Goal: Task Accomplishment & Management: Use online tool/utility

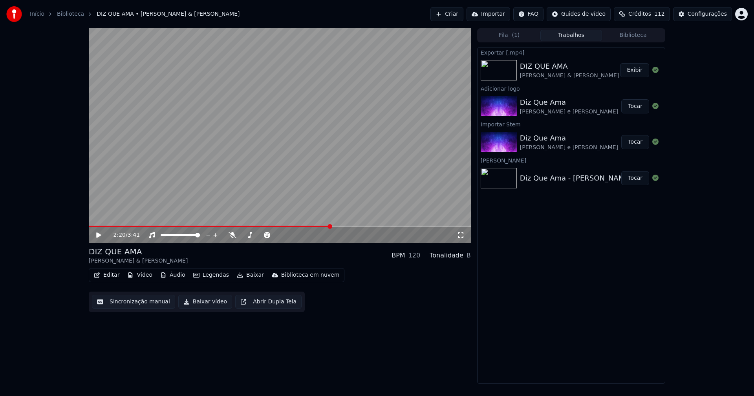
click at [30, 16] on link "Início" at bounding box center [37, 14] width 15 height 8
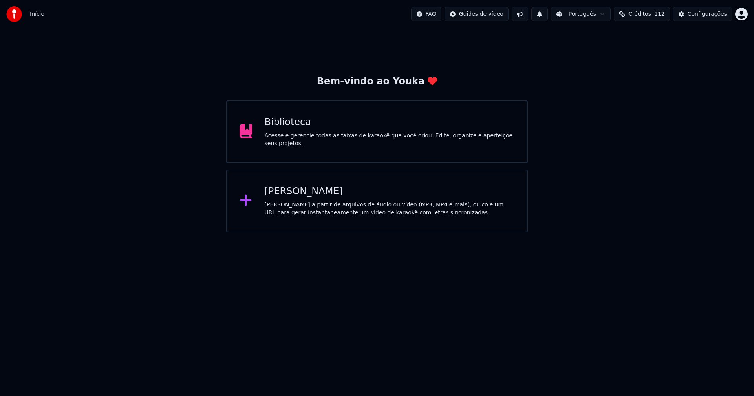
click at [288, 193] on div "[PERSON_NAME]" at bounding box center [390, 191] width 250 height 13
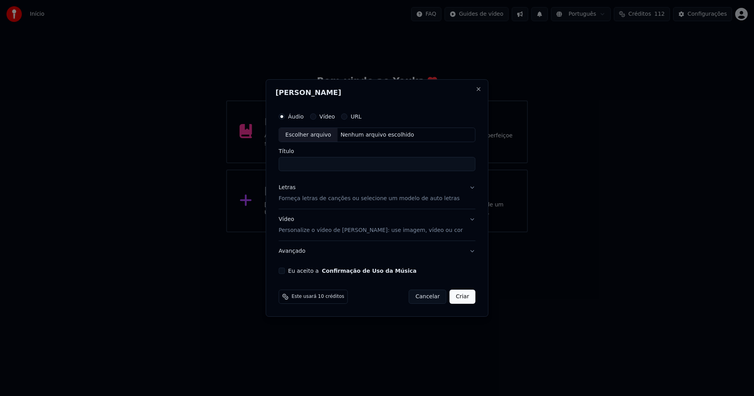
click at [324, 137] on div "Escolher arquivo" at bounding box center [308, 135] width 59 height 14
type input "**********"
click at [292, 187] on div "Letras" at bounding box center [287, 188] width 17 height 8
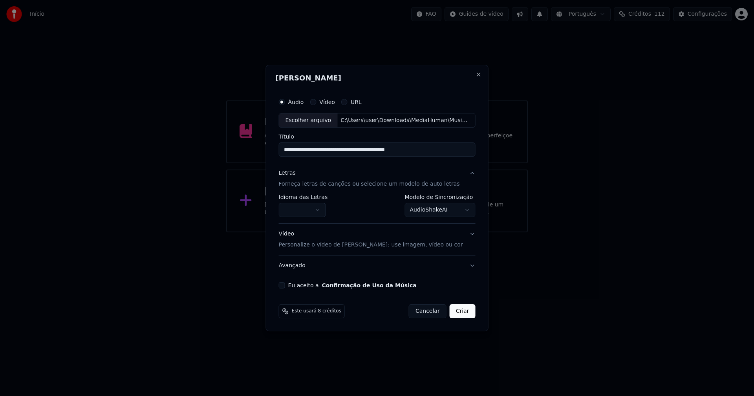
click at [315, 211] on body "**********" at bounding box center [377, 116] width 754 height 233
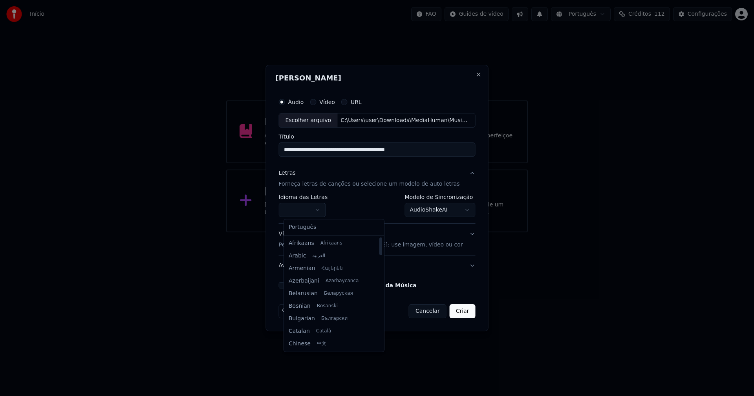
select select "**"
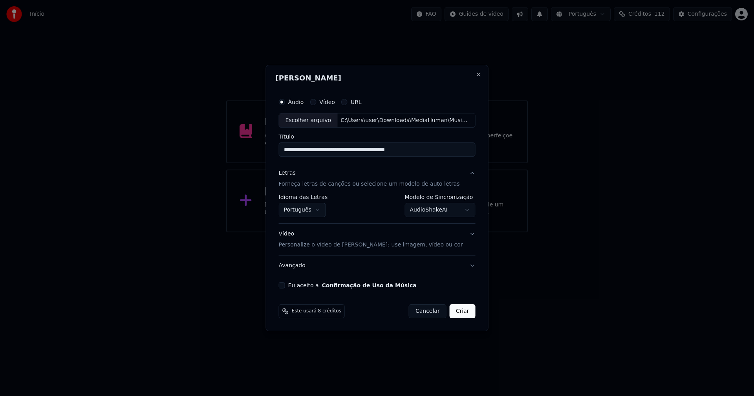
click at [447, 209] on body "**********" at bounding box center [377, 116] width 754 height 233
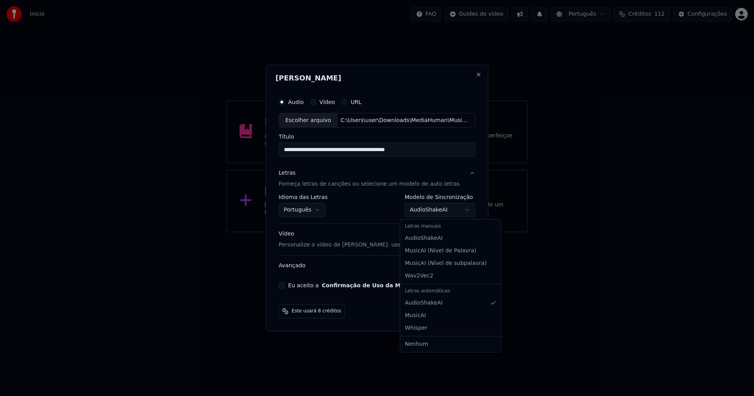
select select "**********"
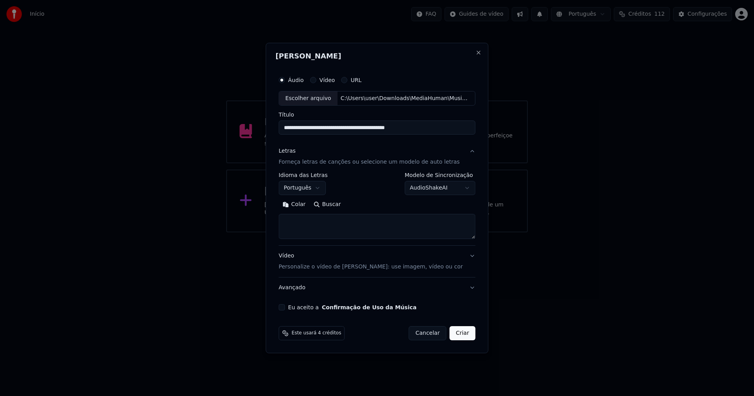
click at [302, 205] on button "Colar" at bounding box center [294, 205] width 31 height 13
drag, startPoint x: 289, startPoint y: 309, endPoint x: 336, endPoint y: 322, distance: 48.9
click at [291, 309] on div "Eu aceito a Confirmação de Uso da Música" at bounding box center [377, 307] width 197 height 6
click at [285, 307] on button "Eu aceito a Confirmação de Uso da Música" at bounding box center [282, 307] width 6 height 6
drag, startPoint x: 469, startPoint y: 337, endPoint x: 455, endPoint y: 336, distance: 14.2
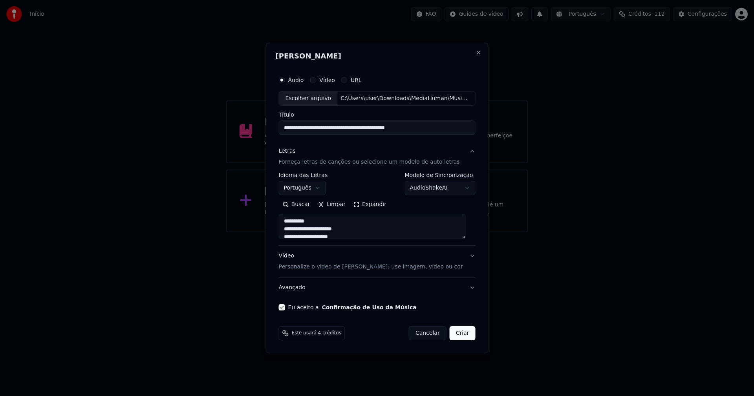
click at [469, 337] on button "Criar" at bounding box center [463, 333] width 26 height 14
type textarea "**********"
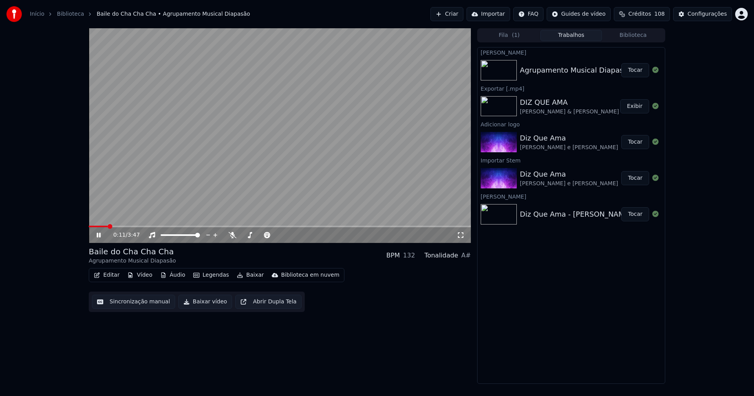
click at [171, 277] on button "Áudio" at bounding box center [172, 275] width 31 height 11
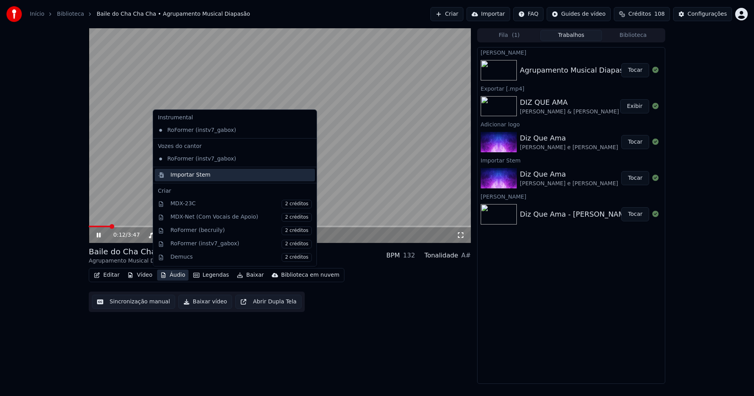
click at [191, 174] on div "Importar Stem" at bounding box center [190, 175] width 40 height 8
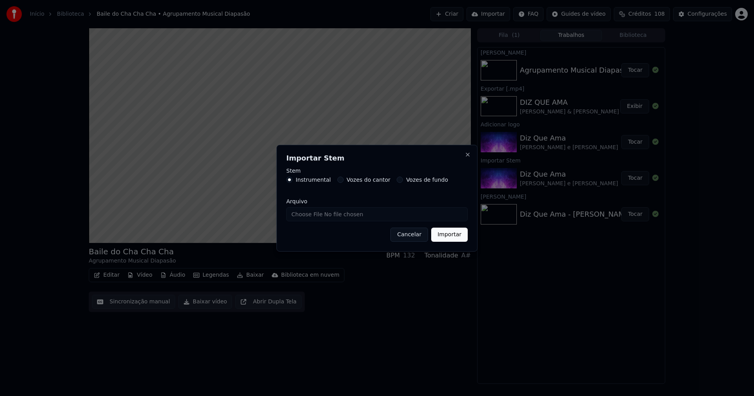
click at [313, 214] on input "Arquivo" at bounding box center [376, 214] width 181 height 14
type input "**********"
drag, startPoint x: 441, startPoint y: 236, endPoint x: 440, endPoint y: 232, distance: 3.9
click at [441, 236] on button "Importar" at bounding box center [449, 235] width 37 height 14
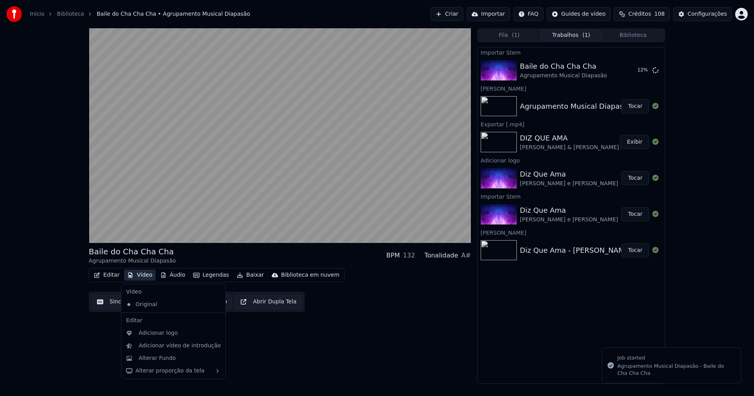
click at [143, 277] on button "Vídeo" at bounding box center [139, 275] width 31 height 11
click at [161, 337] on div "Adicionar logo" at bounding box center [158, 334] width 39 height 8
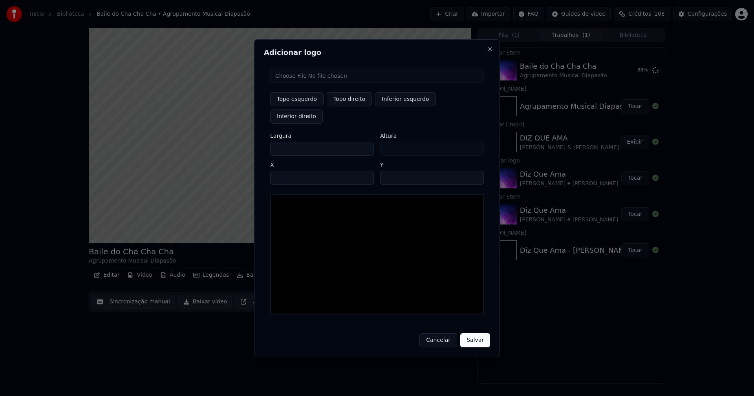
click at [304, 83] on input "file" at bounding box center [377, 76] width 214 height 14
type input "**********"
drag, startPoint x: 346, startPoint y: 105, endPoint x: 313, endPoint y: 134, distance: 43.4
click at [345, 105] on button "Topo direito" at bounding box center [349, 99] width 45 height 14
type input "****"
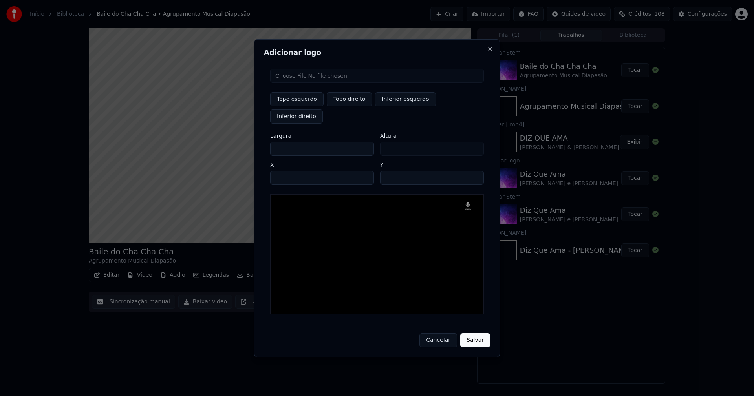
drag, startPoint x: 284, startPoint y: 140, endPoint x: 241, endPoint y: 140, distance: 43.6
click at [241, 140] on body "Início Biblioteca [GEOGRAPHIC_DATA] • Agrupamento Musical Diapasão Criar Import…" at bounding box center [377, 198] width 754 height 396
type input "**"
type input "***"
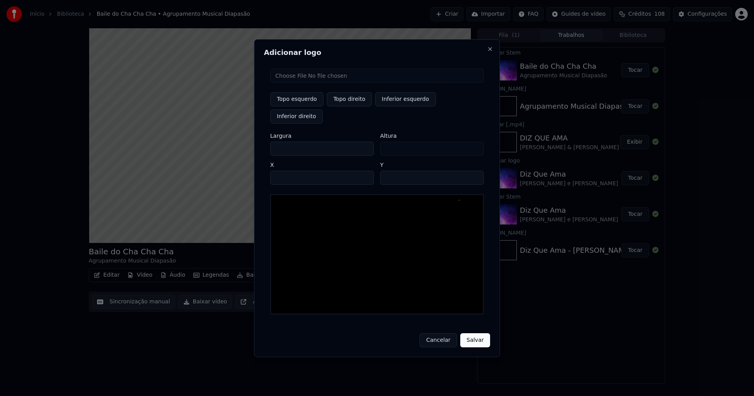
type input "***"
click at [286, 171] on input "****" at bounding box center [322, 178] width 104 height 14
type input "****"
click at [389, 171] on input "**" at bounding box center [432, 178] width 104 height 14
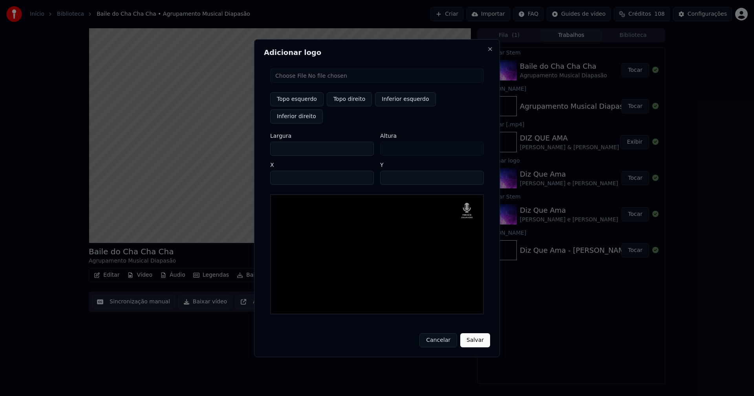
type input "**"
drag, startPoint x: 469, startPoint y: 341, endPoint x: 473, endPoint y: 333, distance: 8.4
click at [470, 337] on div "Adicionar logo Topo esquerdo Topo direito Inferior esquerdo Inferior direito La…" at bounding box center [377, 198] width 246 height 318
drag, startPoint x: 473, startPoint y: 336, endPoint x: 558, endPoint y: 329, distance: 85.1
click at [473, 336] on button "Salvar" at bounding box center [475, 341] width 30 height 14
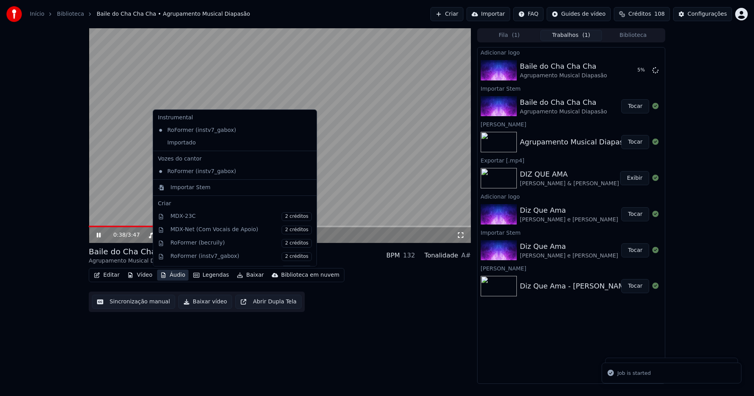
click at [174, 274] on button "Áudio" at bounding box center [172, 275] width 31 height 11
click at [169, 144] on div "Importado" at bounding box center [229, 143] width 148 height 13
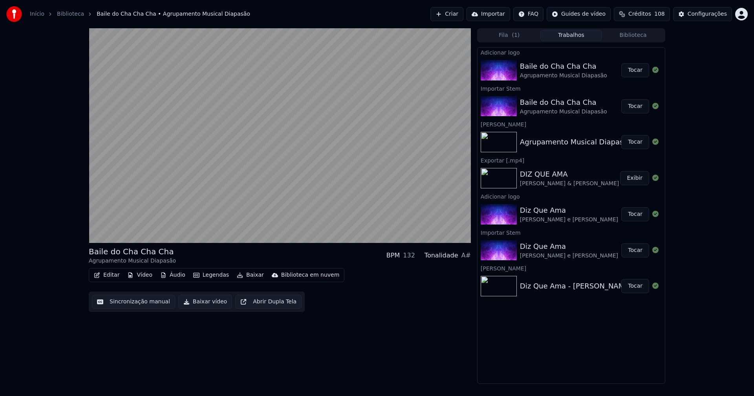
click at [634, 72] on button "Tocar" at bounding box center [635, 70] width 28 height 14
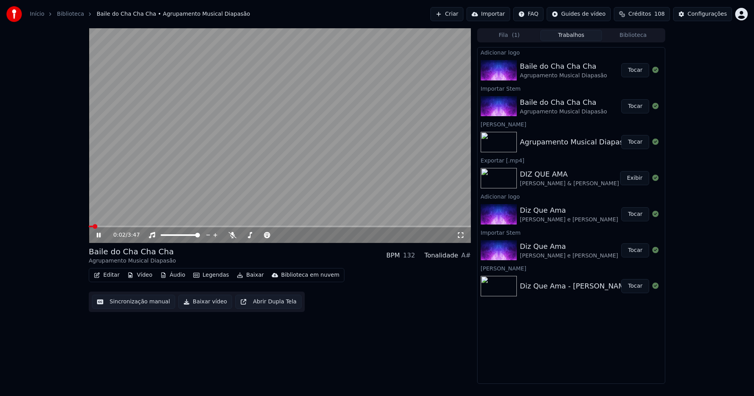
click at [99, 235] on icon at bounding box center [99, 235] width 4 height 5
click at [110, 275] on button "Editar" at bounding box center [107, 275] width 32 height 11
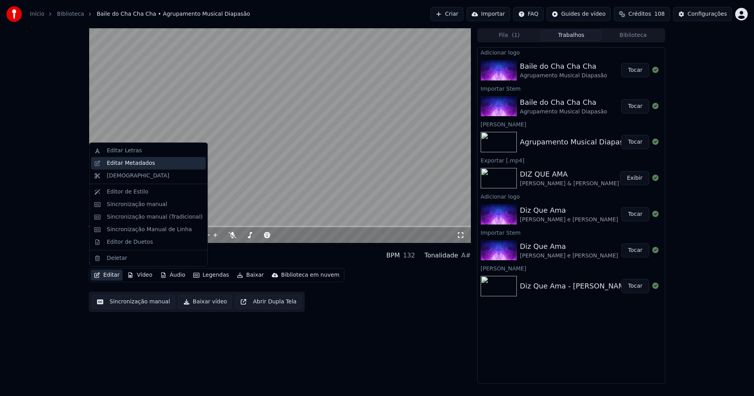
click at [129, 164] on div "Editar Metadados" at bounding box center [131, 163] width 48 height 8
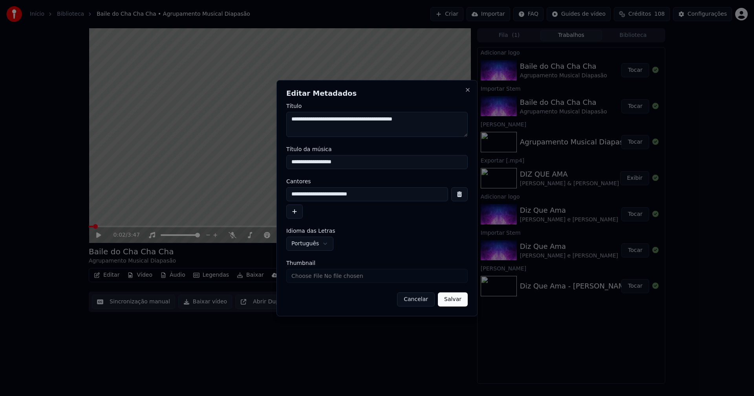
drag, startPoint x: 346, startPoint y: 194, endPoint x: 254, endPoint y: 193, distance: 91.5
click at [254, 193] on body "**********" at bounding box center [377, 198] width 754 height 396
type input "********"
drag, startPoint x: 331, startPoint y: 162, endPoint x: 261, endPoint y: 162, distance: 69.5
click at [261, 162] on body "**********" at bounding box center [377, 198] width 754 height 396
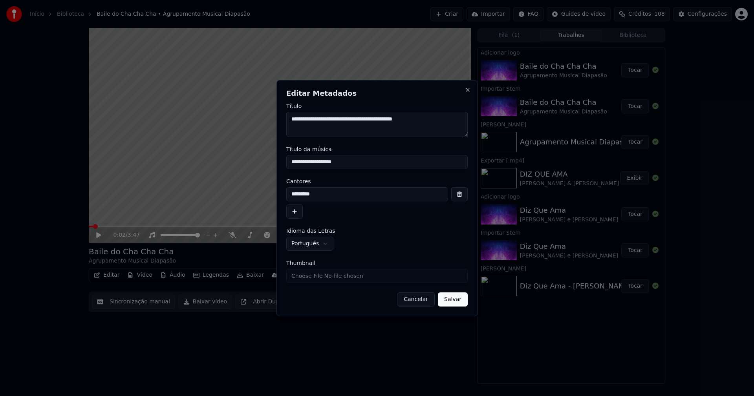
type input "**********"
click at [314, 279] on input "Thumbnail" at bounding box center [376, 276] width 181 height 14
type input "**********"
click at [453, 303] on button "Salvar" at bounding box center [453, 300] width 30 height 14
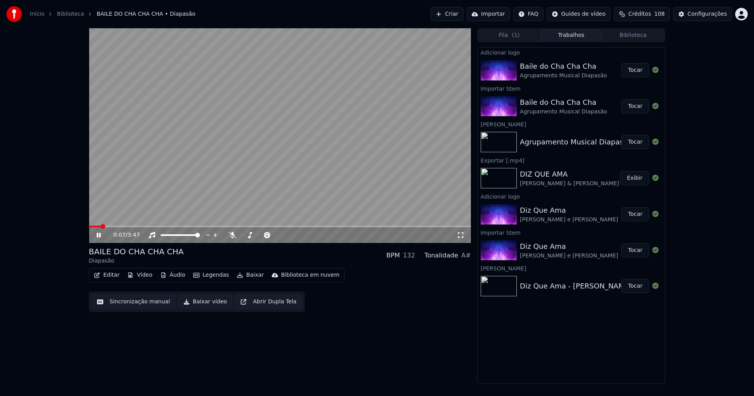
click at [89, 227] on span at bounding box center [95, 227] width 12 height 2
click at [112, 275] on button "Editar" at bounding box center [107, 275] width 32 height 11
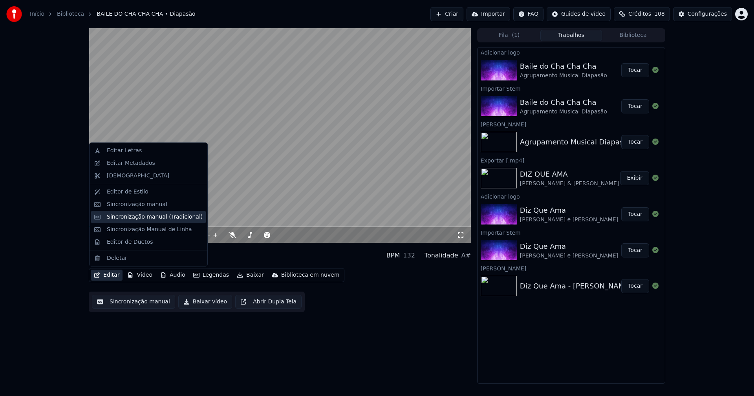
click at [130, 218] on div "Sincronização manual (Tradicional)" at bounding box center [155, 217] width 96 height 8
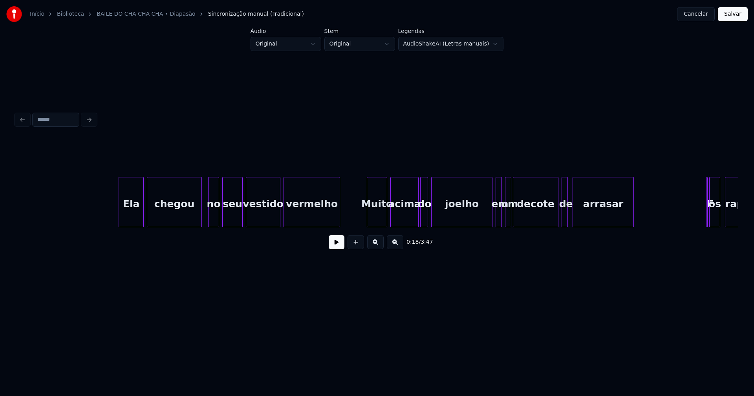
scroll to position [0, 1358]
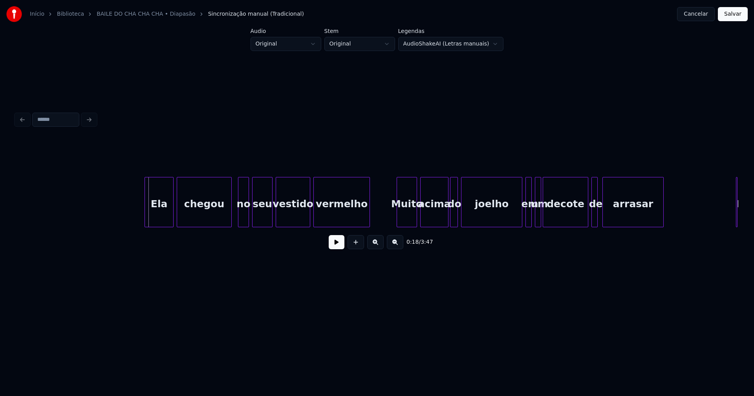
click at [146, 216] on div at bounding box center [146, 202] width 2 height 49
click at [330, 248] on button at bounding box center [337, 242] width 16 height 14
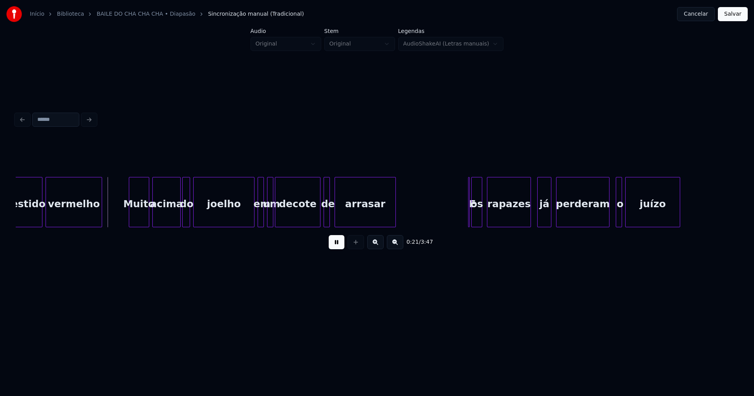
scroll to position [0, 1656]
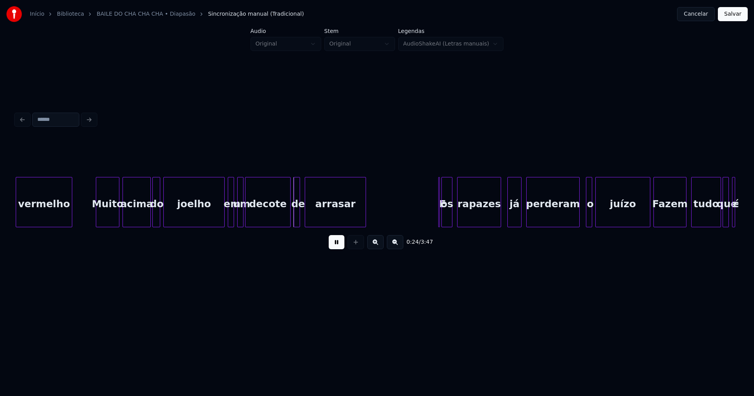
click at [98, 220] on div at bounding box center [97, 202] width 2 height 49
click at [221, 220] on div at bounding box center [221, 202] width 2 height 49
click at [258, 214] on div at bounding box center [259, 202] width 2 height 49
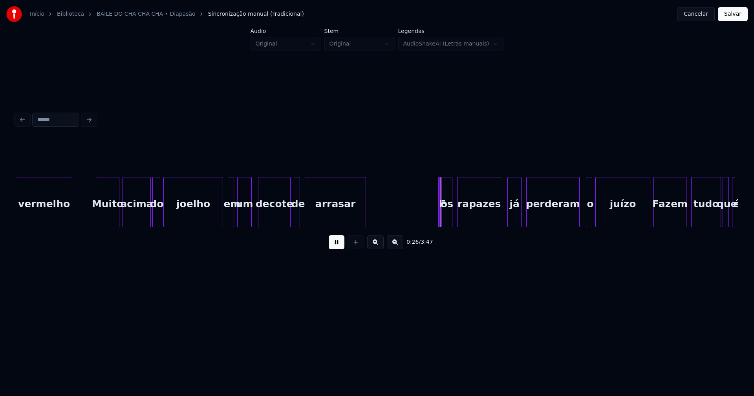
click at [250, 216] on div at bounding box center [250, 202] width 2 height 49
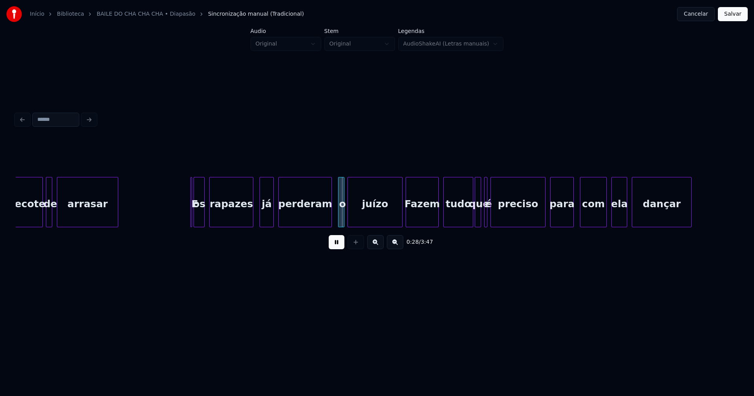
scroll to position [0, 1884]
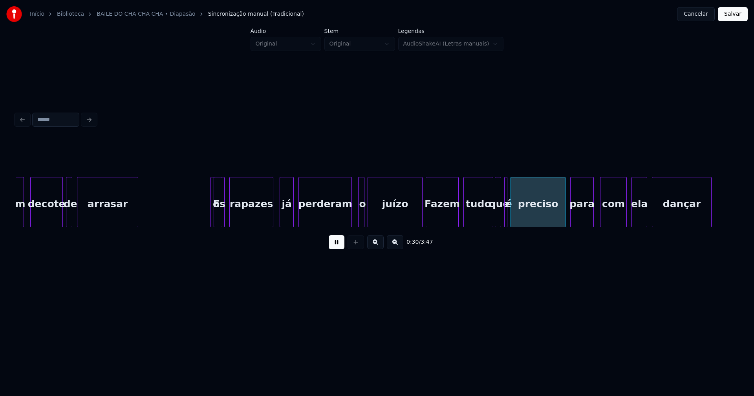
click at [221, 214] on div at bounding box center [221, 202] width 2 height 49
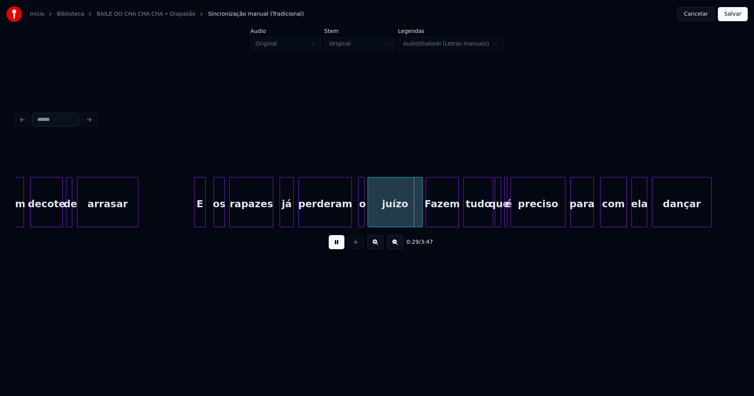
click at [194, 183] on div "E" at bounding box center [200, 202] width 12 height 50
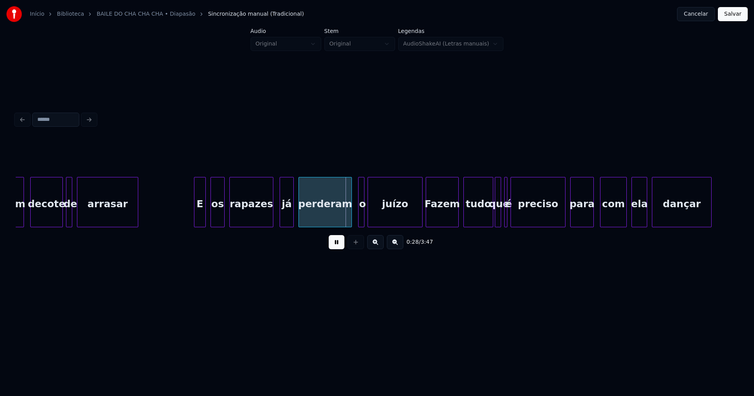
click at [213, 219] on div at bounding box center [212, 202] width 2 height 49
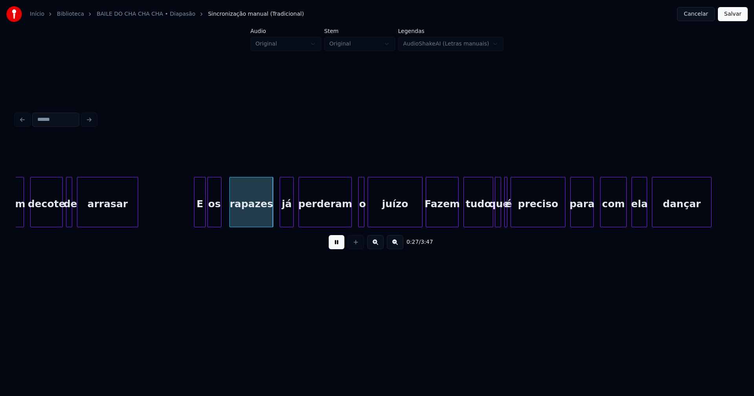
click at [216, 220] on div "os" at bounding box center [214, 204] width 13 height 53
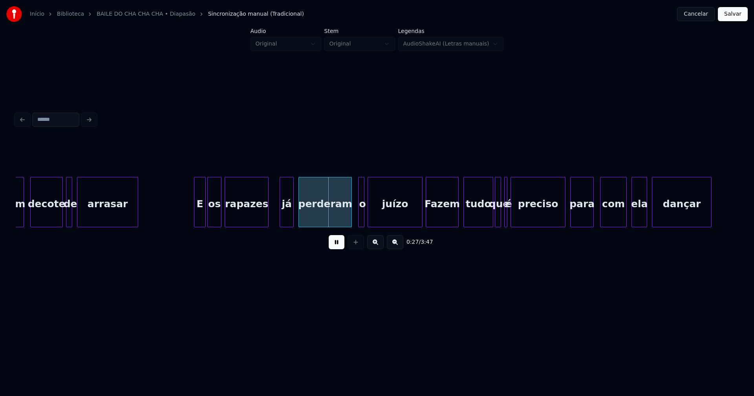
click at [236, 218] on div "rapazes" at bounding box center [246, 204] width 43 height 53
click at [279, 218] on div at bounding box center [279, 202] width 2 height 49
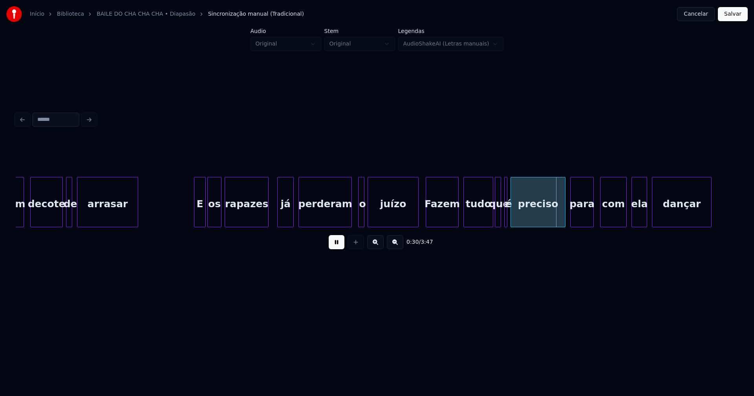
click at [418, 219] on div at bounding box center [417, 202] width 2 height 49
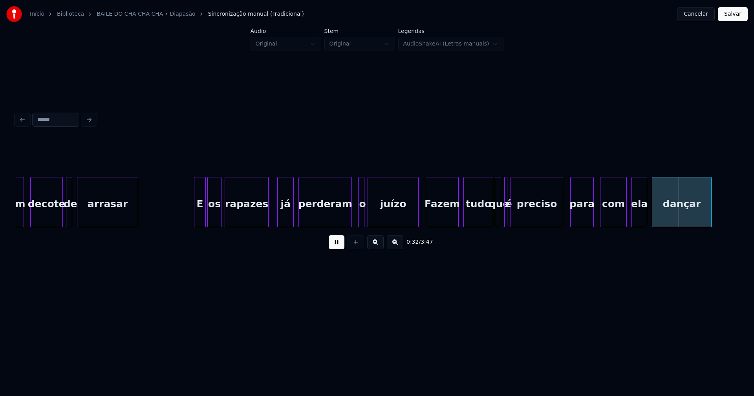
click at [563, 216] on div at bounding box center [562, 202] width 2 height 49
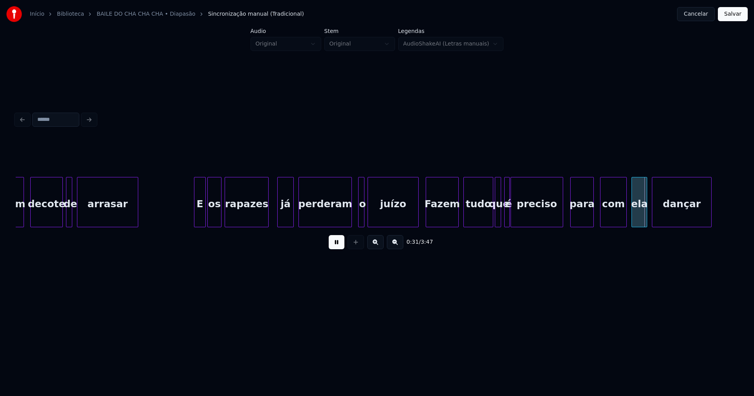
click at [509, 222] on div at bounding box center [508, 202] width 2 height 49
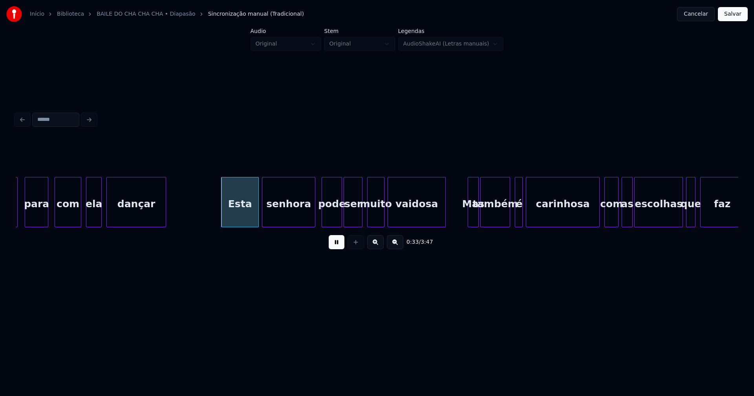
scroll to position [0, 2449]
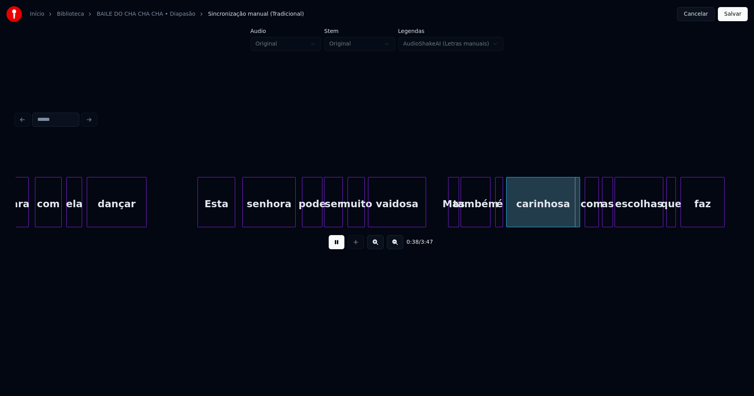
click at [213, 219] on div "Esta" at bounding box center [216, 204] width 37 height 53
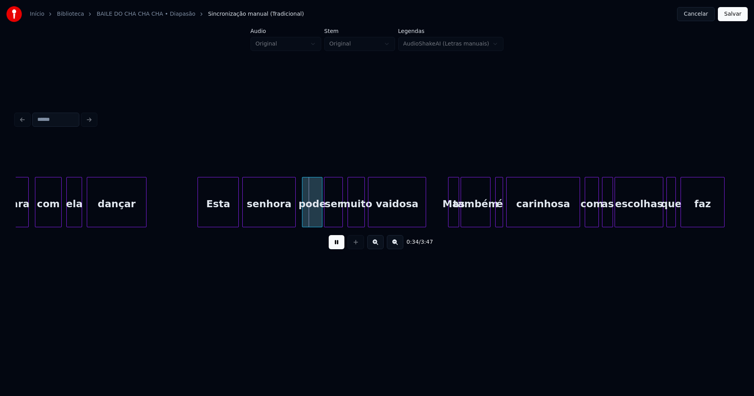
click at [237, 212] on div at bounding box center [237, 202] width 2 height 49
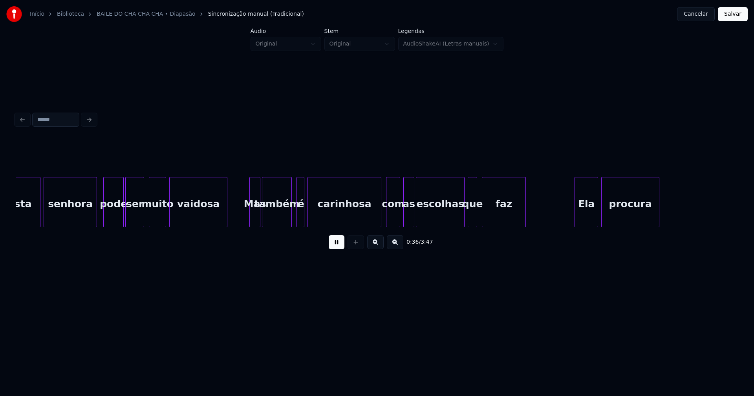
scroll to position [0, 2678]
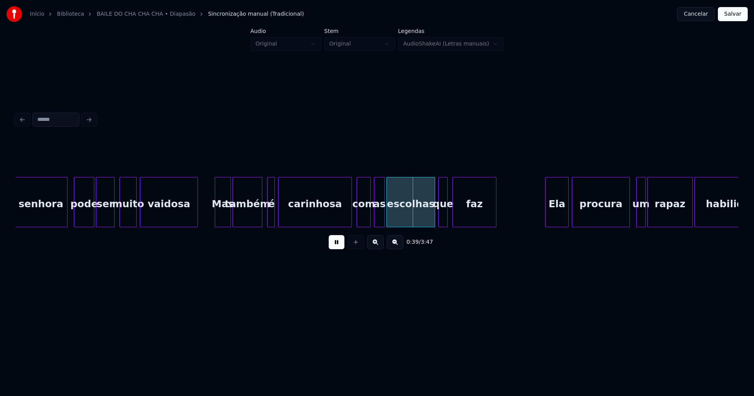
click at [216, 225] on div "senhora pode ser muito vaidosa Mas também é carinhosa com as escolhas que faz E…" at bounding box center [377, 202] width 723 height 50
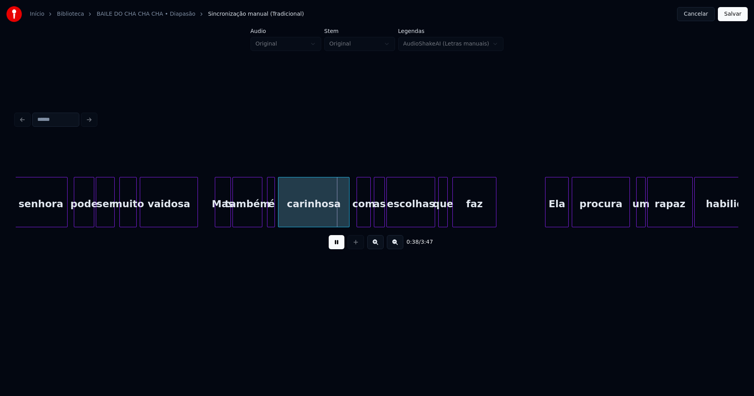
click at [348, 219] on div at bounding box center [348, 202] width 2 height 49
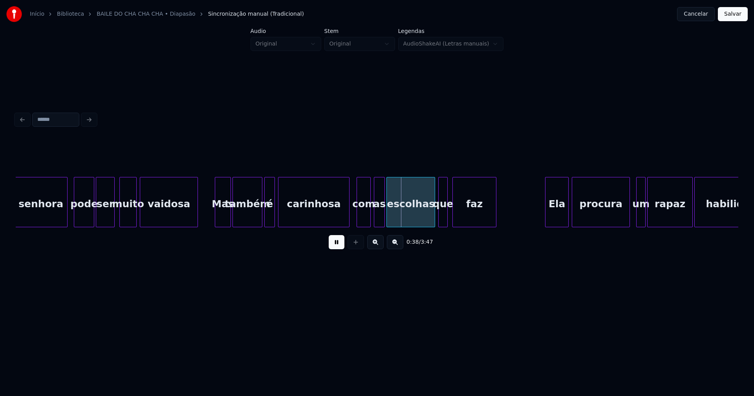
click at [265, 216] on div at bounding box center [266, 202] width 2 height 49
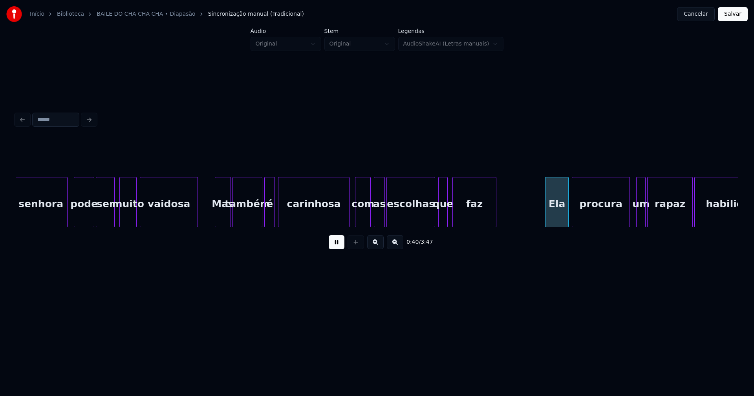
click at [356, 221] on div at bounding box center [357, 202] width 2 height 49
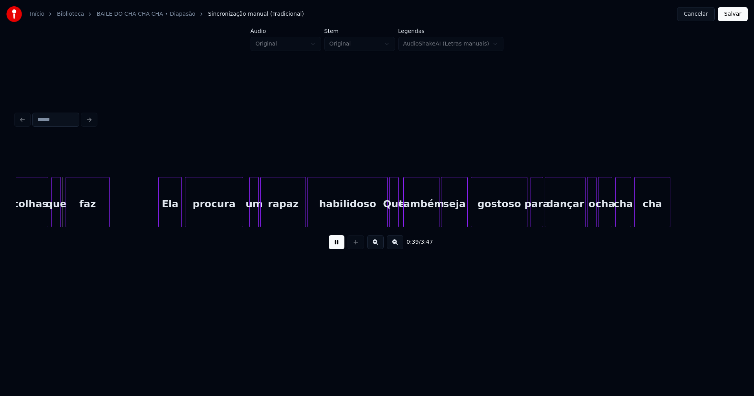
scroll to position [0, 3074]
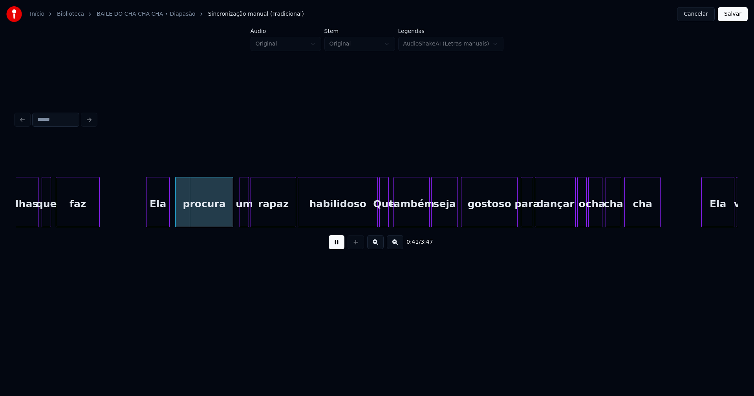
click at [160, 224] on div "Ela" at bounding box center [158, 204] width 23 height 53
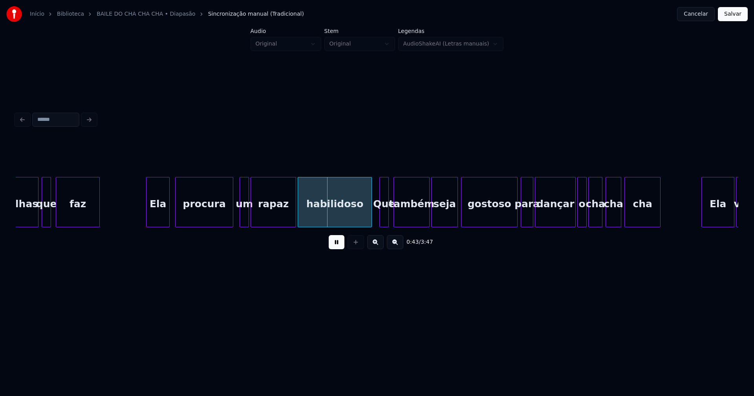
click at [371, 225] on div "escolhas que faz Ela procura um rapaz habilidoso Que também seja gostoso para d…" at bounding box center [377, 202] width 723 height 50
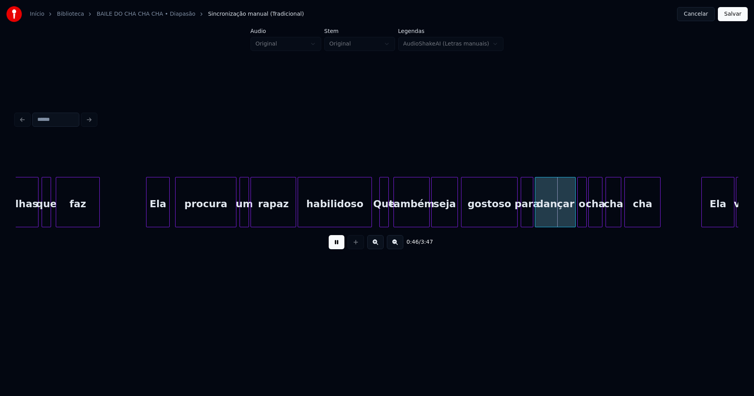
click at [235, 218] on div at bounding box center [235, 202] width 2 height 49
click at [511, 222] on div at bounding box center [512, 202] width 2 height 49
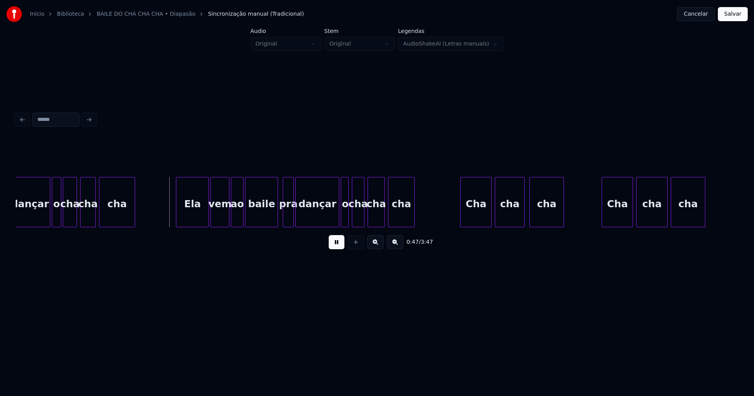
scroll to position [0, 3610]
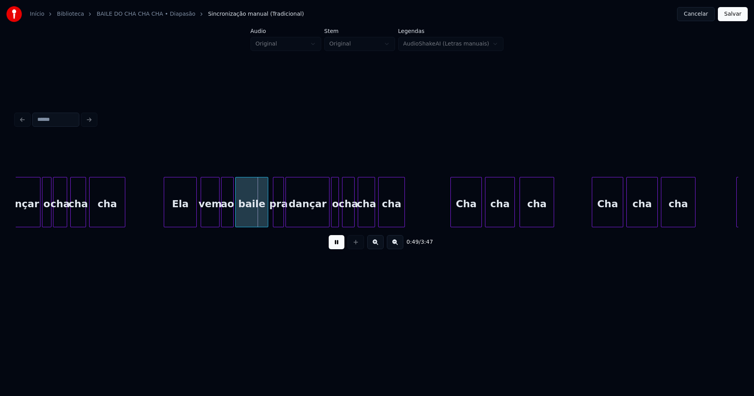
click at [184, 218] on div "Ela" at bounding box center [180, 204] width 32 height 53
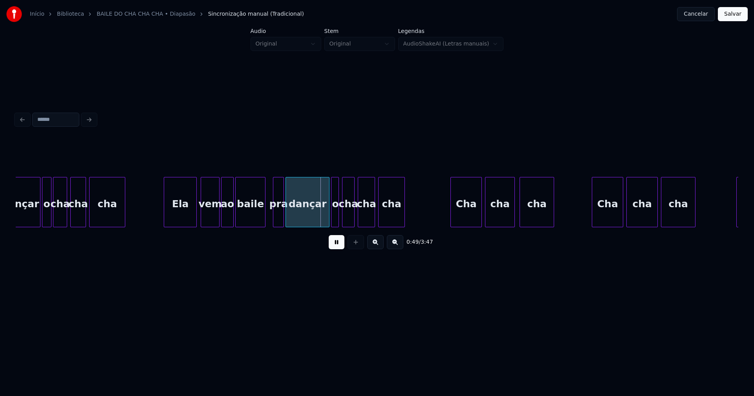
click at [264, 220] on div at bounding box center [264, 202] width 2 height 49
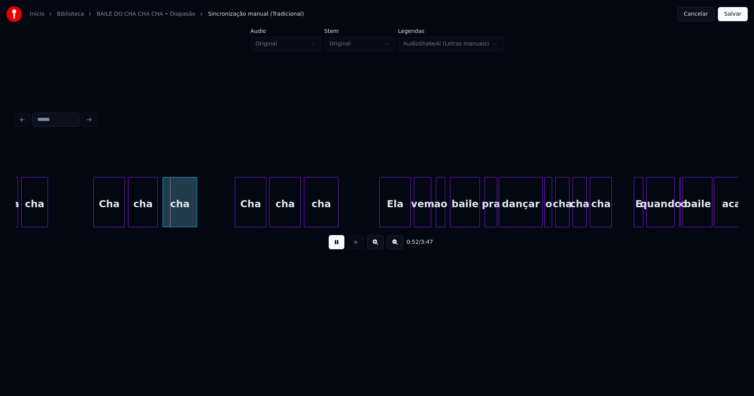
scroll to position [0, 3977]
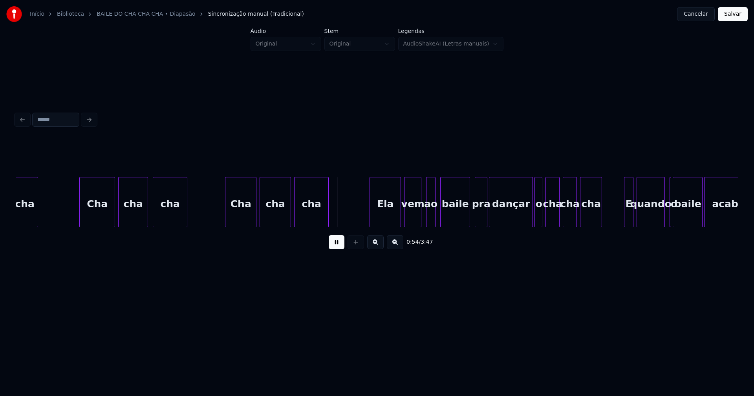
click at [81, 213] on div at bounding box center [81, 202] width 2 height 49
click at [224, 216] on div at bounding box center [223, 202] width 2 height 49
click at [384, 209] on div "Ela" at bounding box center [383, 204] width 31 height 53
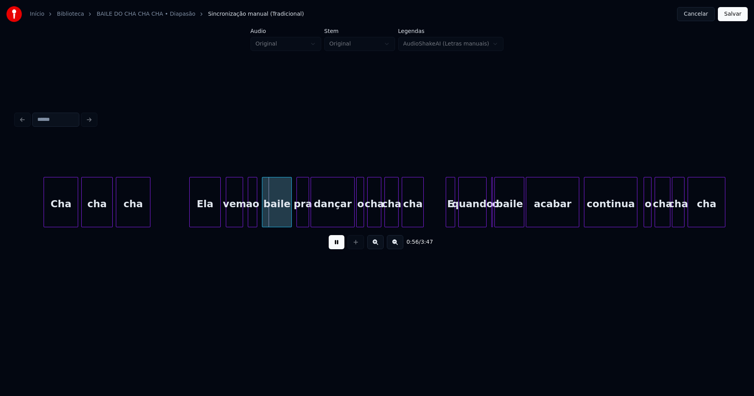
scroll to position [0, 4195]
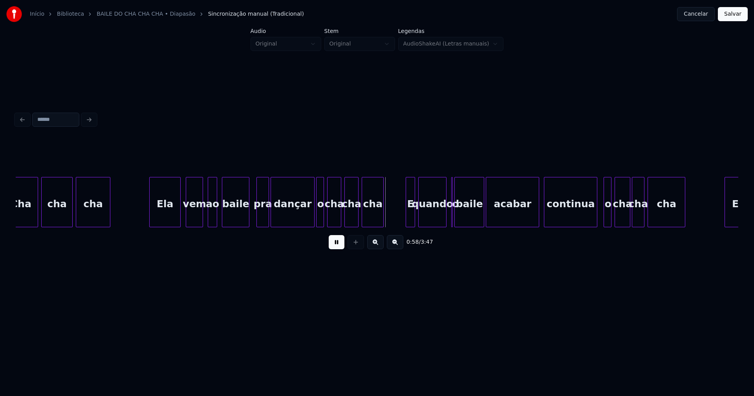
click at [247, 220] on div at bounding box center [248, 202] width 2 height 49
click at [403, 223] on div at bounding box center [402, 202] width 2 height 49
click at [600, 220] on div at bounding box center [600, 202] width 2 height 49
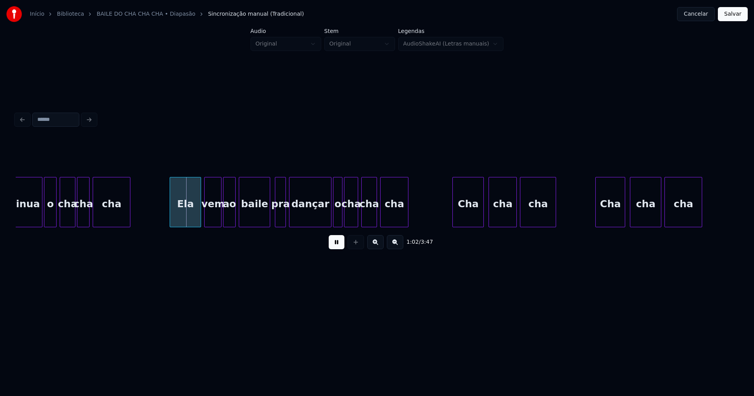
scroll to position [0, 4760]
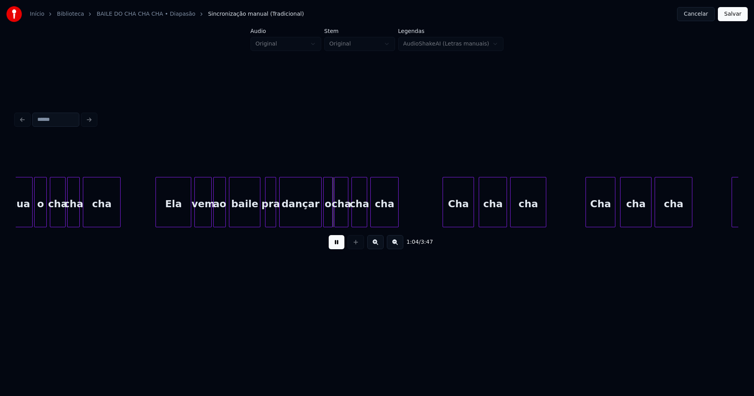
click at [157, 216] on div at bounding box center [157, 202] width 2 height 49
click at [257, 215] on div at bounding box center [256, 202] width 2 height 49
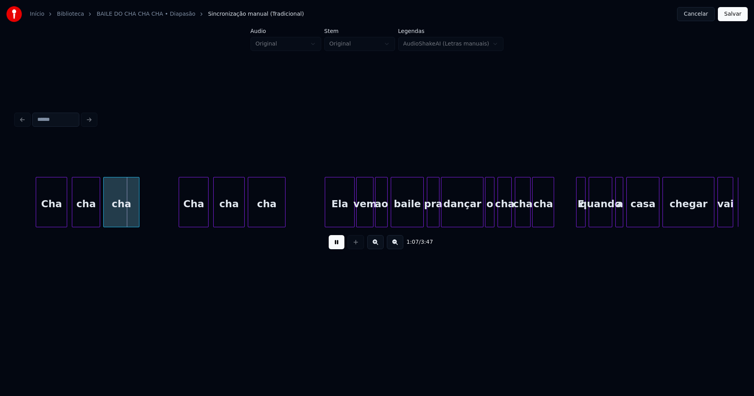
scroll to position [0, 5197]
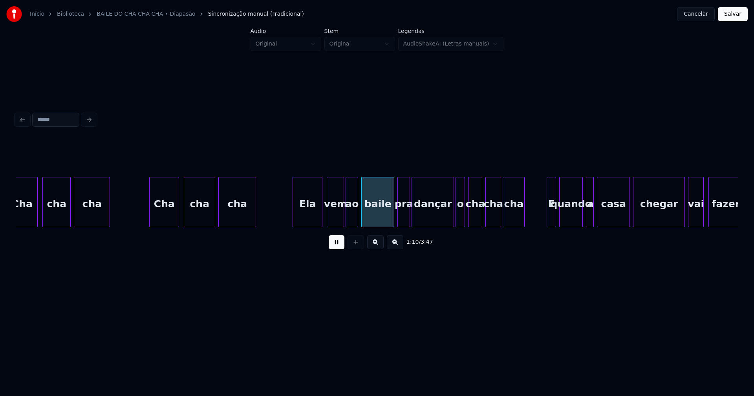
click at [310, 223] on div "Ela" at bounding box center [307, 204] width 29 height 53
click at [390, 224] on div at bounding box center [390, 202] width 2 height 49
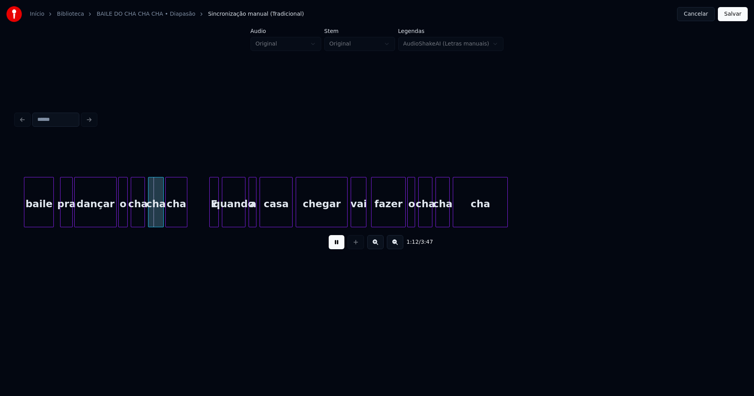
scroll to position [0, 5554]
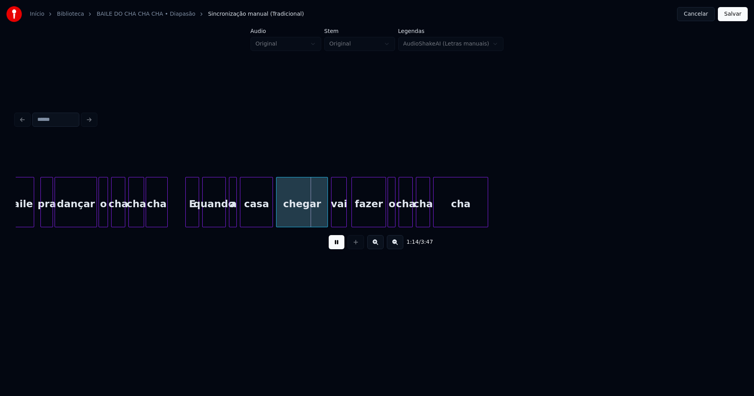
click at [187, 217] on div at bounding box center [187, 202] width 2 height 49
click at [324, 218] on div at bounding box center [324, 202] width 2 height 49
click at [339, 222] on div "vai" at bounding box center [338, 204] width 15 height 53
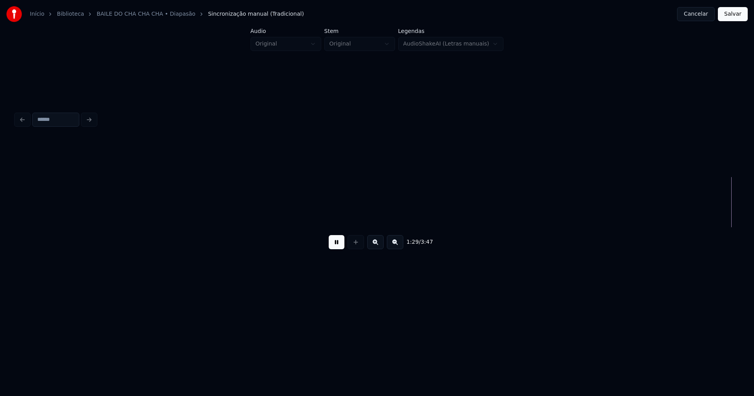
scroll to position [0, 7001]
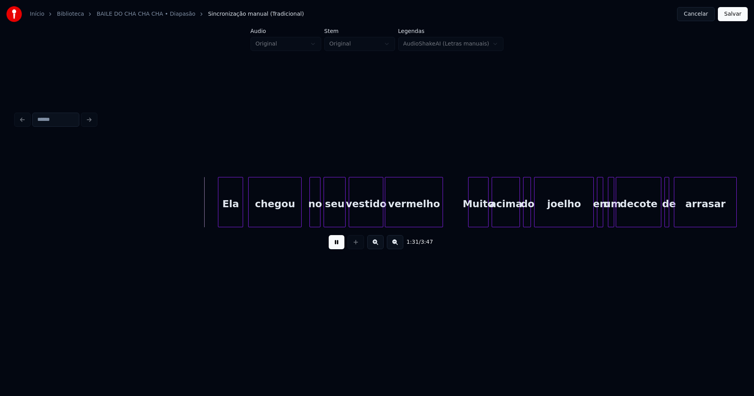
click at [232, 217] on div "Ela" at bounding box center [230, 204] width 24 height 53
click at [310, 220] on div at bounding box center [309, 202] width 2 height 49
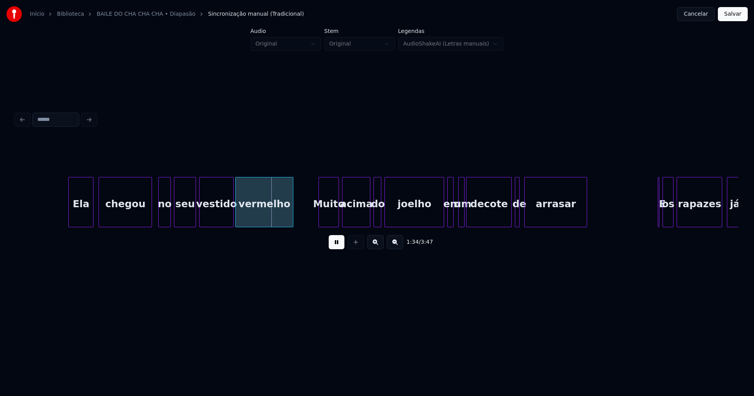
scroll to position [0, 7250]
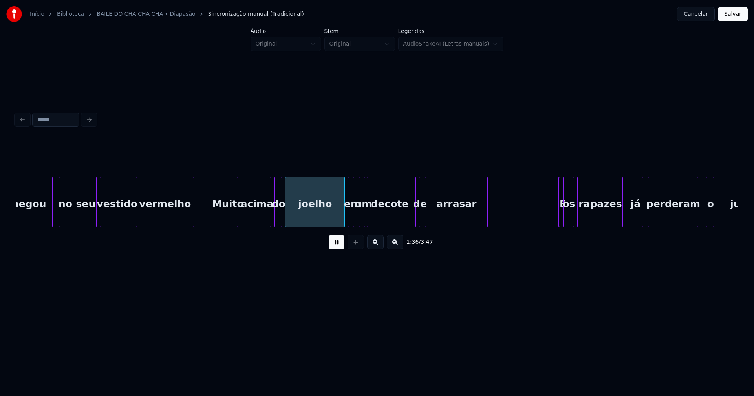
click at [224, 218] on div "Muito" at bounding box center [228, 204] width 20 height 53
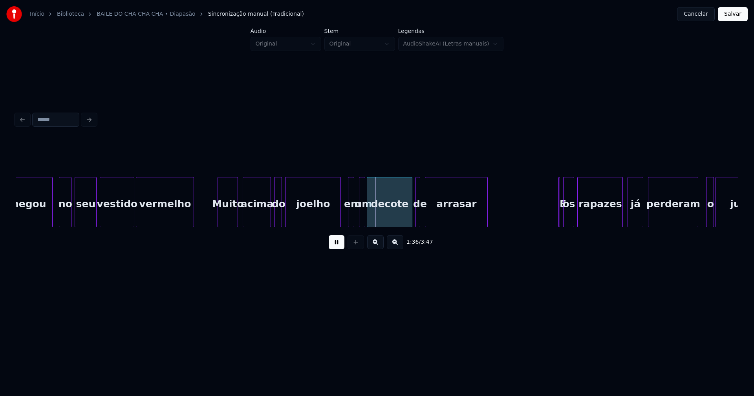
click at [339, 219] on div at bounding box center [339, 202] width 2 height 49
click at [356, 219] on div at bounding box center [356, 202] width 2 height 49
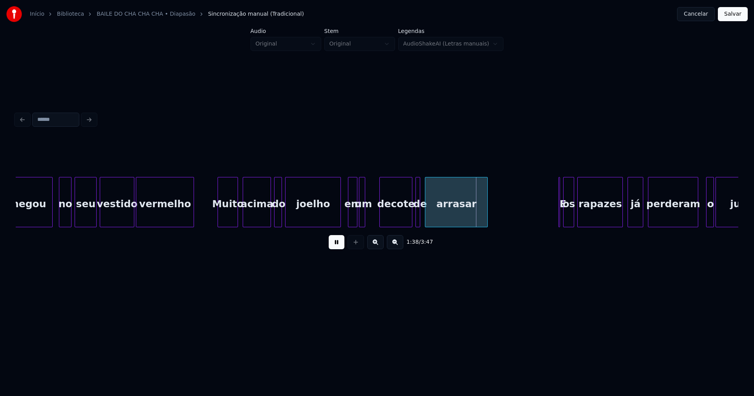
click at [382, 215] on div at bounding box center [381, 202] width 2 height 49
click at [366, 215] on div "um" at bounding box center [363, 204] width 8 height 53
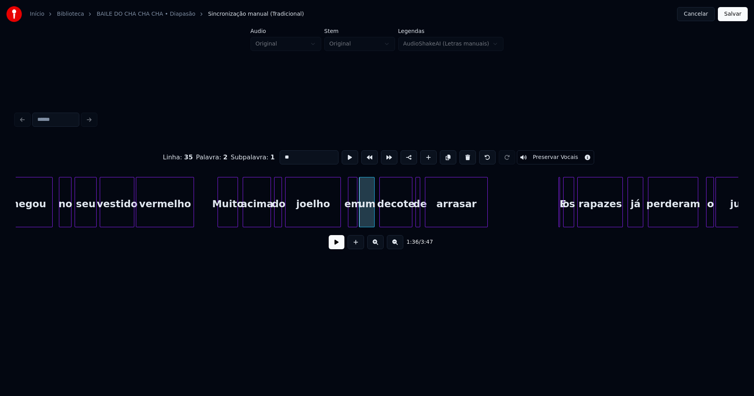
click at [374, 214] on div at bounding box center [373, 202] width 2 height 49
click at [340, 244] on button at bounding box center [337, 242] width 16 height 14
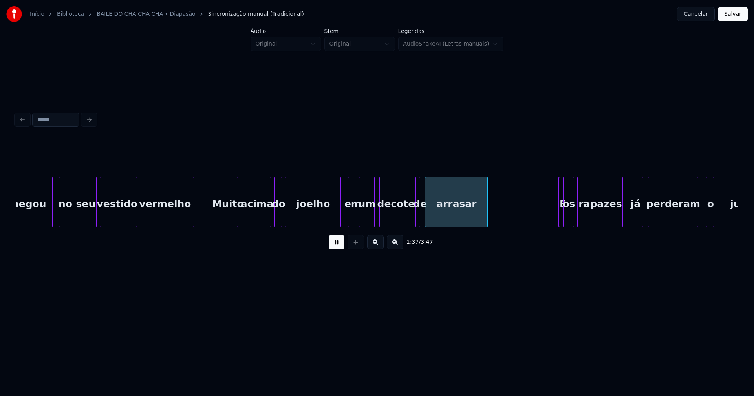
click at [352, 216] on div "em" at bounding box center [352, 204] width 9 height 53
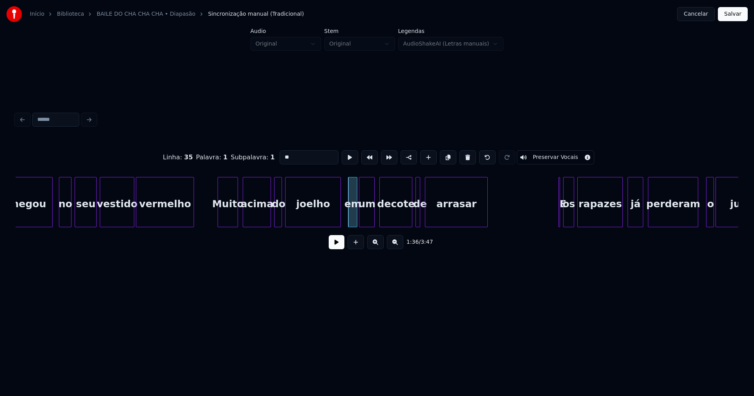
click at [297, 157] on input "**" at bounding box center [309, 157] width 59 height 14
type input "*"
click at [336, 246] on button at bounding box center [337, 242] width 16 height 14
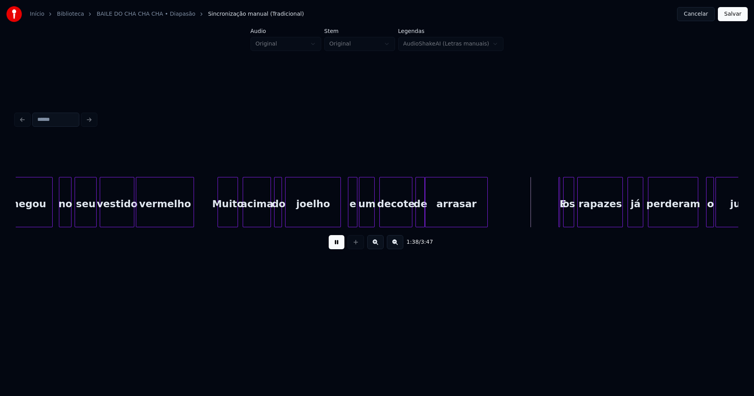
click at [424, 223] on div at bounding box center [423, 202] width 2 height 49
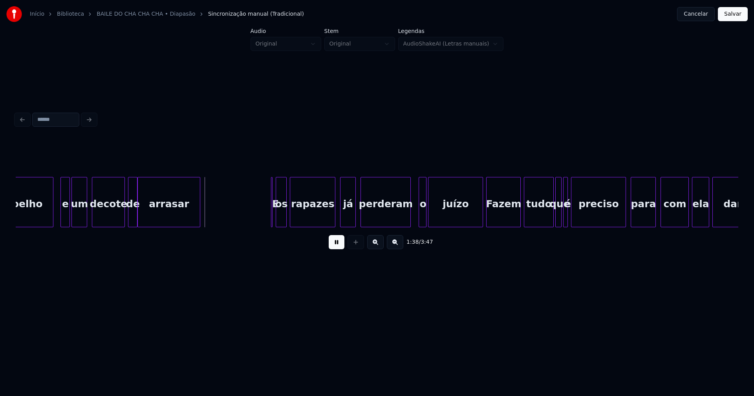
scroll to position [0, 7567]
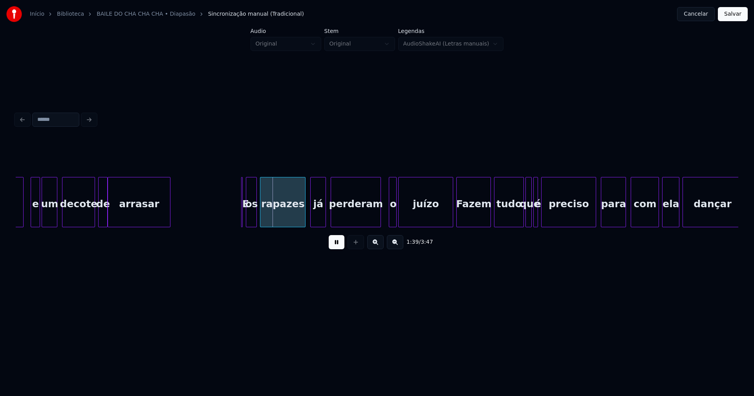
drag, startPoint x: 340, startPoint y: 248, endPoint x: 330, endPoint y: 241, distance: 12.7
click at [340, 247] on button at bounding box center [337, 242] width 16 height 14
click at [245, 218] on div at bounding box center [245, 202] width 2 height 49
click at [224, 225] on div "[PERSON_NAME] e um decote de arrasar E os rapazes já perderam o juízo Fazem tud…" at bounding box center [377, 202] width 723 height 50
click at [242, 214] on div at bounding box center [241, 202] width 2 height 49
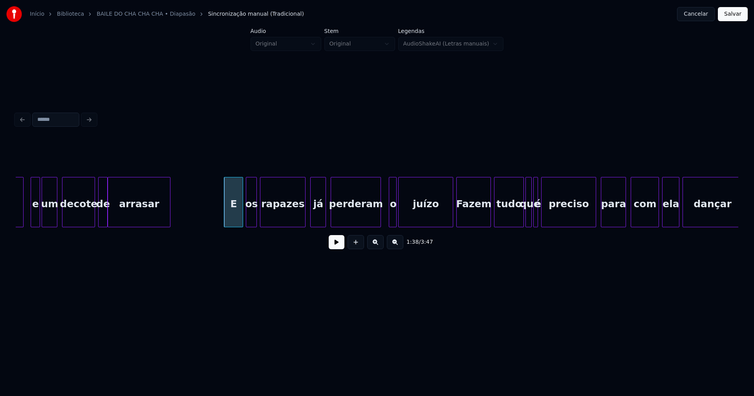
drag, startPoint x: 338, startPoint y: 249, endPoint x: 348, endPoint y: 238, distance: 15.9
click at [338, 249] on button at bounding box center [337, 242] width 16 height 14
click at [302, 219] on div at bounding box center [302, 202] width 2 height 49
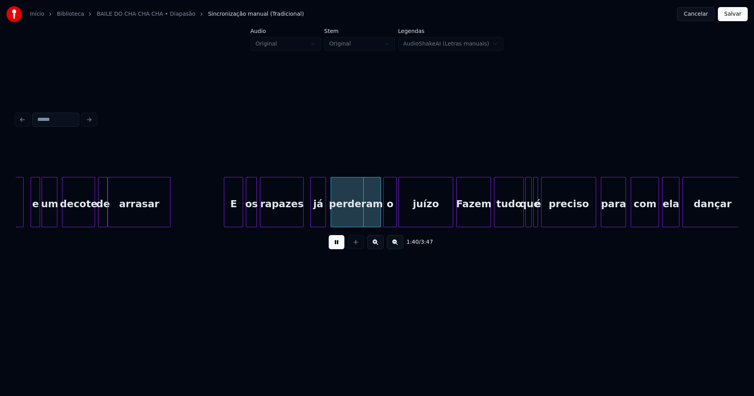
click at [385, 218] on div at bounding box center [385, 202] width 2 height 49
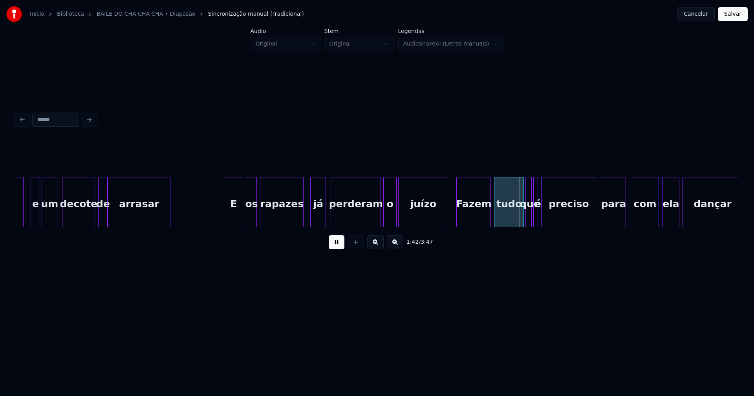
click at [447, 219] on div at bounding box center [446, 202] width 2 height 49
click at [539, 217] on div at bounding box center [539, 202] width 2 height 49
click at [590, 220] on div at bounding box center [591, 202] width 2 height 49
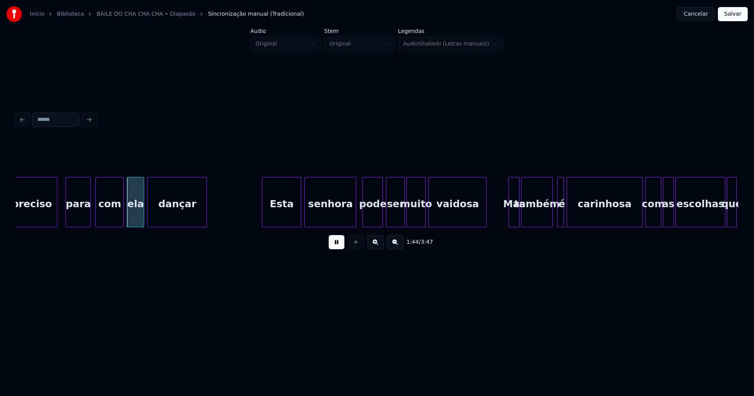
scroll to position [0, 8112]
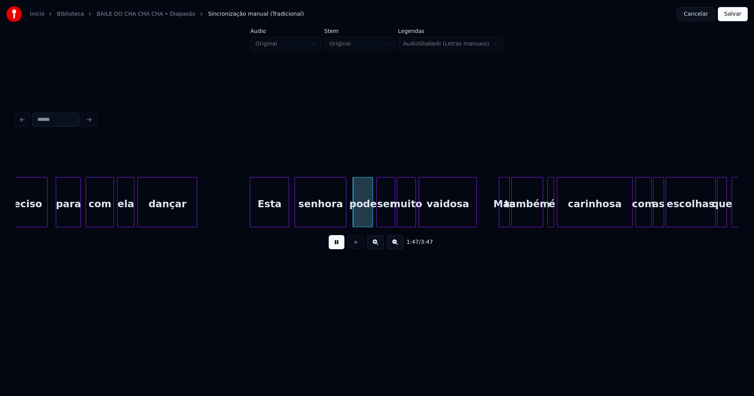
click at [274, 220] on div "Esta" at bounding box center [269, 204] width 38 height 53
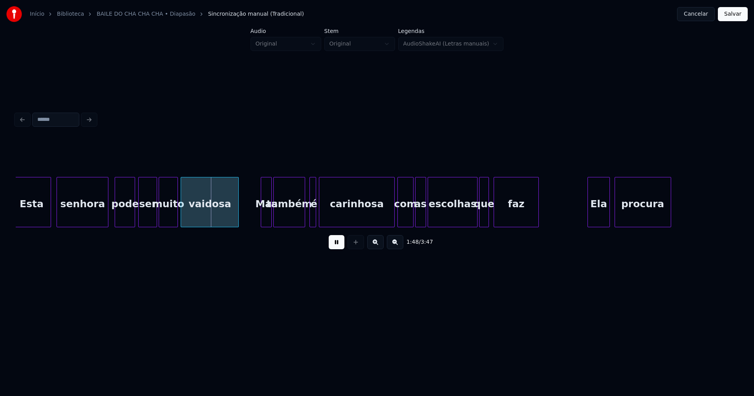
scroll to position [0, 8410]
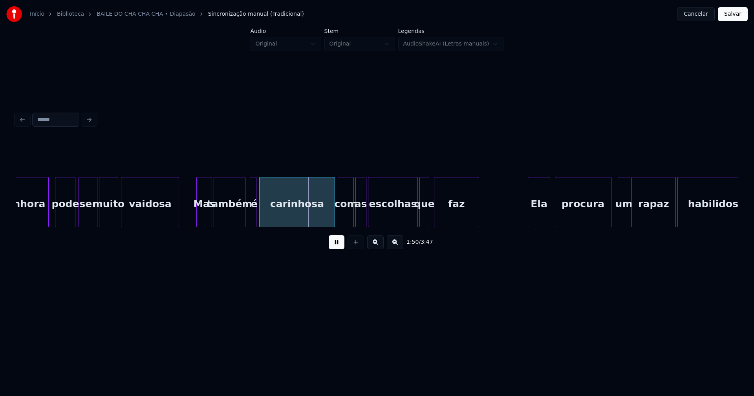
click at [198, 224] on div at bounding box center [198, 202] width 2 height 49
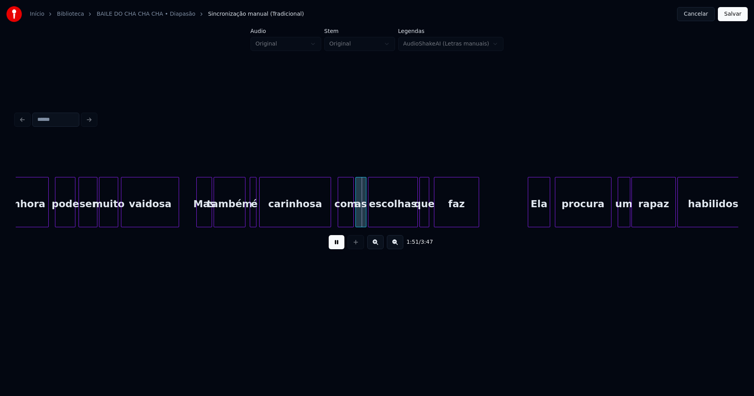
click at [330, 221] on div at bounding box center [329, 202] width 2 height 49
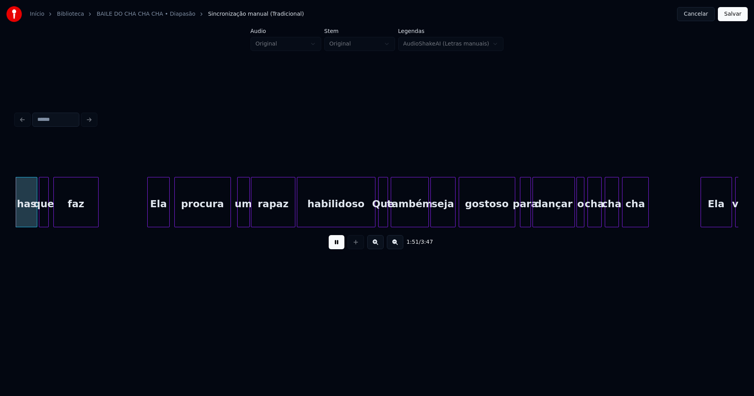
scroll to position [0, 8794]
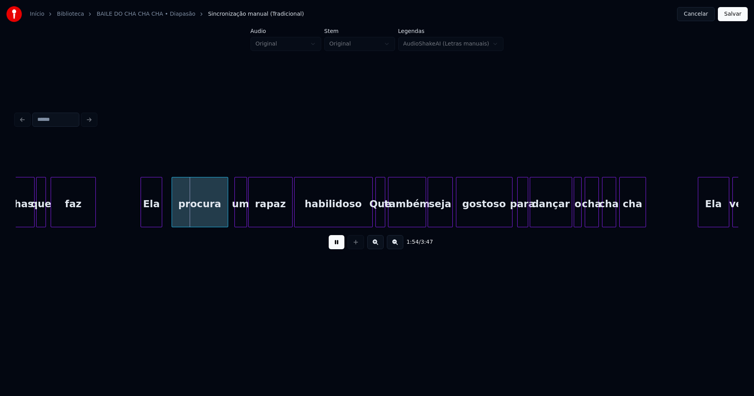
click at [152, 220] on div "Ela" at bounding box center [151, 204] width 21 height 53
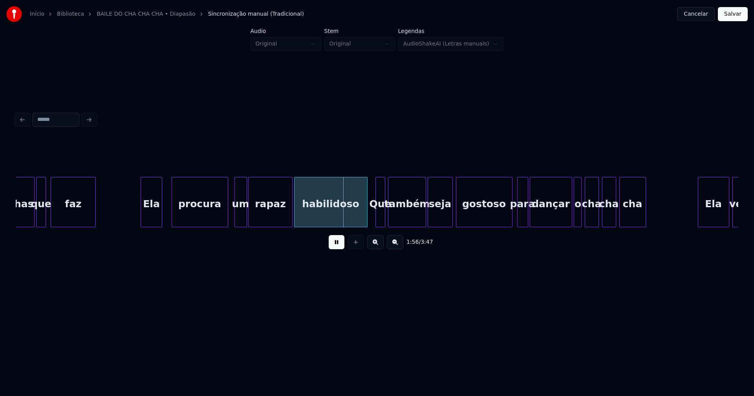
click at [365, 220] on div at bounding box center [366, 202] width 2 height 49
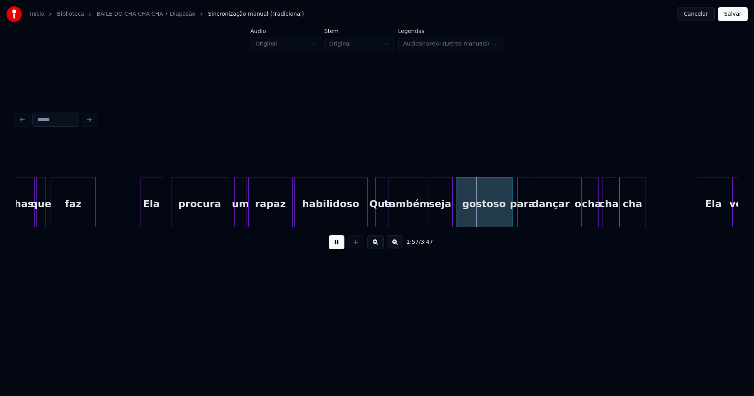
click at [378, 217] on div "Que" at bounding box center [380, 202] width 9 height 50
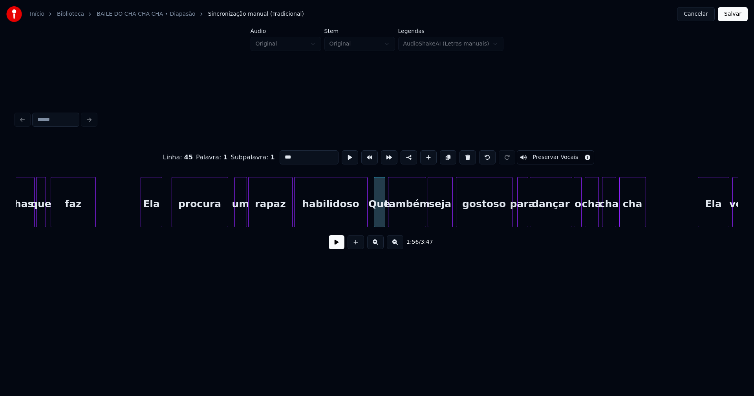
click at [376, 220] on div at bounding box center [375, 202] width 2 height 49
drag, startPoint x: 331, startPoint y: 245, endPoint x: 345, endPoint y: 240, distance: 14.8
click at [334, 245] on button at bounding box center [337, 242] width 16 height 14
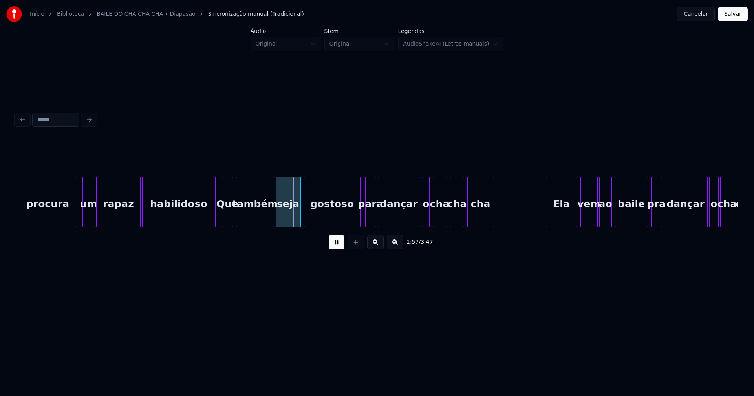
scroll to position [0, 8965]
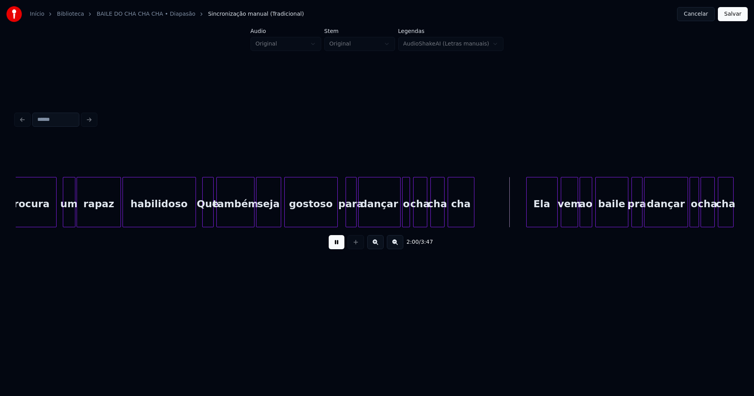
click at [336, 221] on div at bounding box center [336, 202] width 2 height 49
click at [346, 219] on div at bounding box center [345, 202] width 2 height 49
click at [350, 218] on div "para" at bounding box center [350, 204] width 12 height 53
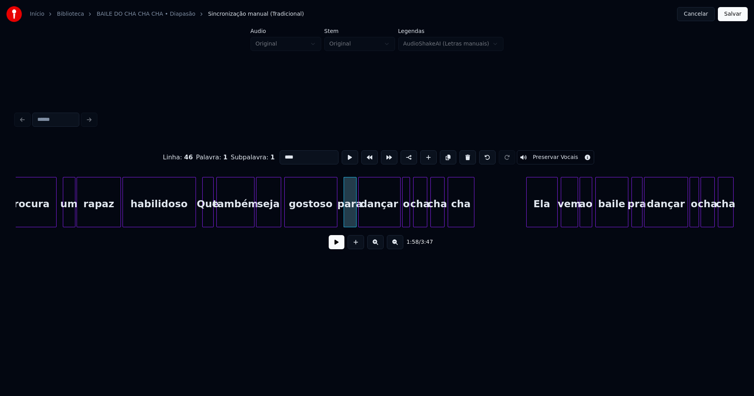
click at [284, 154] on input "****" at bounding box center [309, 157] width 59 height 14
type input "***"
click at [334, 246] on button at bounding box center [337, 242] width 16 height 14
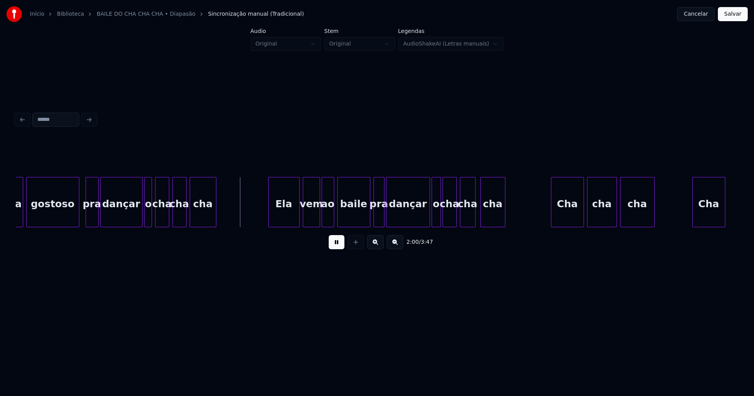
scroll to position [0, 9233]
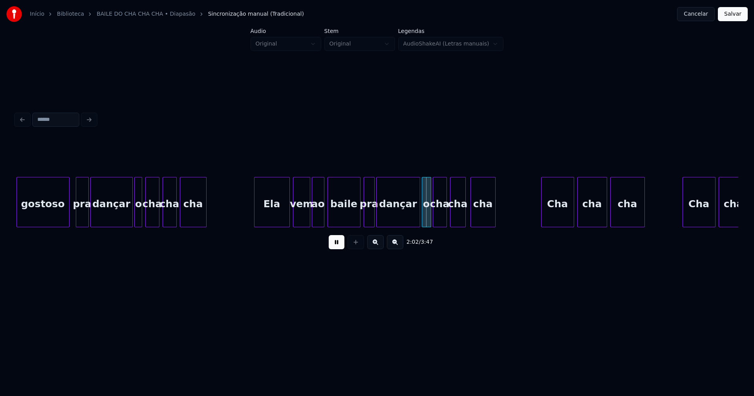
click at [255, 218] on div at bounding box center [256, 202] width 2 height 49
click at [353, 216] on div "baile" at bounding box center [340, 204] width 32 height 53
click at [350, 221] on div "baile" at bounding box center [344, 204] width 32 height 53
click at [354, 218] on div at bounding box center [354, 202] width 2 height 49
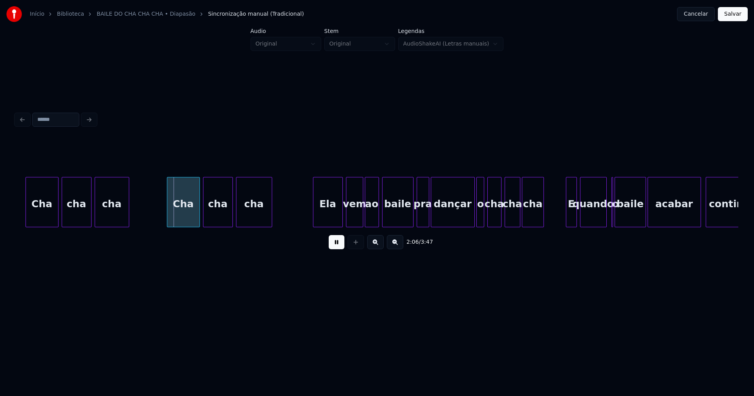
scroll to position [0, 9818]
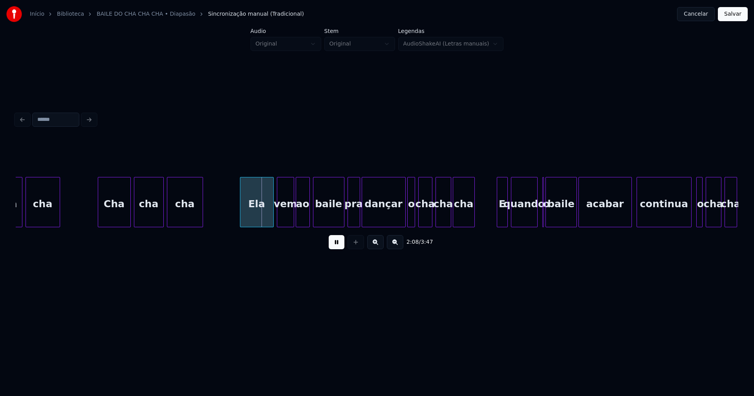
click at [241, 214] on div at bounding box center [241, 202] width 2 height 49
click at [339, 219] on div at bounding box center [338, 202] width 2 height 49
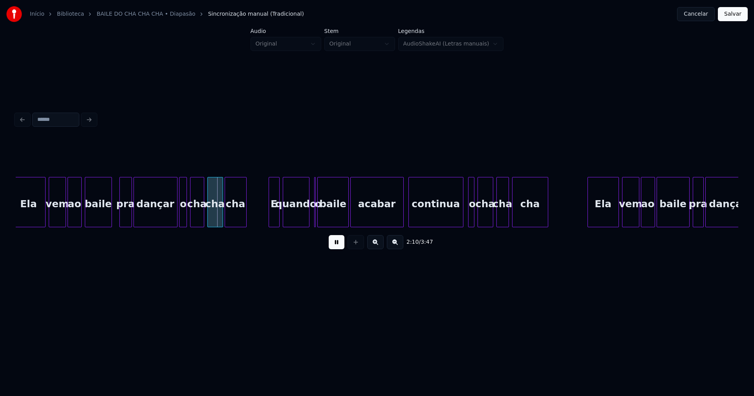
scroll to position [0, 10116]
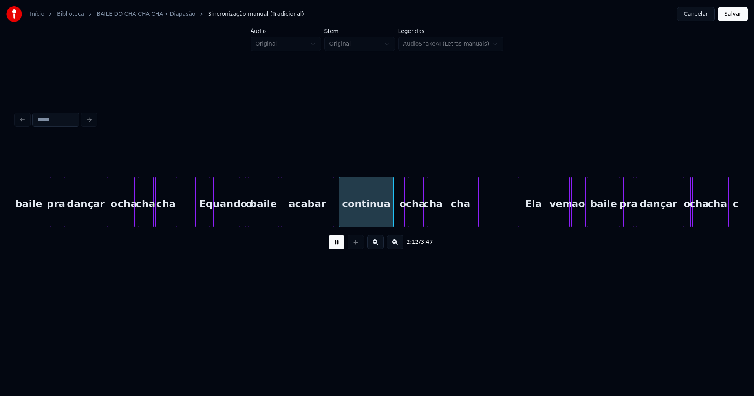
click at [196, 215] on div at bounding box center [197, 202] width 2 height 49
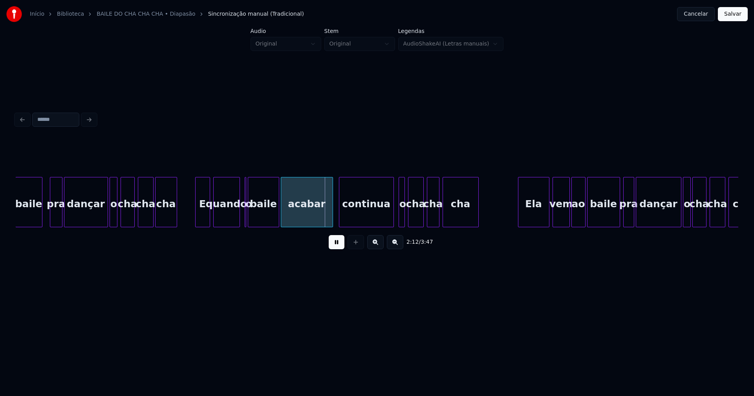
click at [330, 216] on div at bounding box center [331, 202] width 2 height 49
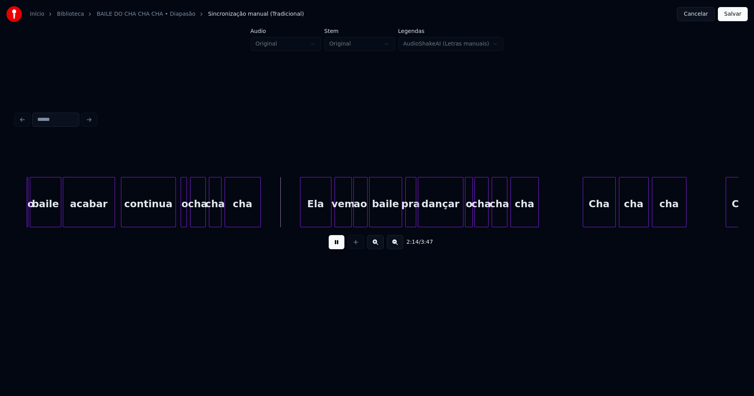
scroll to position [0, 10344]
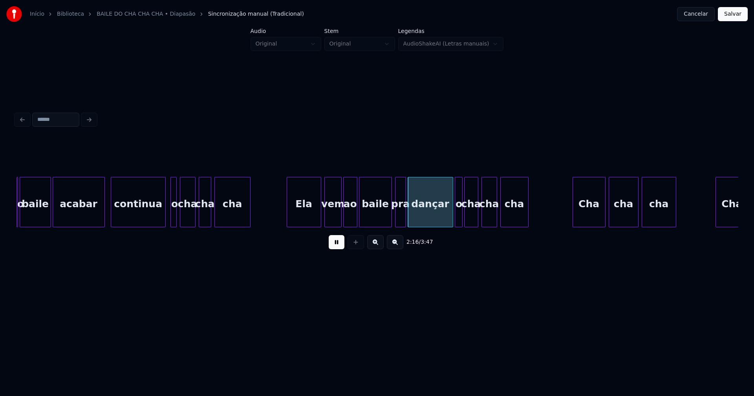
click at [288, 216] on div at bounding box center [288, 202] width 2 height 49
click at [386, 216] on div at bounding box center [386, 202] width 2 height 49
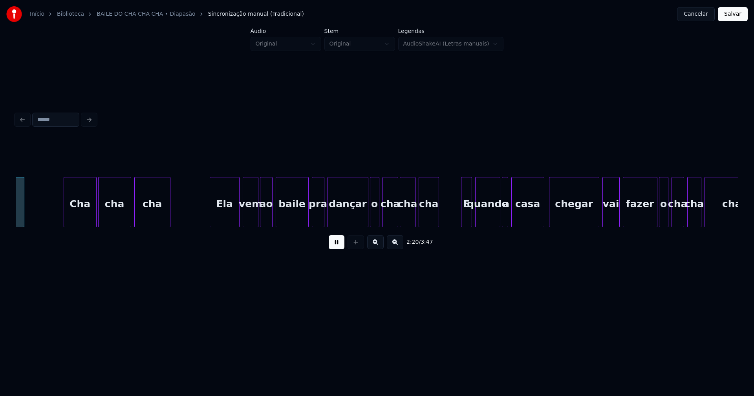
scroll to position [0, 10998]
click at [207, 214] on div at bounding box center [206, 202] width 2 height 49
click at [304, 220] on div at bounding box center [303, 202] width 2 height 49
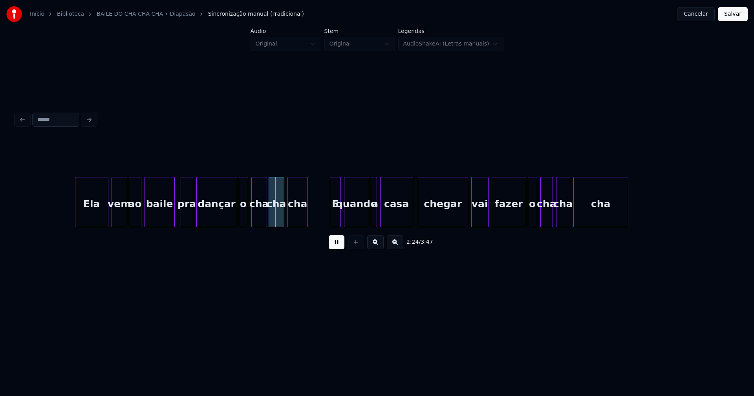
scroll to position [0, 11157]
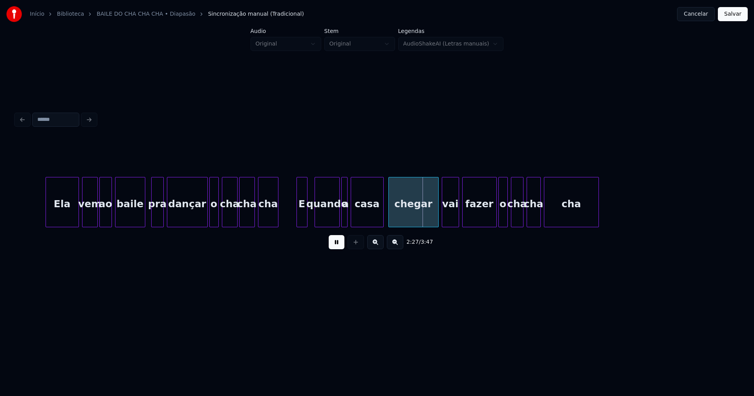
click at [302, 217] on div "E" at bounding box center [302, 204] width 10 height 53
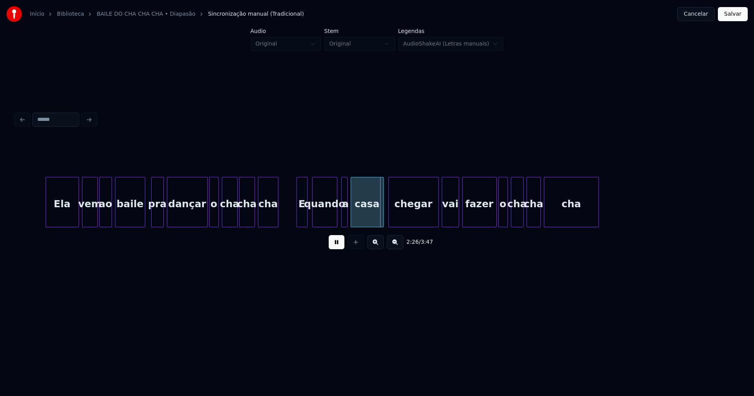
click at [329, 217] on div "quando" at bounding box center [325, 204] width 24 height 53
click at [341, 217] on div at bounding box center [341, 202] width 2 height 49
click at [435, 215] on div at bounding box center [435, 202] width 2 height 49
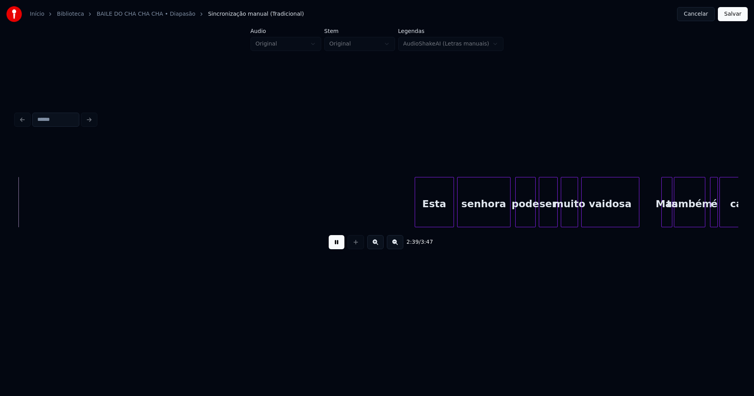
scroll to position [0, 12524]
click at [411, 216] on div at bounding box center [410, 202] width 2 height 49
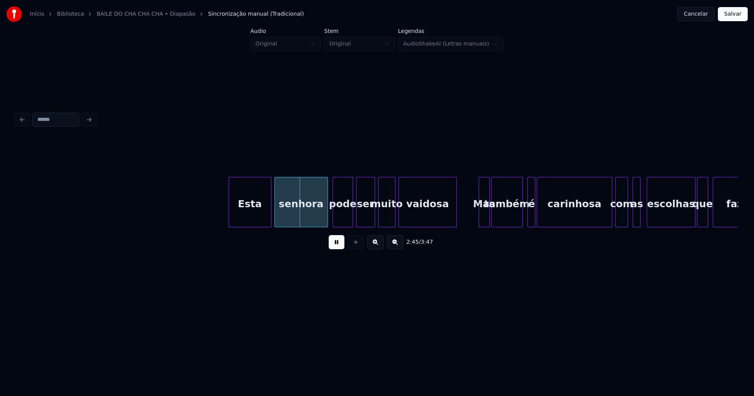
scroll to position [0, 12724]
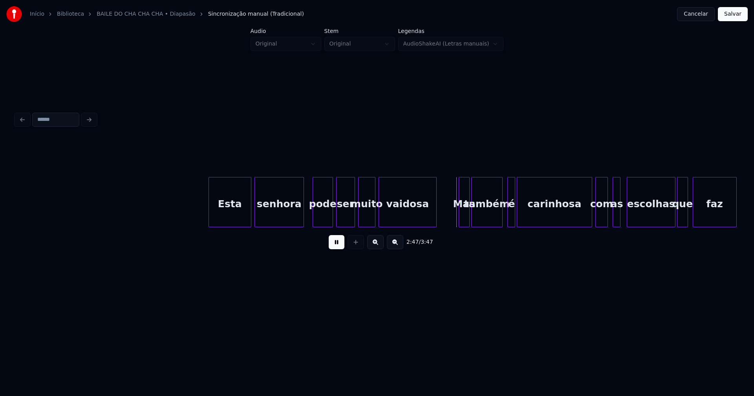
click at [303, 216] on div at bounding box center [302, 202] width 2 height 49
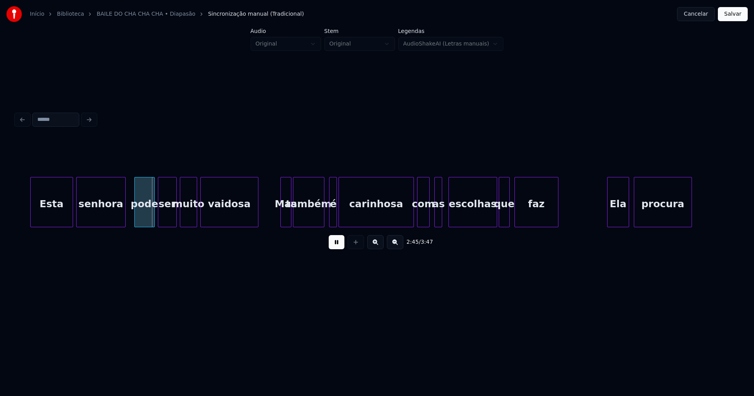
scroll to position [0, 12932]
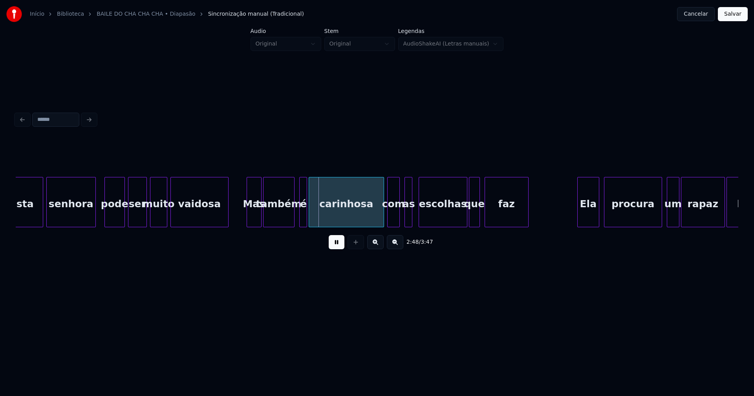
click at [248, 214] on div at bounding box center [248, 202] width 2 height 49
click at [380, 218] on div at bounding box center [380, 202] width 2 height 49
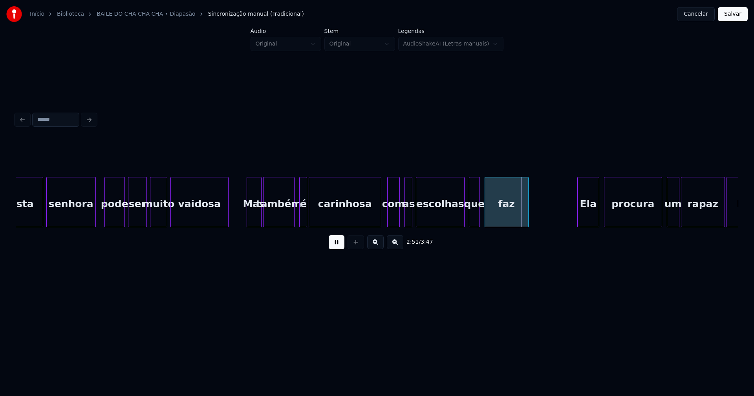
click at [445, 218] on div "escolhas" at bounding box center [440, 204] width 48 height 53
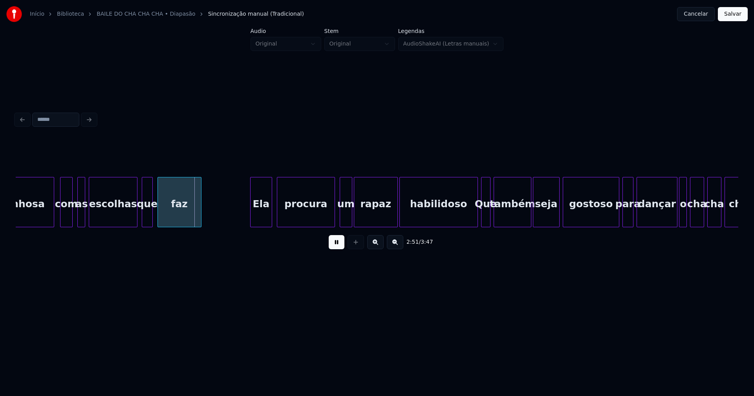
scroll to position [0, 13269]
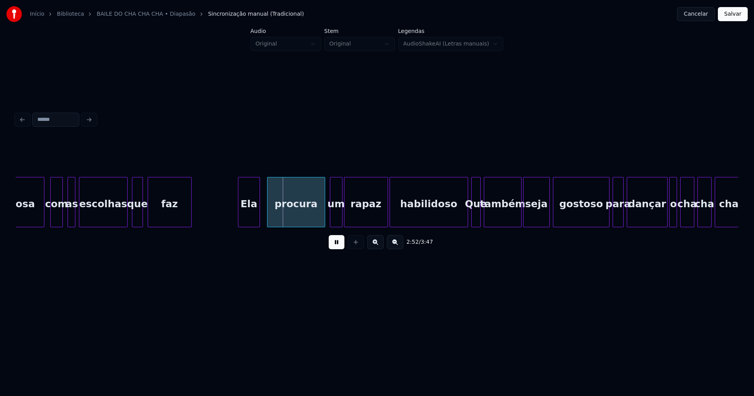
click at [251, 214] on div "Ela" at bounding box center [248, 204] width 21 height 53
click at [462, 217] on div at bounding box center [462, 202] width 2 height 49
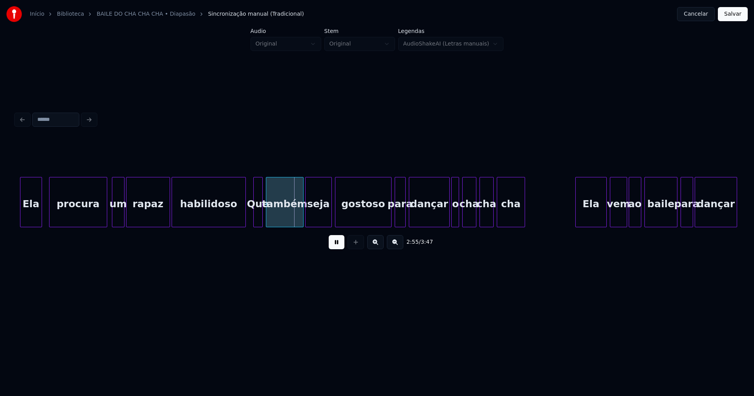
scroll to position [0, 13488]
click at [384, 222] on div at bounding box center [384, 202] width 2 height 49
click at [400, 218] on div "para" at bounding box center [400, 204] width 10 height 53
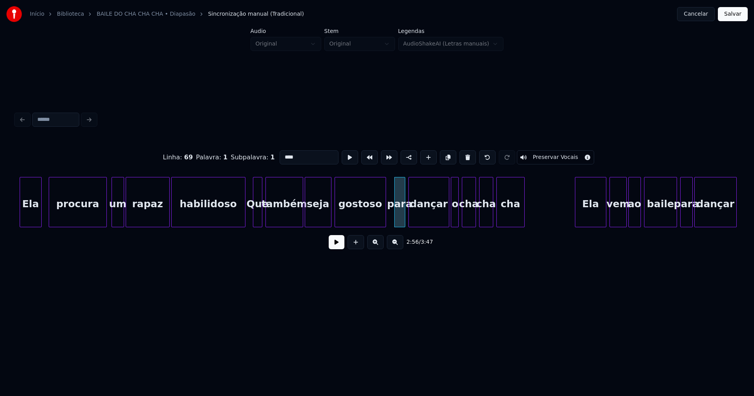
drag, startPoint x: 284, startPoint y: 154, endPoint x: 283, endPoint y: 158, distance: 4.3
click at [284, 154] on input "****" at bounding box center [309, 157] width 59 height 14
type input "***"
click at [330, 247] on div "2:56 / 3:47" at bounding box center [377, 242] width 710 height 17
drag, startPoint x: 337, startPoint y: 247, endPoint x: 478, endPoint y: 226, distance: 142.6
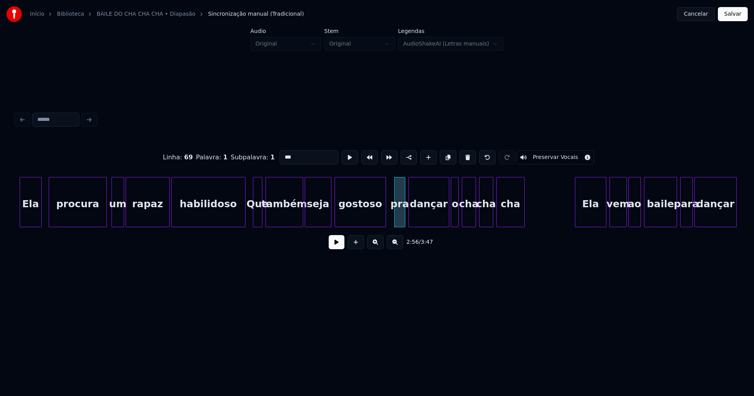
click at [339, 247] on button at bounding box center [337, 242] width 16 height 14
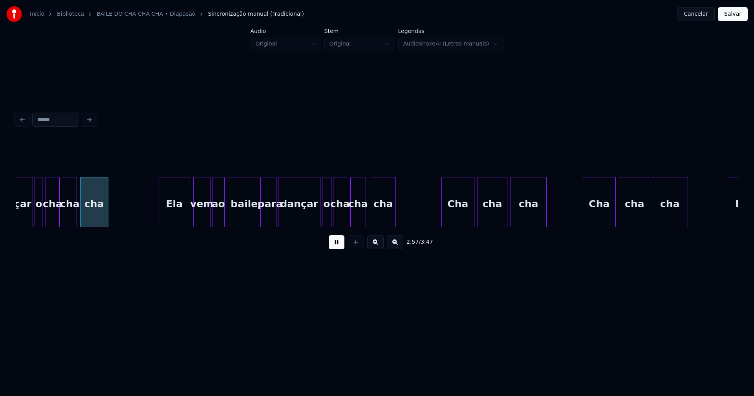
scroll to position [0, 13914]
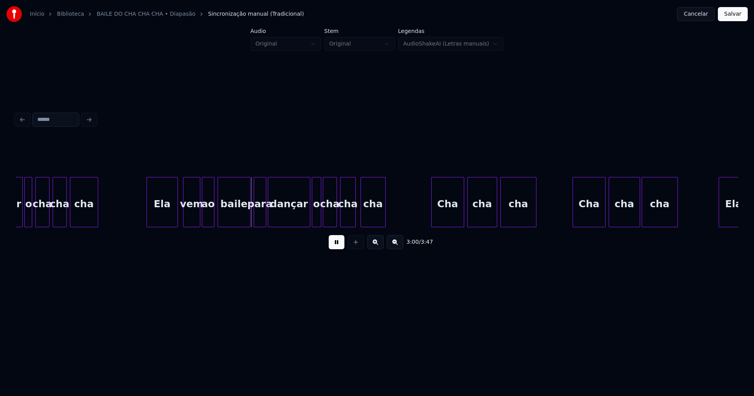
click at [161, 213] on div "Ela" at bounding box center [162, 204] width 31 height 53
click at [244, 223] on div at bounding box center [244, 202] width 2 height 49
click at [260, 212] on div "para" at bounding box center [260, 204] width 12 height 53
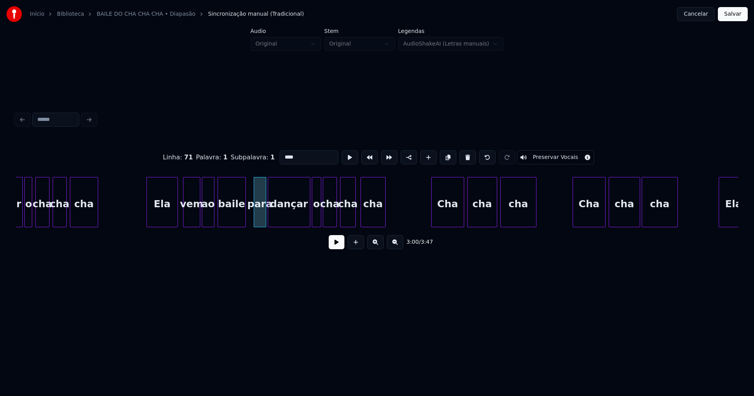
click at [284, 154] on input "****" at bounding box center [309, 157] width 59 height 14
click at [253, 218] on div at bounding box center [253, 202] width 2 height 49
type input "***"
drag, startPoint x: 335, startPoint y: 247, endPoint x: 345, endPoint y: 247, distance: 9.8
click at [335, 247] on button at bounding box center [337, 242] width 16 height 14
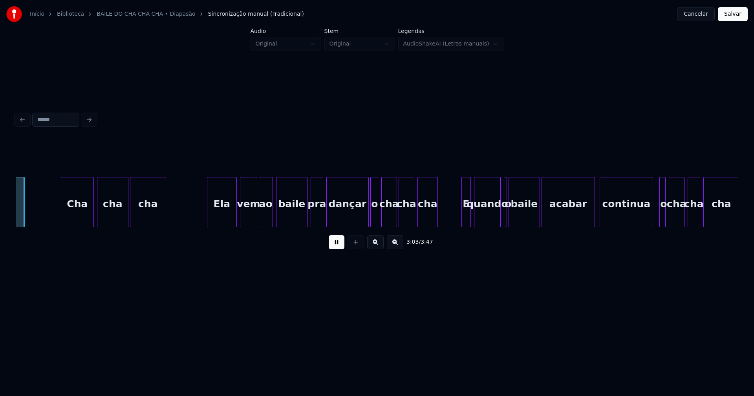
scroll to position [0, 14426]
click at [204, 218] on div at bounding box center [205, 202] width 2 height 49
click at [302, 220] on div at bounding box center [302, 202] width 2 height 49
click at [458, 224] on div at bounding box center [457, 202] width 2 height 49
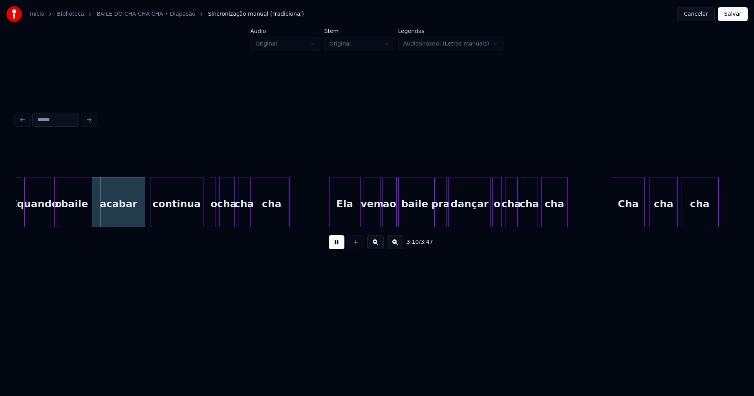
scroll to position [0, 14906]
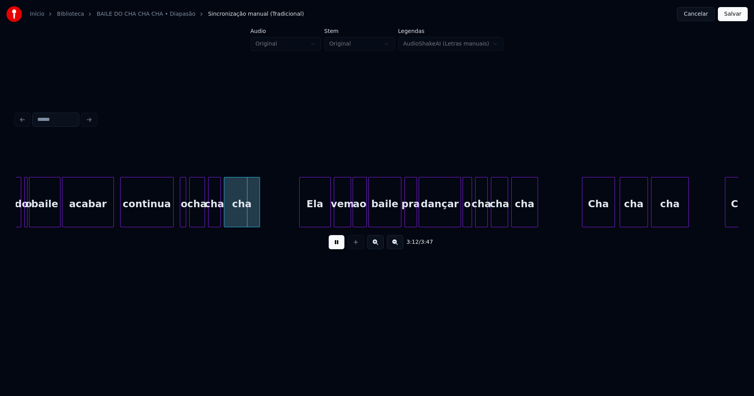
click at [113, 218] on div at bounding box center [112, 202] width 2 height 49
click at [296, 219] on div at bounding box center [297, 202] width 2 height 49
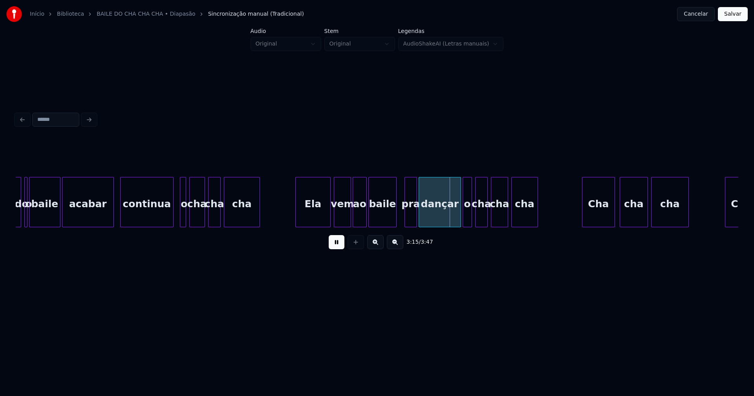
click at [396, 223] on div at bounding box center [395, 202] width 2 height 49
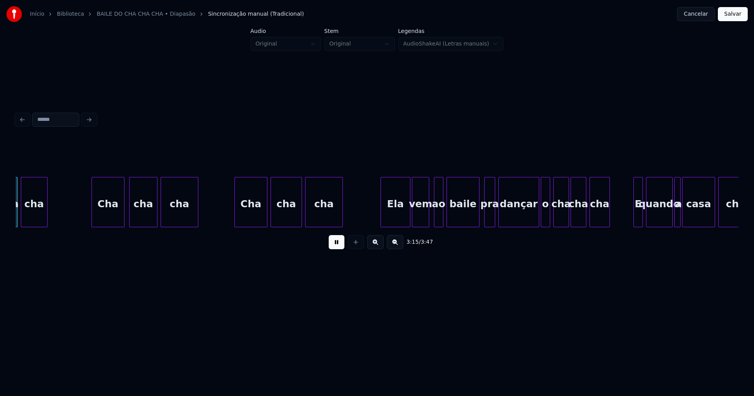
scroll to position [0, 15403]
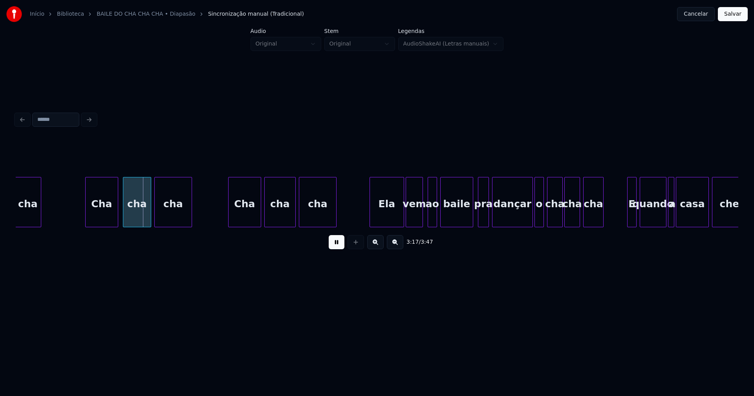
click at [370, 222] on div at bounding box center [371, 202] width 2 height 49
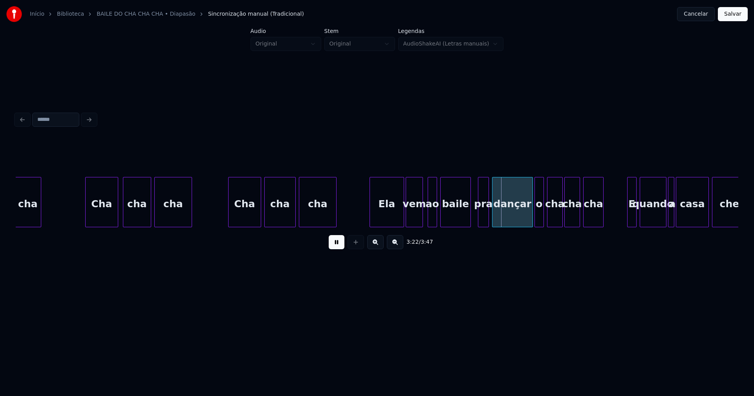
click at [470, 222] on div at bounding box center [469, 202] width 2 height 49
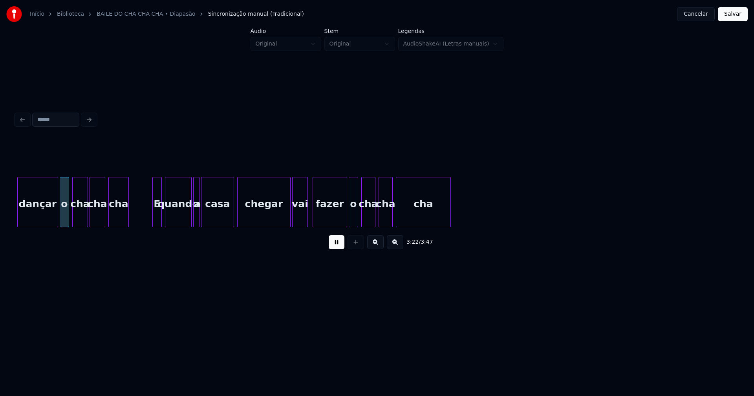
scroll to position [0, 15868]
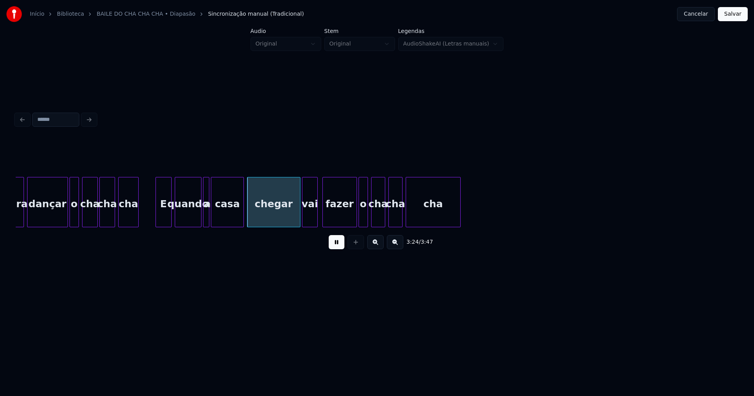
click at [157, 214] on div at bounding box center [157, 202] width 2 height 49
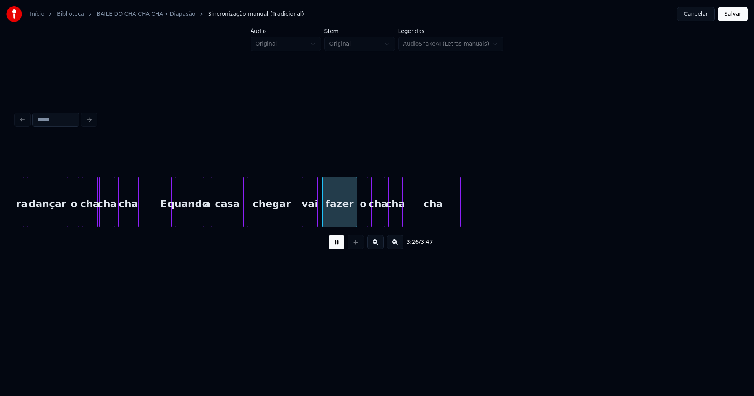
click at [296, 217] on div at bounding box center [295, 202] width 2 height 49
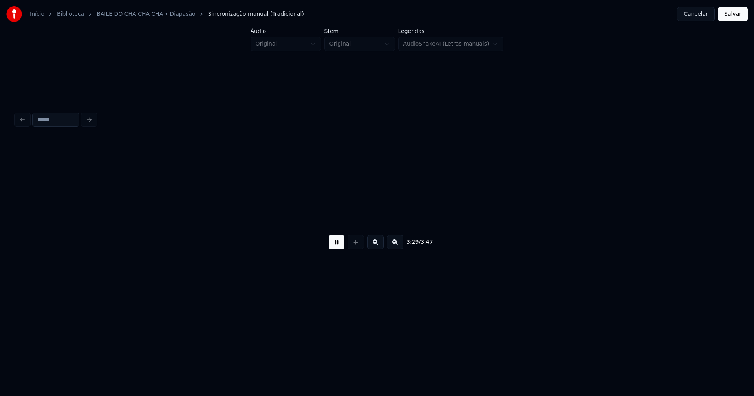
scroll to position [0, 16432]
click at [733, 17] on button "Salvar" at bounding box center [733, 14] width 30 height 14
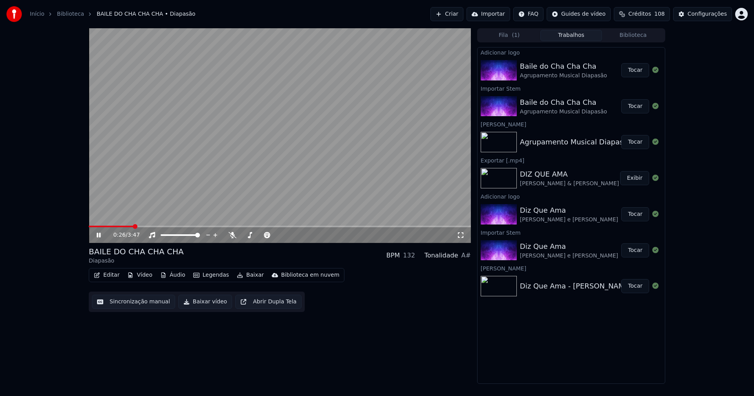
click at [112, 278] on button "Editar" at bounding box center [107, 275] width 32 height 11
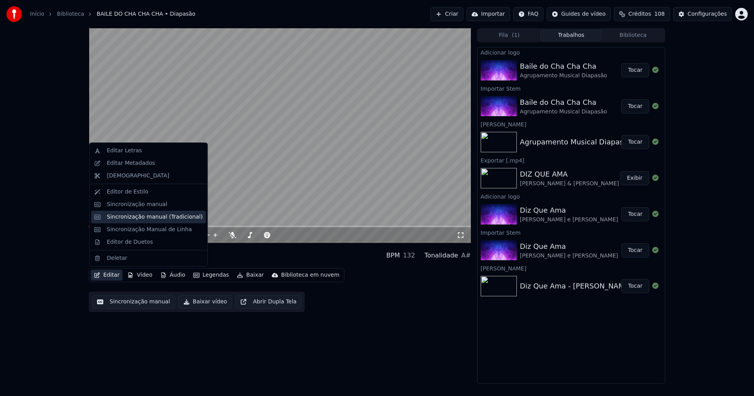
click at [150, 219] on div "Sincronização manual (Tradicional)" at bounding box center [155, 217] width 96 height 8
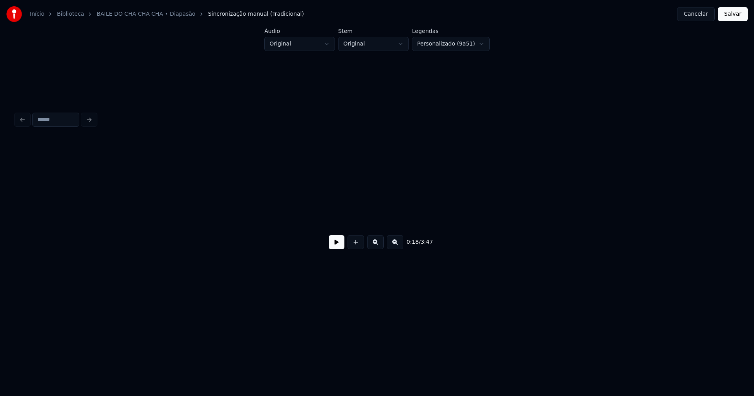
scroll to position [0, 1487]
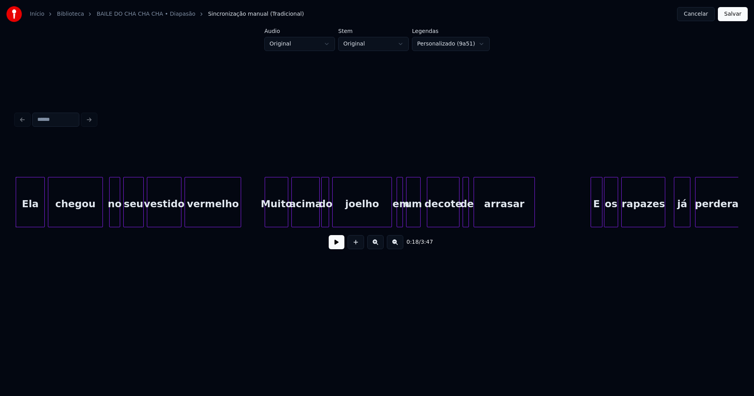
click at [334, 245] on button at bounding box center [337, 242] width 16 height 14
click at [399, 215] on div at bounding box center [398, 202] width 2 height 49
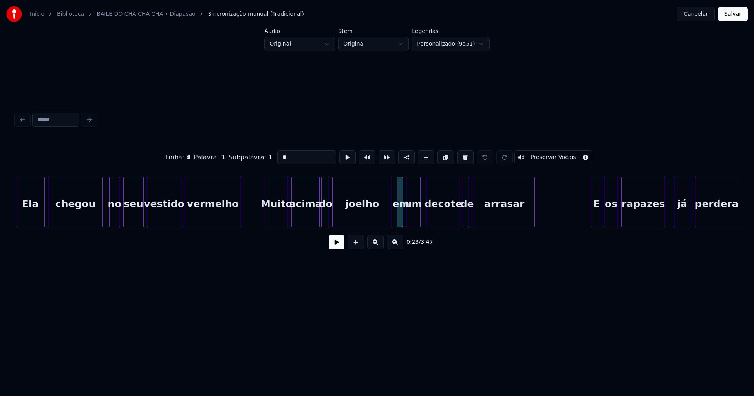
click at [292, 155] on input "**" at bounding box center [306, 157] width 59 height 14
type input "*"
click at [341, 244] on button at bounding box center [337, 242] width 16 height 14
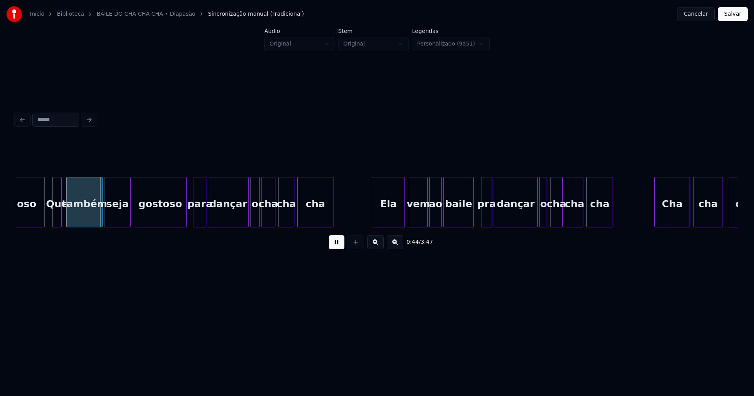
scroll to position [0, 3411]
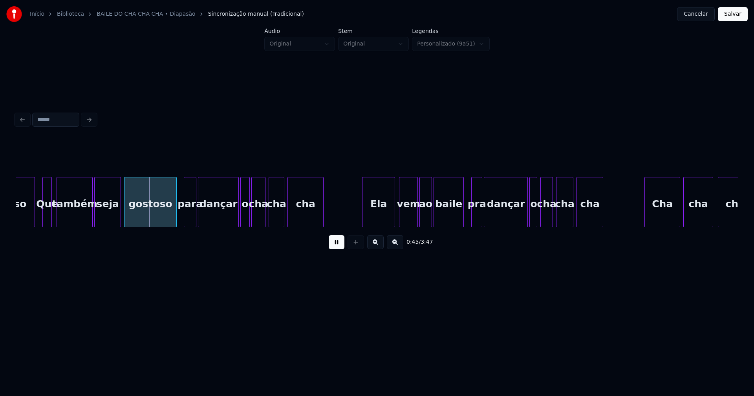
click at [191, 213] on div "para" at bounding box center [190, 204] width 12 height 53
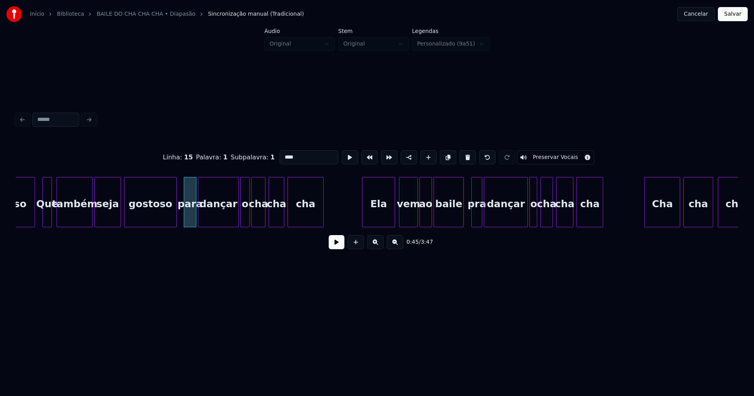
drag, startPoint x: 285, startPoint y: 153, endPoint x: 286, endPoint y: 172, distance: 19.7
click at [285, 153] on input "****" at bounding box center [309, 157] width 59 height 14
click at [339, 249] on button at bounding box center [337, 242] width 16 height 14
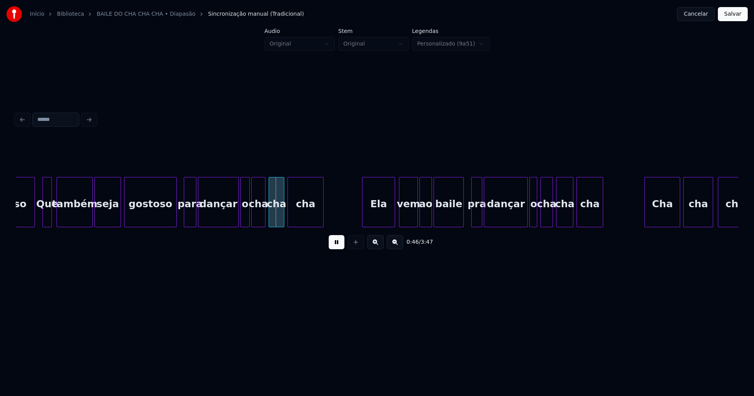
click at [190, 217] on div "para" at bounding box center [190, 204] width 12 height 53
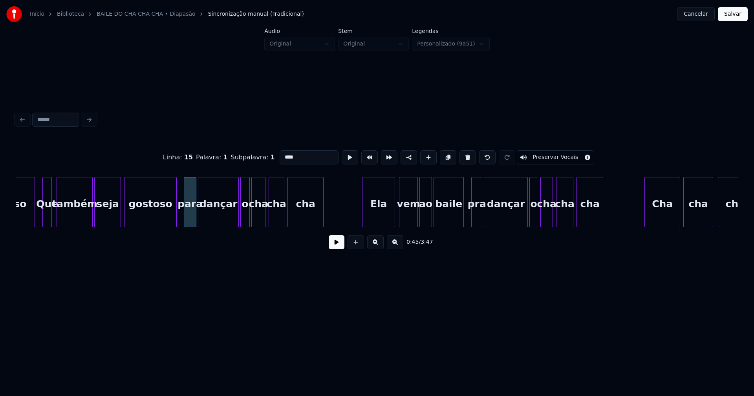
click at [285, 154] on input "****" at bounding box center [309, 157] width 59 height 14
type input "***"
click at [332, 249] on button at bounding box center [337, 242] width 16 height 14
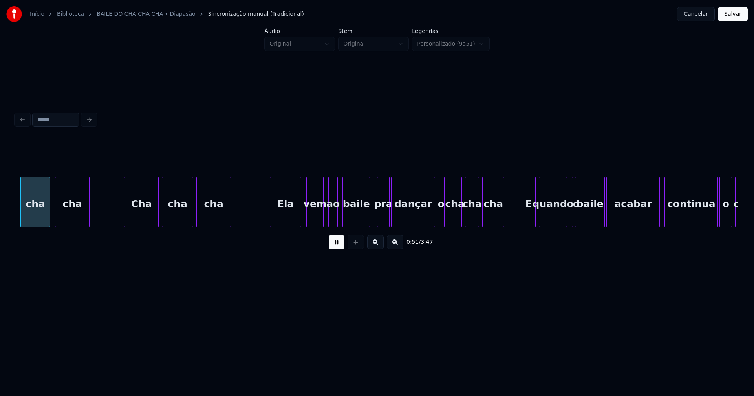
scroll to position [0, 4090]
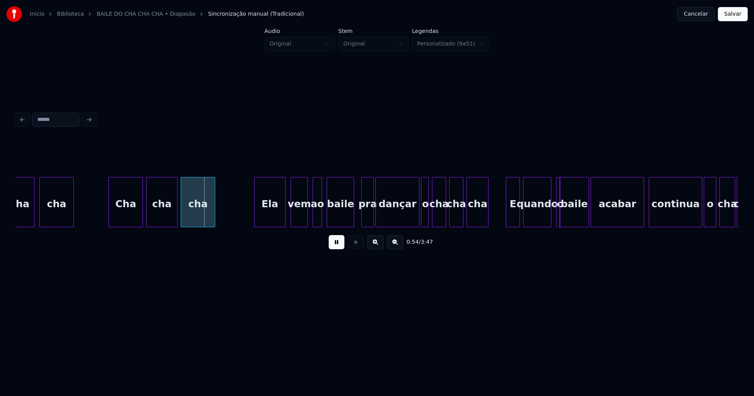
click at [559, 219] on div at bounding box center [559, 202] width 2 height 49
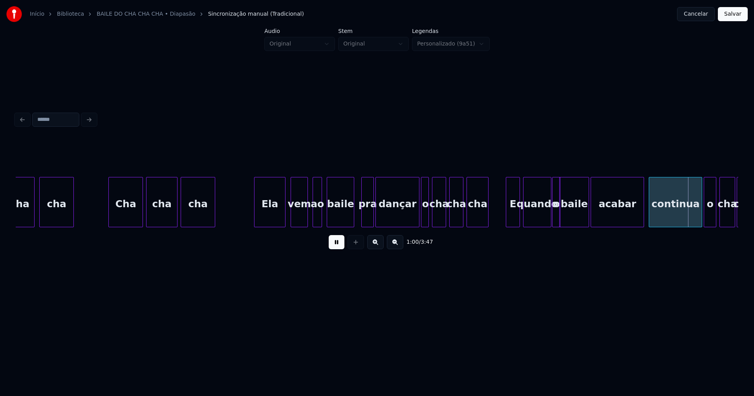
click at [553, 221] on div at bounding box center [554, 202] width 2 height 49
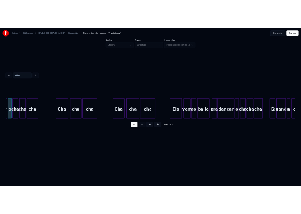
scroll to position [0, 5063]
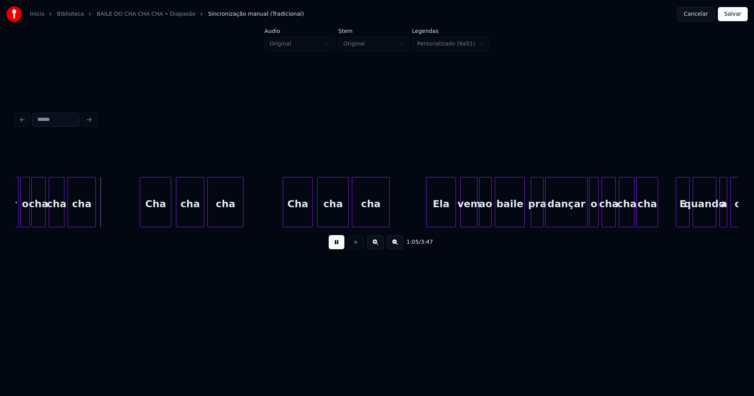
click at [739, 14] on button "Salvar" at bounding box center [733, 14] width 30 height 14
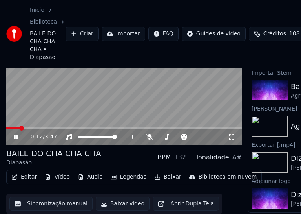
scroll to position [60, 0]
click at [31, 172] on button "Editar" at bounding box center [24, 176] width 32 height 11
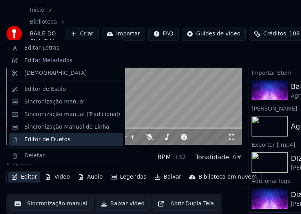
click at [51, 141] on div "Editor de Duetos" at bounding box center [47, 140] width 46 height 8
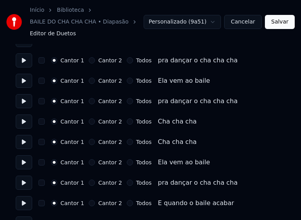
scroll to position [354, 0]
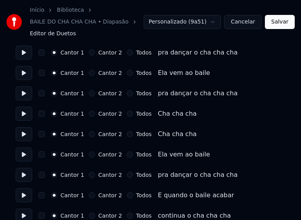
click at [127, 72] on button "Todos" at bounding box center [130, 73] width 6 height 6
click at [127, 112] on button "Todos" at bounding box center [130, 114] width 6 height 6
click at [127, 136] on button "Todos" at bounding box center [130, 134] width 6 height 6
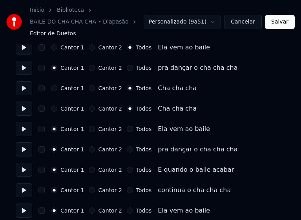
scroll to position [393, 0]
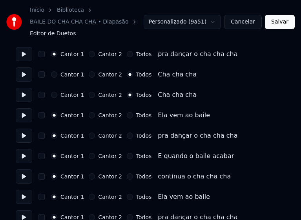
click at [127, 115] on button "Todos" at bounding box center [130, 115] width 6 height 6
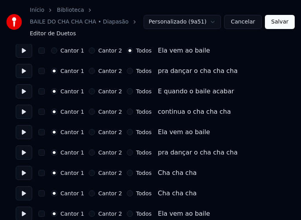
scroll to position [471, 0]
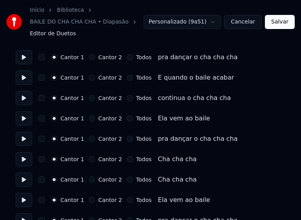
click at [127, 119] on button "Todos" at bounding box center [130, 118] width 6 height 6
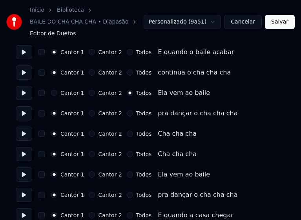
scroll to position [511, 0]
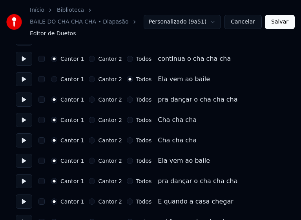
click at [127, 121] on button "Todos" at bounding box center [130, 120] width 6 height 6
click at [127, 139] on button "Todos" at bounding box center [130, 140] width 6 height 6
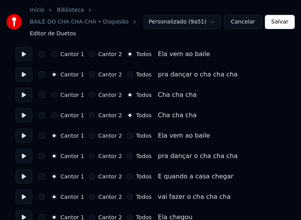
scroll to position [550, 0]
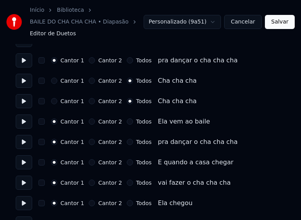
click at [127, 121] on button "Todos" at bounding box center [130, 122] width 6 height 6
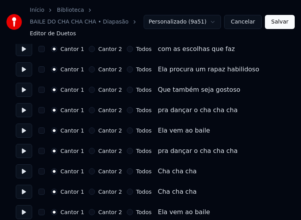
scroll to position [943, 0]
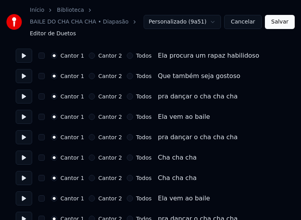
click at [127, 117] on button "Todos" at bounding box center [130, 117] width 6 height 6
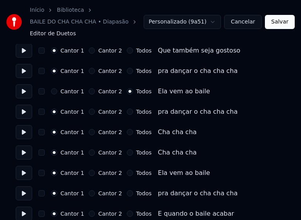
scroll to position [982, 0]
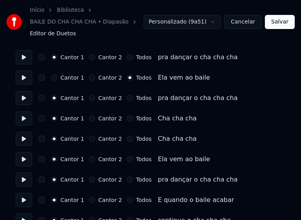
click at [127, 119] on button "Todos" at bounding box center [130, 118] width 6 height 6
click at [127, 140] on button "Todos" at bounding box center [130, 139] width 6 height 6
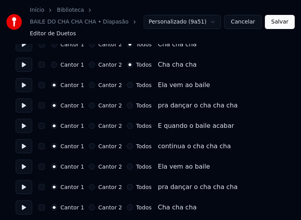
scroll to position [1061, 0]
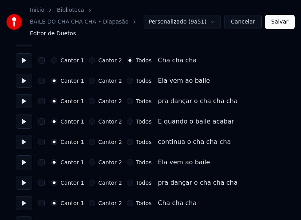
click at [127, 82] on button "Todos" at bounding box center [130, 81] width 6 height 6
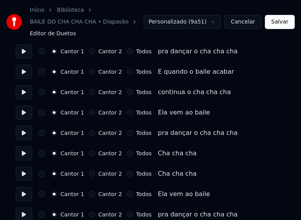
scroll to position [1139, 0]
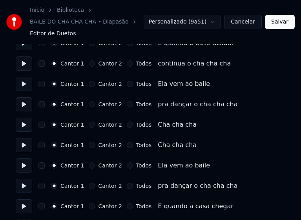
click at [127, 83] on button "Todos" at bounding box center [130, 84] width 6 height 6
click at [127, 126] on button "Todos" at bounding box center [130, 125] width 6 height 6
click at [124, 150] on div "Cantor 1 Cantor 2 Todos Cha cha cha" at bounding box center [151, 145] width 270 height 14
click at [124, 148] on div "Cantor 1 Cantor 2 Todos Cha cha cha" at bounding box center [151, 145] width 270 height 14
click at [127, 145] on button "Todos" at bounding box center [130, 145] width 6 height 6
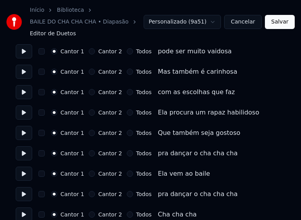
scroll to position [1375, 0]
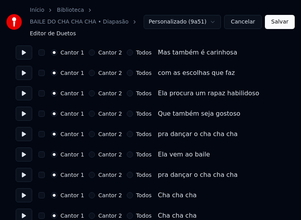
click at [127, 155] on button "Todos" at bounding box center [130, 155] width 6 height 6
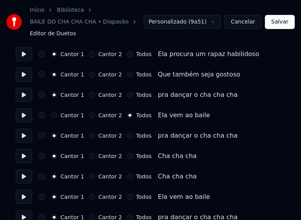
click at [127, 156] on button "Todos" at bounding box center [130, 156] width 6 height 6
click at [127, 177] on button "Todos" at bounding box center [130, 177] width 6 height 6
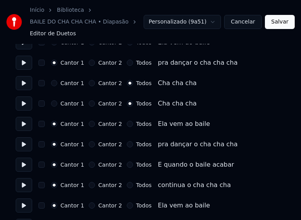
scroll to position [1493, 0]
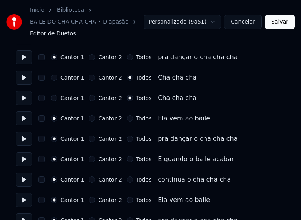
click at [127, 117] on button "Todos" at bounding box center [130, 118] width 6 height 6
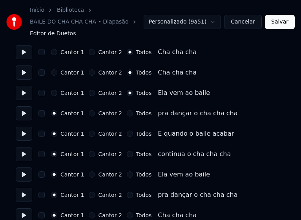
scroll to position [1532, 0]
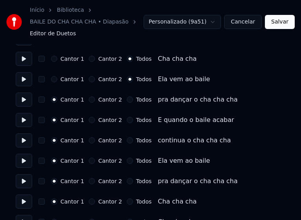
click at [127, 161] on button "Todos" at bounding box center [130, 161] width 6 height 6
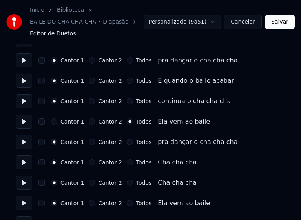
click at [127, 162] on button "Todos" at bounding box center [130, 162] width 6 height 6
drag, startPoint x: 126, startPoint y: 182, endPoint x: 142, endPoint y: 174, distance: 17.9
click at [127, 181] on button "Todos" at bounding box center [130, 183] width 6 height 6
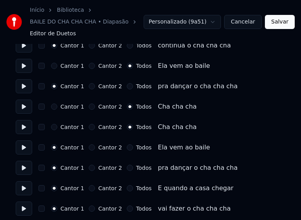
scroll to position [1631, 0]
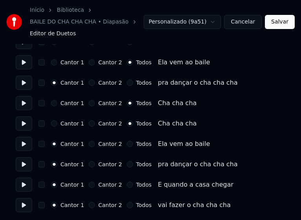
click at [127, 143] on button "Todos" at bounding box center [130, 144] width 6 height 6
click at [280, 26] on button "Salvar" at bounding box center [280, 22] width 30 height 14
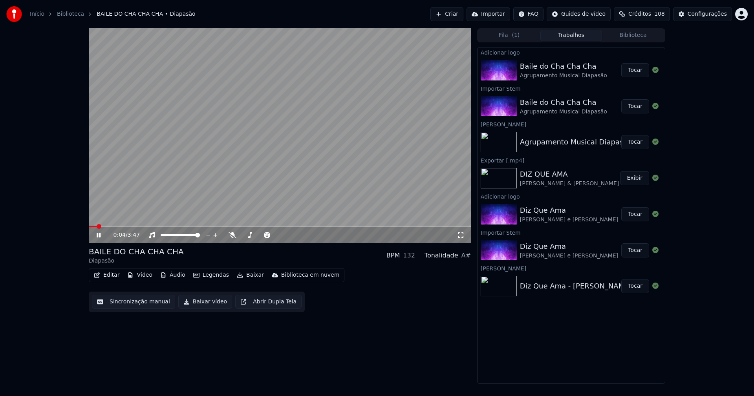
click at [139, 226] on span at bounding box center [280, 227] width 382 height 2
click at [458, 235] on icon at bounding box center [461, 235] width 8 height 6
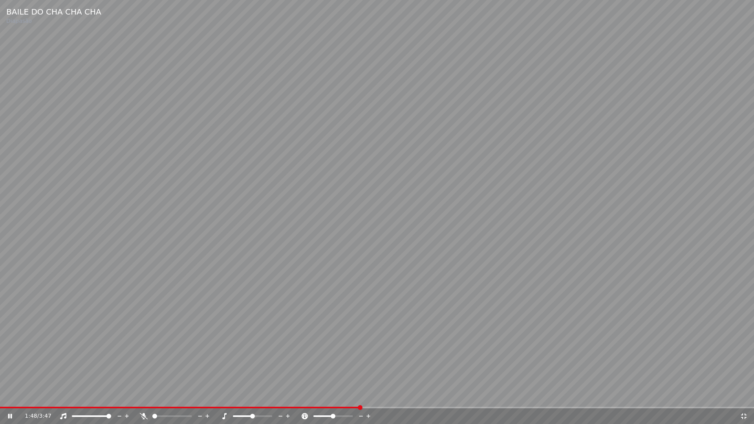
click at [742, 396] on icon at bounding box center [744, 416] width 8 height 6
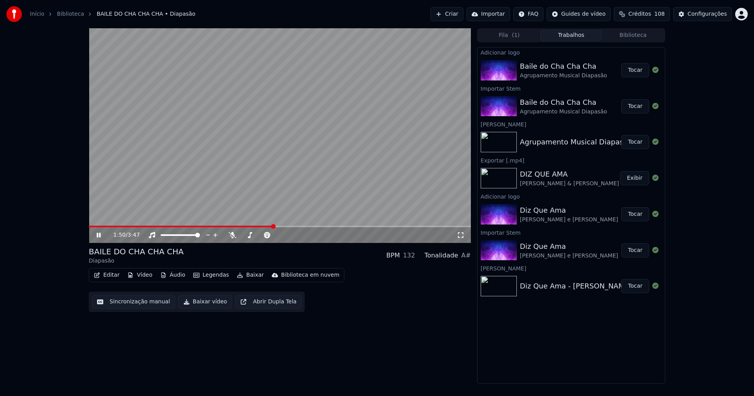
click at [99, 237] on icon at bounding box center [99, 235] width 4 height 5
click at [195, 304] on button "Baixar vídeo" at bounding box center [205, 302] width 54 height 14
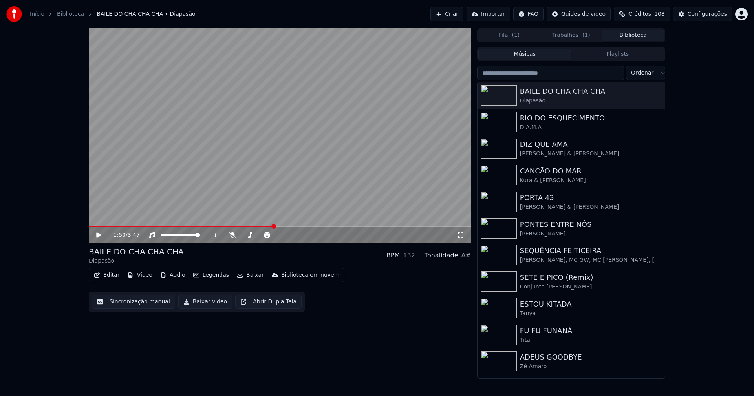
click at [633, 36] on button "Biblioteca" at bounding box center [633, 35] width 62 height 11
click at [38, 13] on link "Início" at bounding box center [37, 14] width 15 height 8
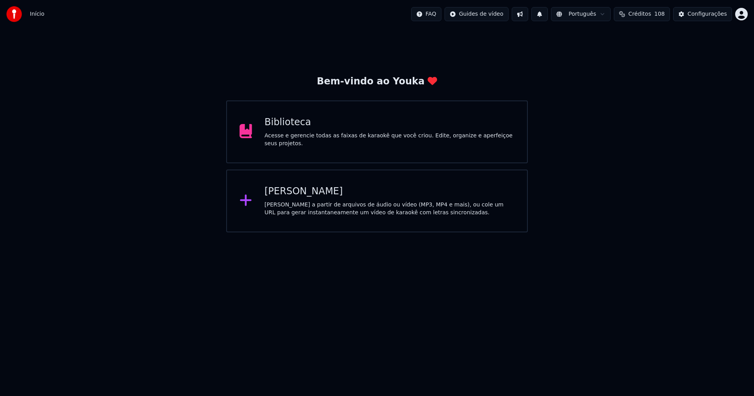
click at [302, 188] on div "[PERSON_NAME]" at bounding box center [390, 191] width 250 height 13
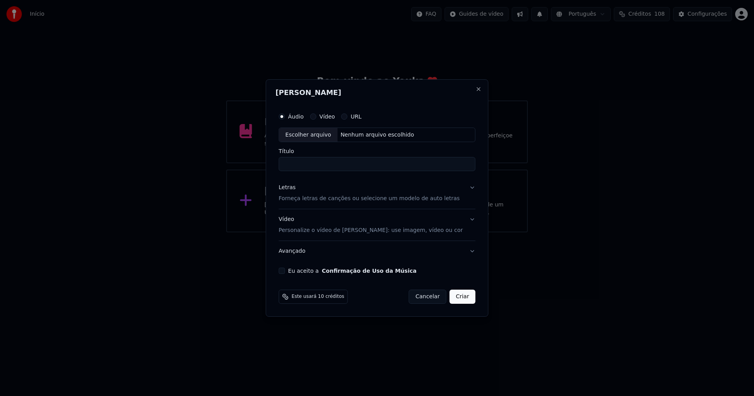
click at [319, 138] on div "Escolher arquivo" at bounding box center [308, 135] width 59 height 14
type input "**********"
click at [295, 189] on div "Letras" at bounding box center [287, 188] width 17 height 8
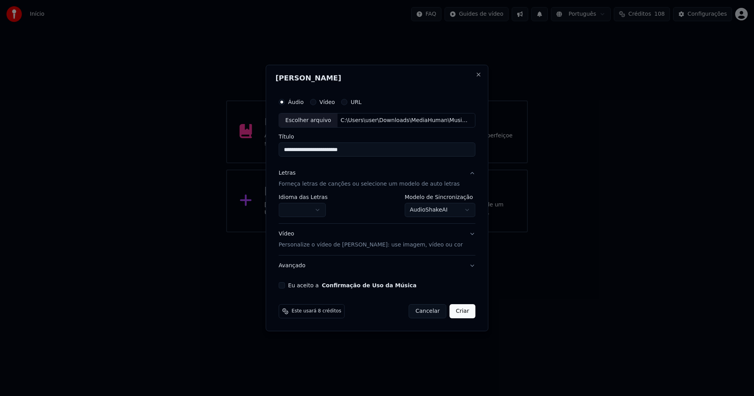
click at [308, 213] on body "**********" at bounding box center [377, 116] width 754 height 233
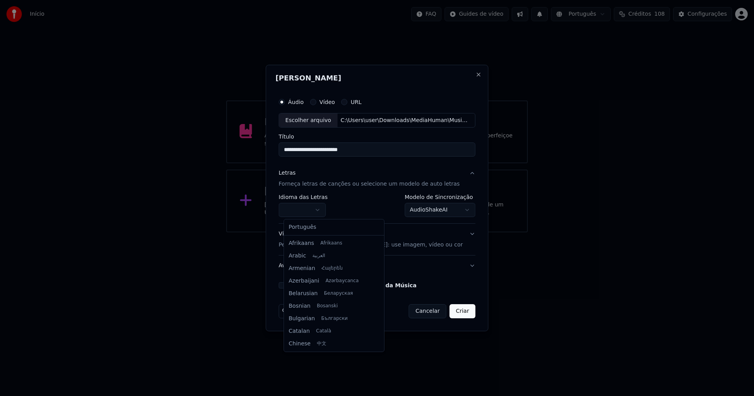
select select "**"
drag, startPoint x: 316, startPoint y: 229, endPoint x: 337, endPoint y: 222, distance: 21.9
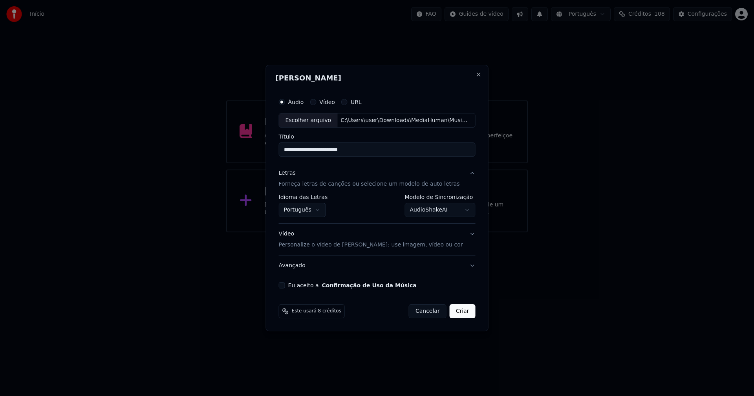
click at [455, 213] on body "**********" at bounding box center [377, 116] width 754 height 233
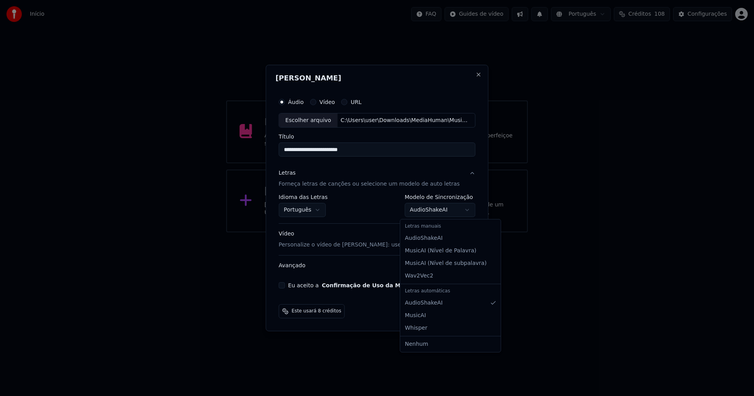
select select "**********"
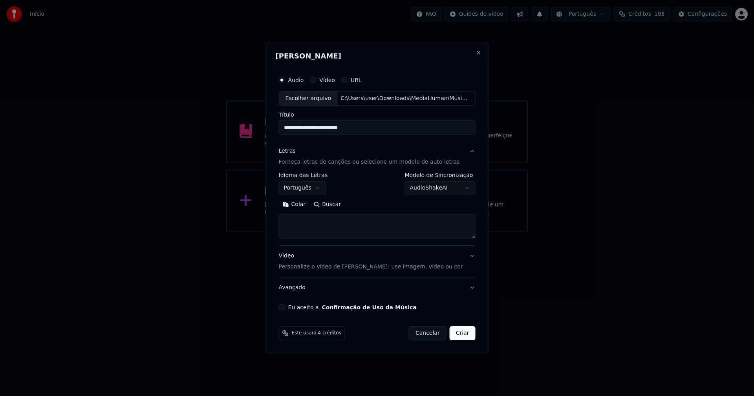
click at [302, 206] on button "Colar" at bounding box center [294, 205] width 31 height 13
type textarea "**********"
drag, startPoint x: 339, startPoint y: 222, endPoint x: 249, endPoint y: 221, distance: 90.4
click at [249, 221] on body "**********" at bounding box center [377, 116] width 754 height 233
click at [306, 204] on button "Colar" at bounding box center [294, 205] width 31 height 13
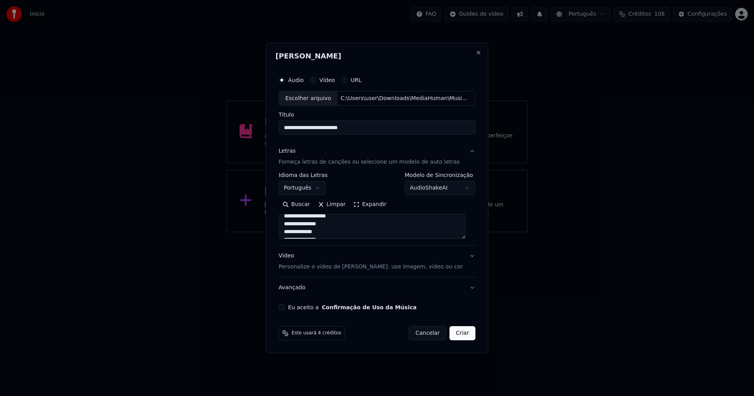
scroll to position [196, 0]
click at [376, 206] on button "Expandir" at bounding box center [370, 205] width 41 height 13
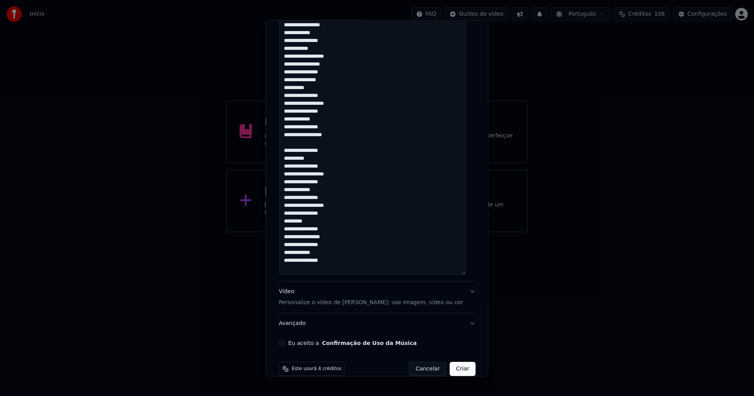
scroll to position [430, 0]
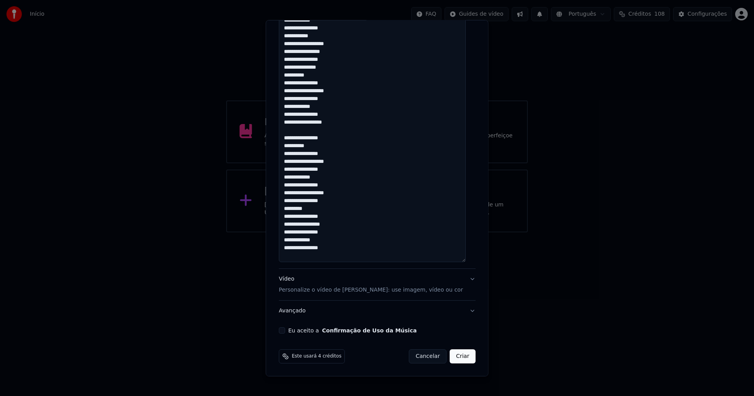
click at [283, 331] on button "Eu aceito a Confirmação de Uso da Música" at bounding box center [282, 331] width 6 height 6
drag, startPoint x: 451, startPoint y: 358, endPoint x: 453, endPoint y: 354, distance: 4.4
click at [452, 357] on button "Criar" at bounding box center [463, 357] width 26 height 14
type textarea "**********"
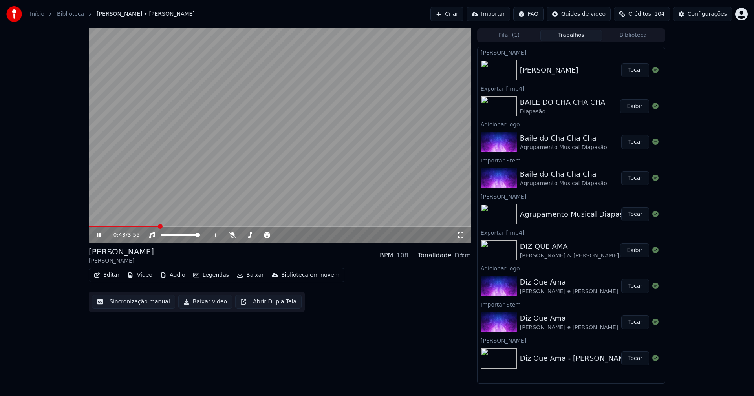
click at [101, 238] on icon at bounding box center [104, 235] width 18 height 6
click at [99, 235] on icon at bounding box center [98, 235] width 5 height 5
click at [178, 278] on button "Áudio" at bounding box center [172, 275] width 31 height 11
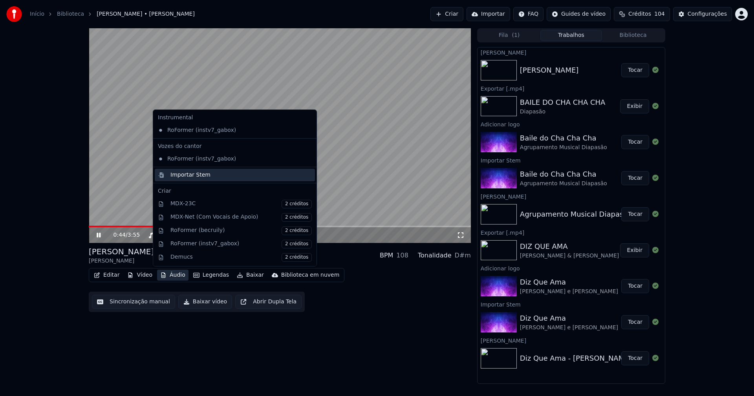
click at [192, 174] on div "Importar Stem" at bounding box center [190, 175] width 40 height 8
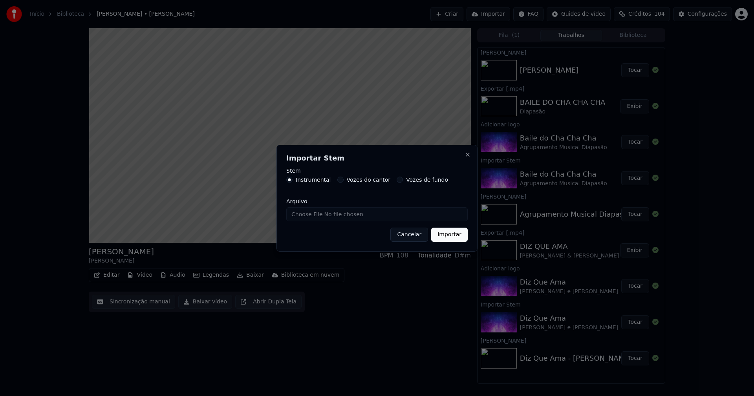
click at [312, 215] on input "Arquivo" at bounding box center [376, 214] width 181 height 14
type input "**********"
click at [453, 231] on button "Importar" at bounding box center [449, 235] width 37 height 14
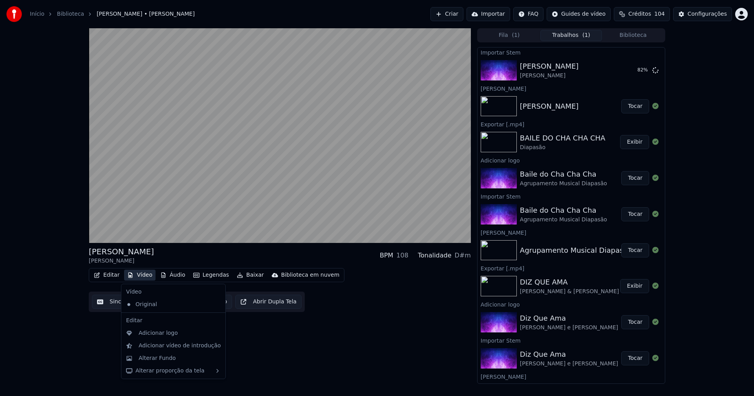
click at [139, 276] on button "Vídeo" at bounding box center [139, 275] width 31 height 11
click at [154, 330] on div "Adicionar logo" at bounding box center [158, 334] width 39 height 8
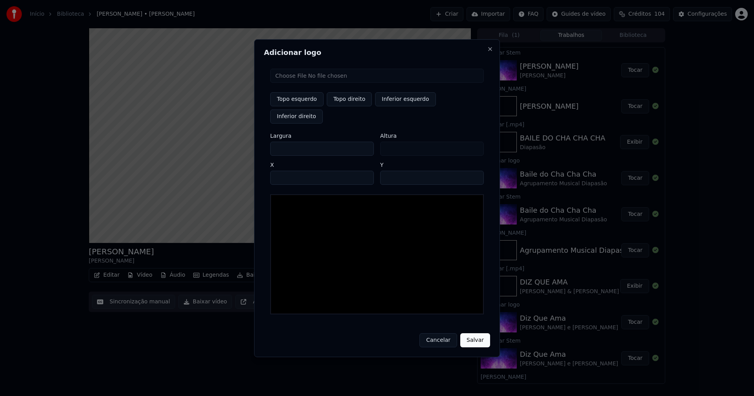
click at [299, 83] on input "file" at bounding box center [377, 76] width 214 height 14
type input "**********"
click at [344, 104] on button "Topo direito" at bounding box center [349, 99] width 45 height 14
type input "****"
drag, startPoint x: 283, startPoint y: 139, endPoint x: 261, endPoint y: 141, distance: 22.5
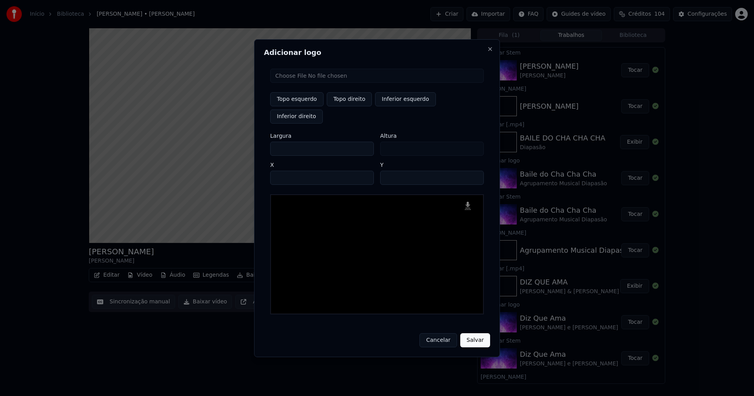
click at [262, 143] on div "Adicionar logo Topo esquerdo Topo direito Inferior esquerdo Inferior direito La…" at bounding box center [377, 198] width 246 height 318
type input "**"
type input "***"
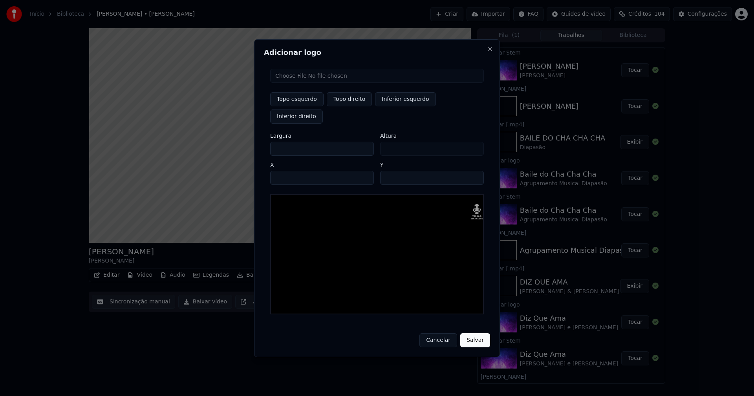
type input "***"
click at [287, 171] on input "****" at bounding box center [322, 178] width 104 height 14
type input "****"
click at [388, 171] on input "**" at bounding box center [432, 178] width 104 height 14
type input "**"
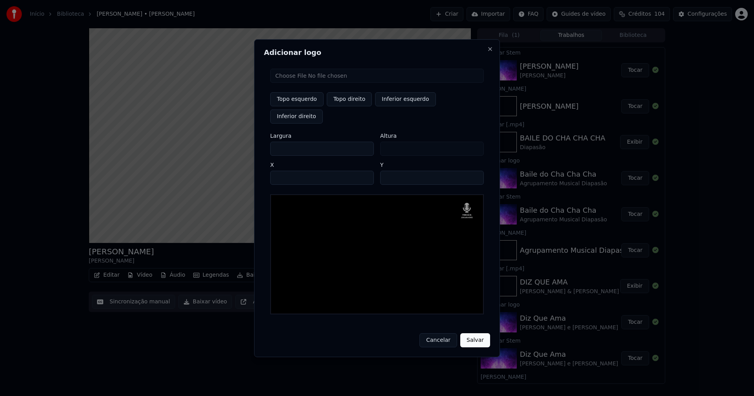
click at [477, 334] on button "Salvar" at bounding box center [475, 341] width 30 height 14
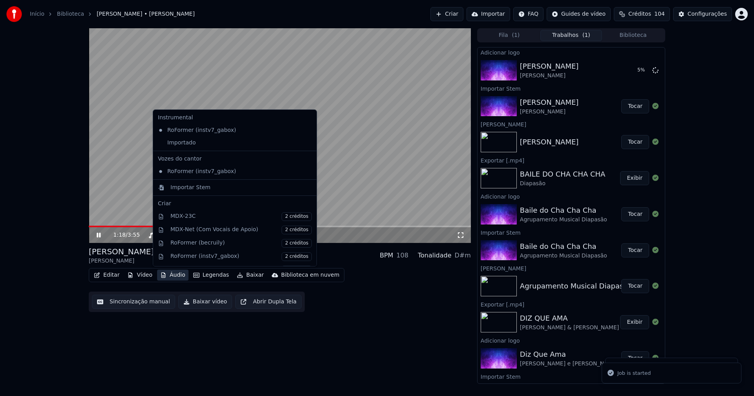
click at [171, 276] on button "Áudio" at bounding box center [172, 275] width 31 height 11
click at [165, 145] on div "Importado" at bounding box center [229, 143] width 148 height 13
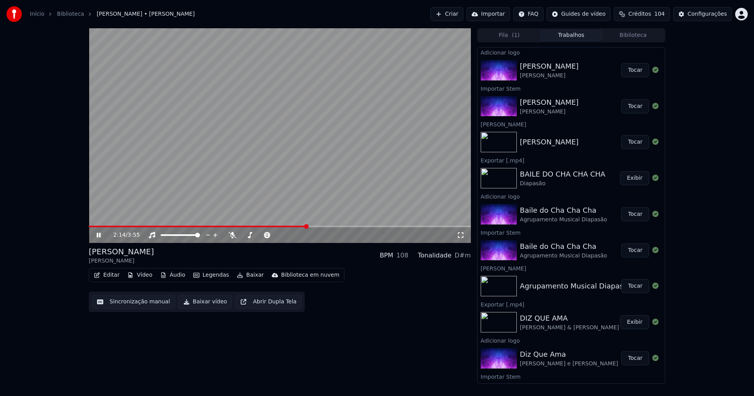
click at [625, 70] on button "Tocar" at bounding box center [635, 70] width 28 height 14
click at [97, 237] on icon at bounding box center [99, 235] width 4 height 5
click at [112, 276] on button "Editar" at bounding box center [107, 275] width 32 height 11
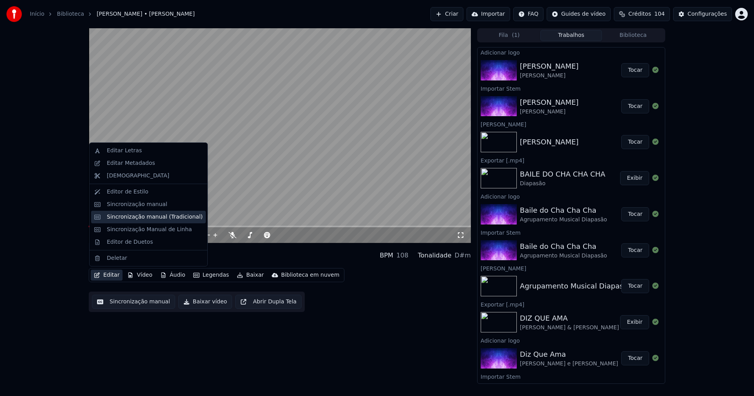
click at [150, 221] on div "Sincronização manual (Tradicional)" at bounding box center [148, 217] width 115 height 13
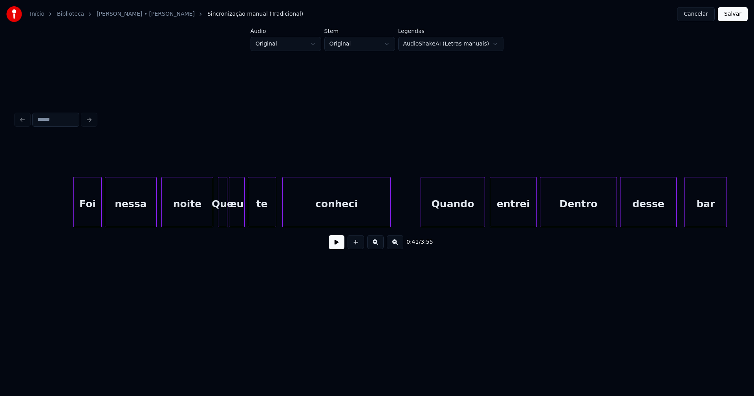
scroll to position [0, 3149]
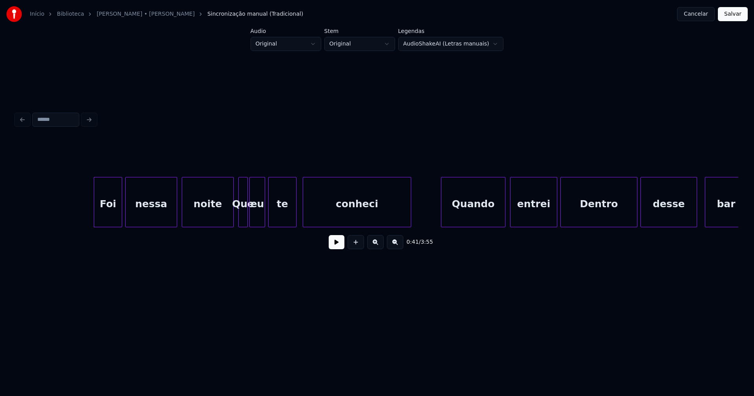
click at [335, 249] on button at bounding box center [337, 242] width 16 height 14
click at [227, 225] on div "Foi nessa noite Que eu te conheci Quando entrei Dentro desse bar" at bounding box center [377, 202] width 723 height 50
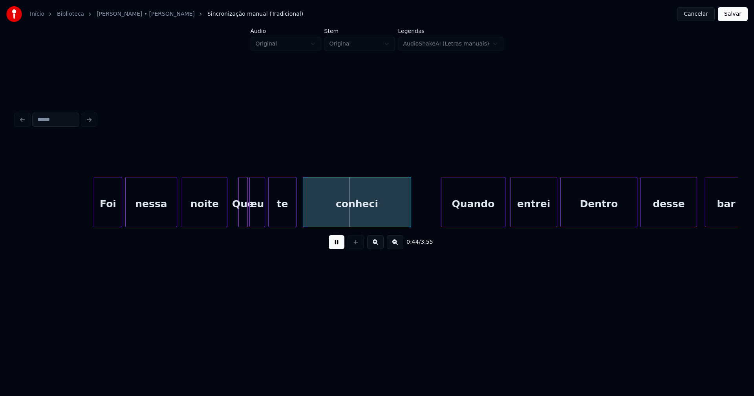
click at [242, 214] on div "Que" at bounding box center [243, 204] width 9 height 53
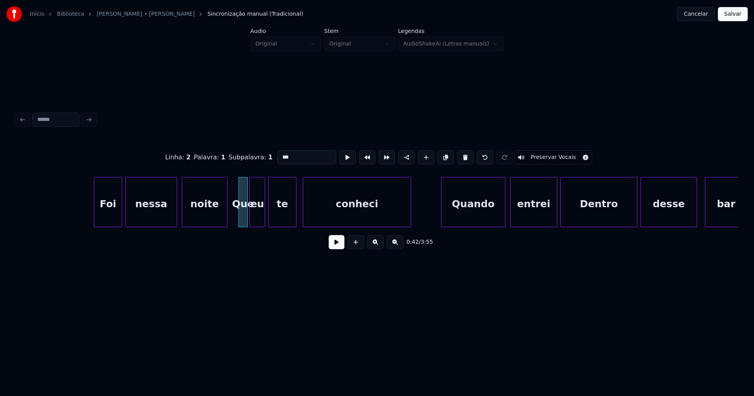
click at [280, 154] on input "***" at bounding box center [306, 157] width 59 height 14
type input "***"
click at [337, 243] on button at bounding box center [337, 242] width 16 height 14
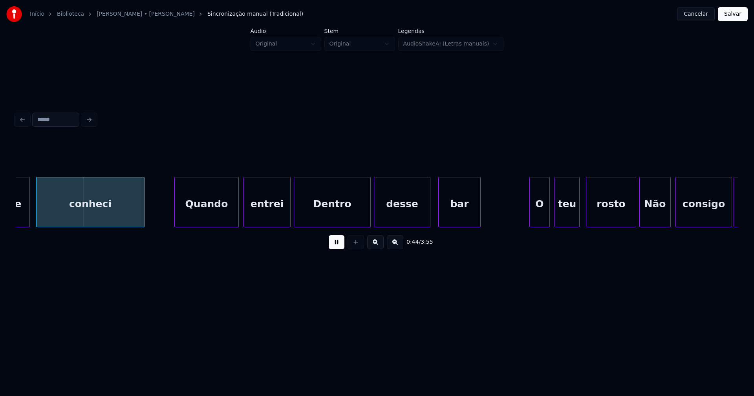
scroll to position [0, 3426]
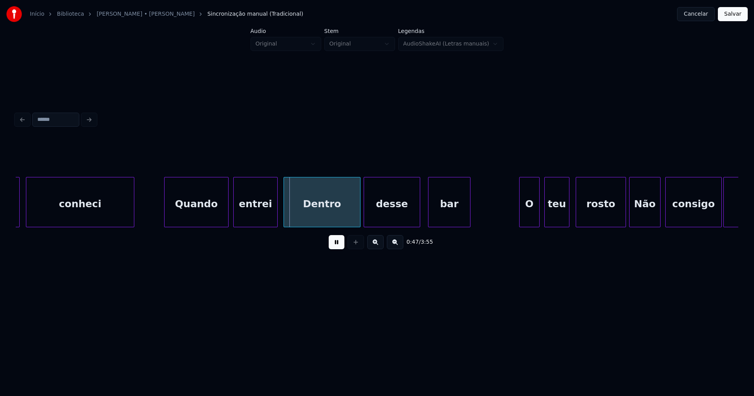
click at [276, 221] on div at bounding box center [276, 202] width 2 height 49
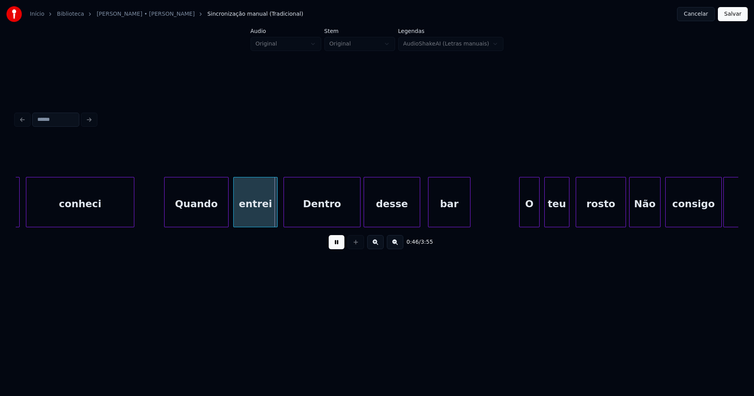
click at [336, 247] on button at bounding box center [337, 242] width 16 height 14
click at [313, 216] on div "Dentro" at bounding box center [322, 204] width 76 height 53
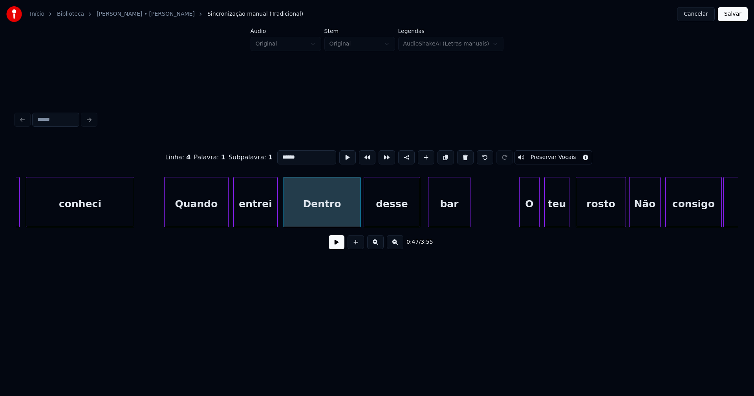
click at [280, 153] on input "******" at bounding box center [306, 157] width 59 height 14
type input "******"
click at [341, 247] on button at bounding box center [337, 242] width 16 height 14
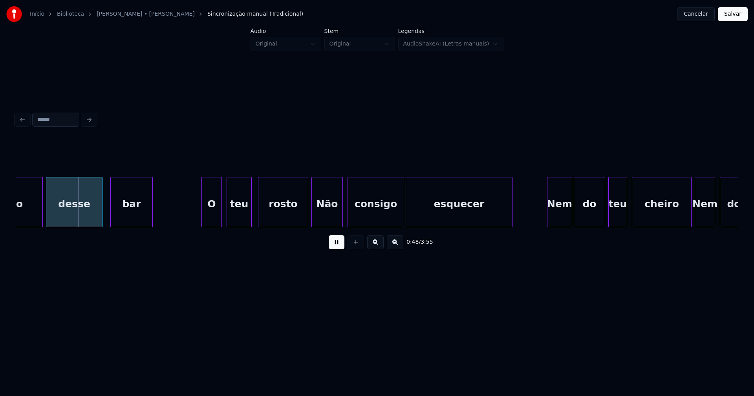
scroll to position [0, 3775]
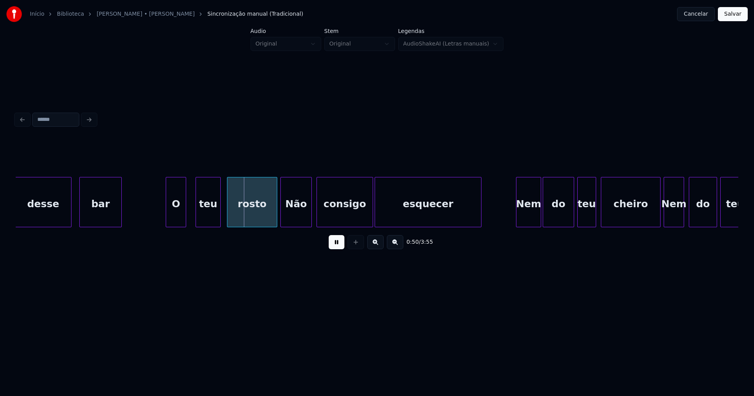
click at [176, 221] on div "O" at bounding box center [176, 204] width 20 height 53
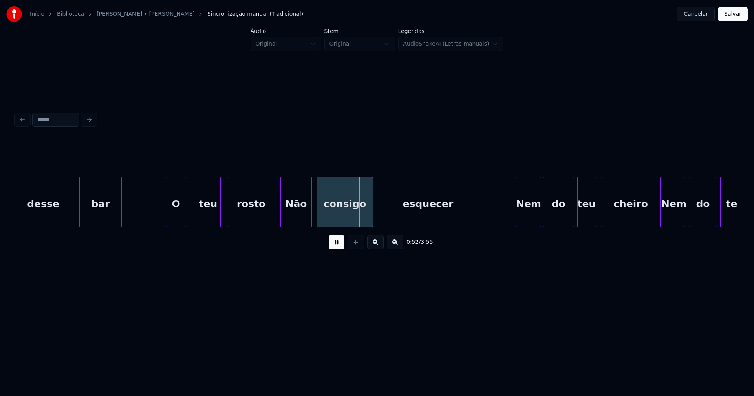
click at [274, 219] on div at bounding box center [274, 202] width 2 height 49
click at [291, 215] on div "Não" at bounding box center [296, 204] width 31 height 53
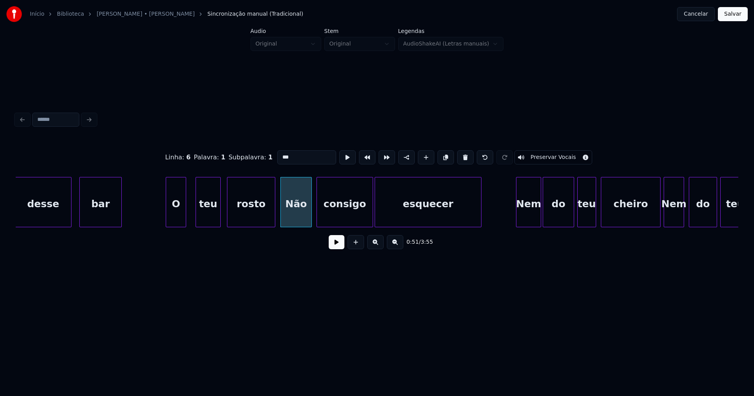
click at [281, 154] on input "***" at bounding box center [306, 157] width 59 height 14
type input "***"
click at [340, 247] on button at bounding box center [337, 242] width 16 height 14
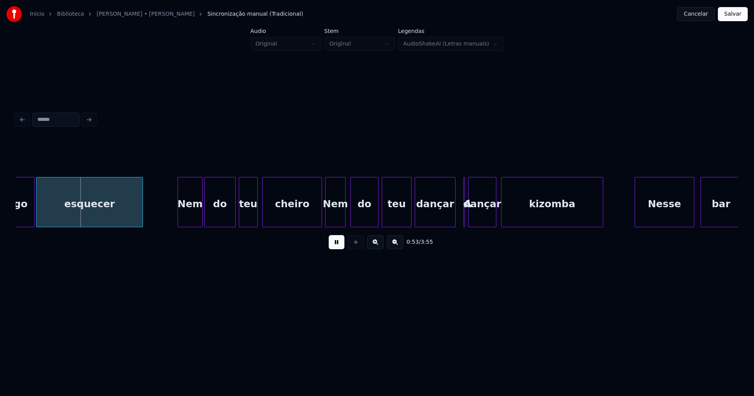
scroll to position [0, 4124]
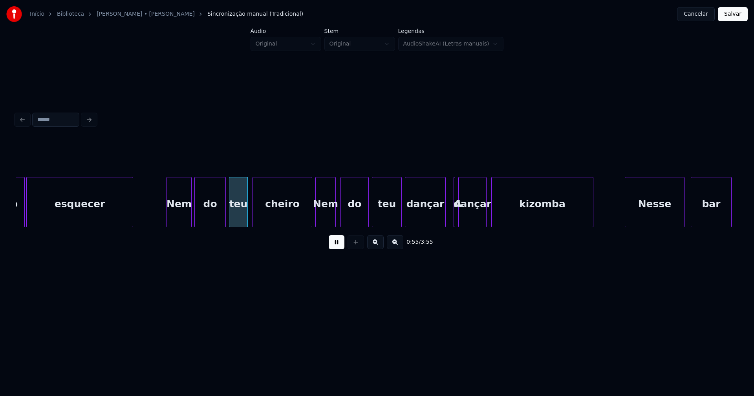
click at [178, 221] on div "Nem" at bounding box center [179, 204] width 24 height 53
click at [309, 221] on div at bounding box center [309, 202] width 2 height 49
drag, startPoint x: 336, startPoint y: 246, endPoint x: 333, endPoint y: 214, distance: 32.0
click at [337, 244] on button at bounding box center [337, 242] width 16 height 14
click at [327, 216] on div "Nem" at bounding box center [326, 204] width 20 height 53
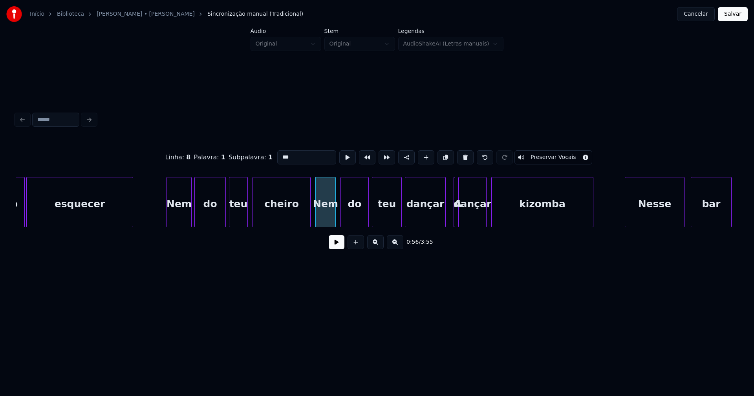
click at [281, 154] on input "***" at bounding box center [306, 157] width 59 height 14
click at [453, 226] on div "consigo esquecer Nem do teu cheiro nem do teu dançar A dançar kizomba Nesse bar" at bounding box center [377, 202] width 723 height 50
click at [442, 222] on div at bounding box center [441, 202] width 2 height 49
click at [455, 218] on div at bounding box center [455, 202] width 2 height 49
type input "***"
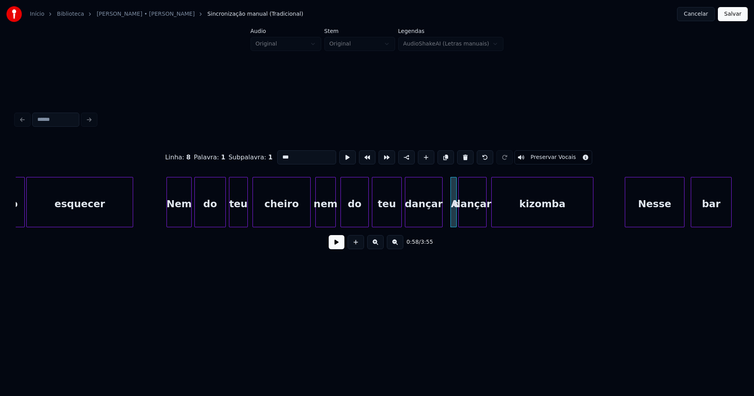
click at [337, 245] on button at bounding box center [337, 242] width 16 height 14
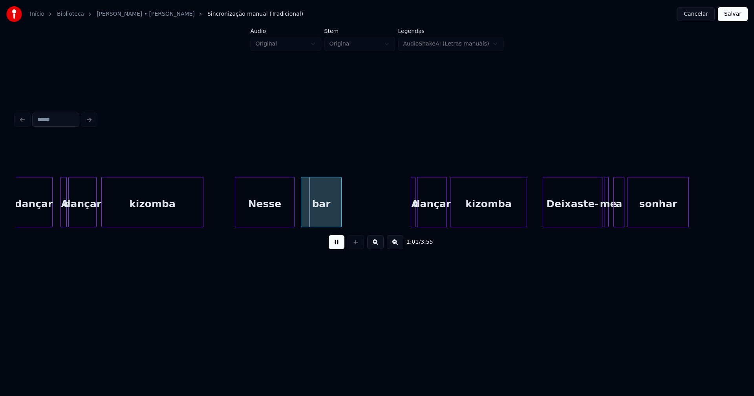
scroll to position [0, 4524]
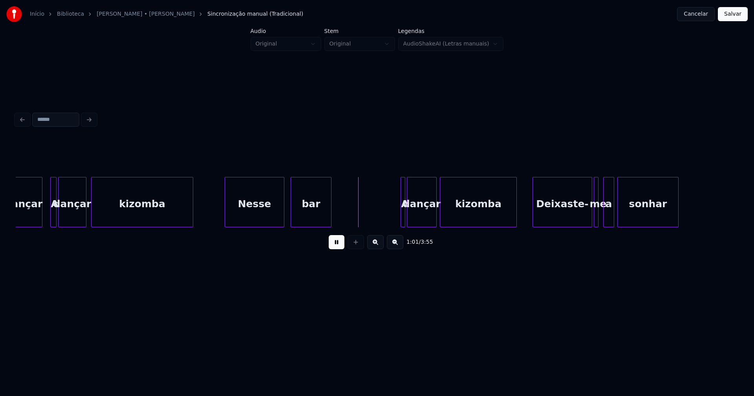
click at [339, 246] on button at bounding box center [337, 242] width 16 height 14
click at [247, 216] on div "Nesse" at bounding box center [252, 204] width 59 height 53
click at [247, 214] on div "Nesse" at bounding box center [252, 204] width 59 height 53
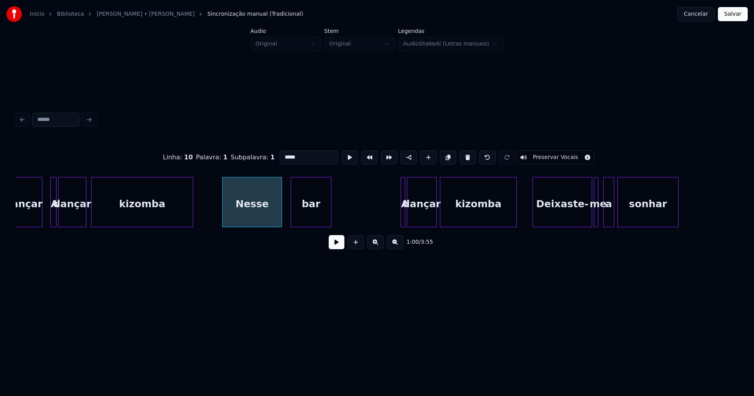
click at [284, 153] on input "*****" at bounding box center [309, 157] width 59 height 14
click at [340, 249] on button at bounding box center [337, 242] width 16 height 14
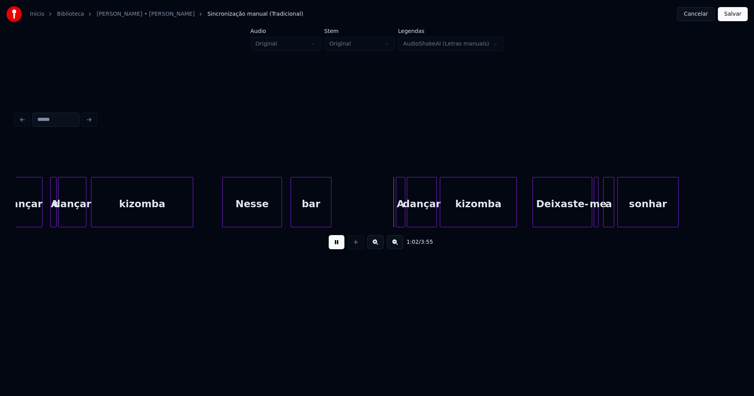
click at [397, 219] on div at bounding box center [397, 202] width 2 height 49
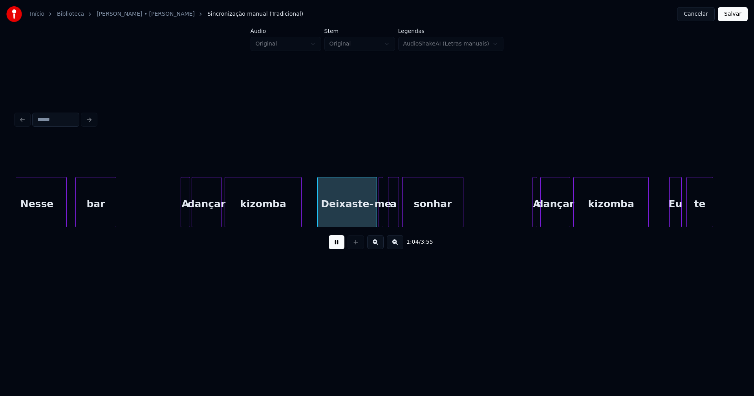
scroll to position [0, 4791]
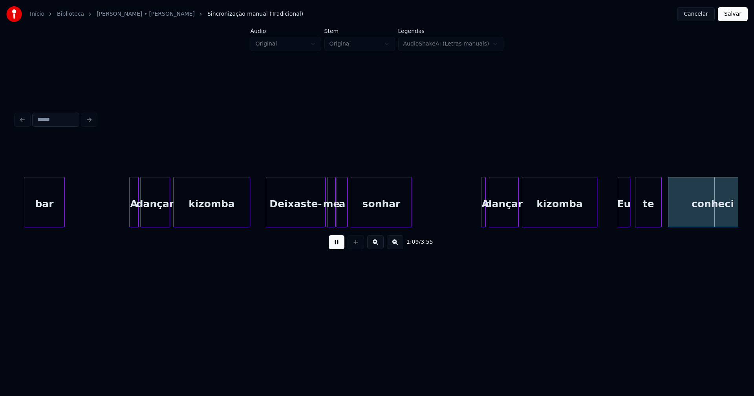
click at [335, 218] on div at bounding box center [334, 202] width 2 height 49
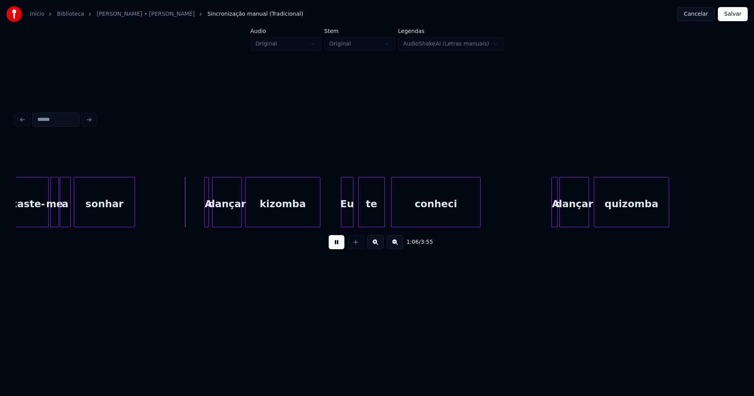
scroll to position [0, 5109]
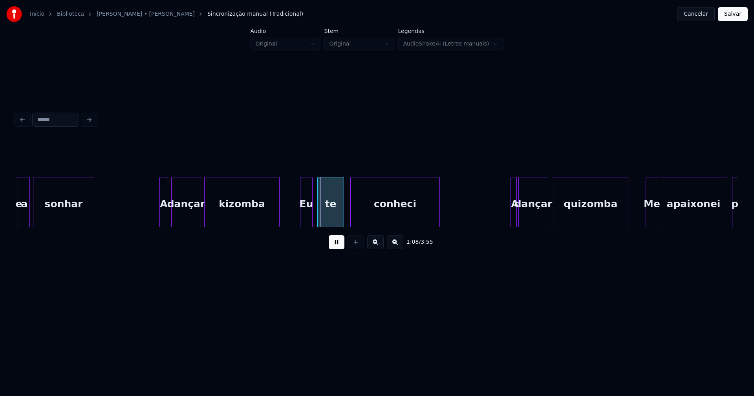
click at [160, 213] on div at bounding box center [161, 202] width 2 height 49
click at [305, 219] on div "Eu" at bounding box center [302, 204] width 12 height 53
click at [348, 216] on div at bounding box center [349, 202] width 2 height 49
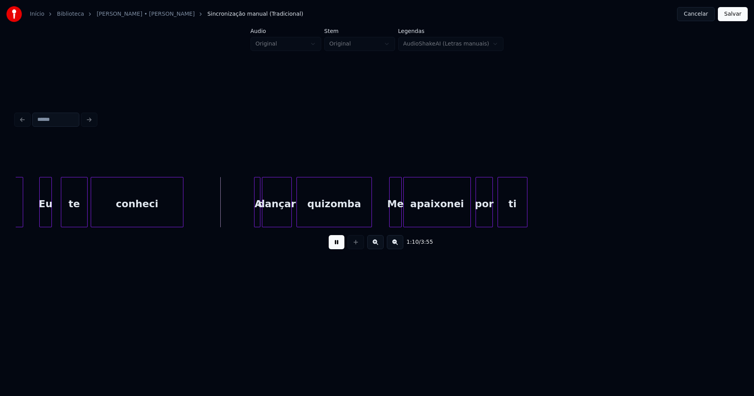
scroll to position [0, 5396]
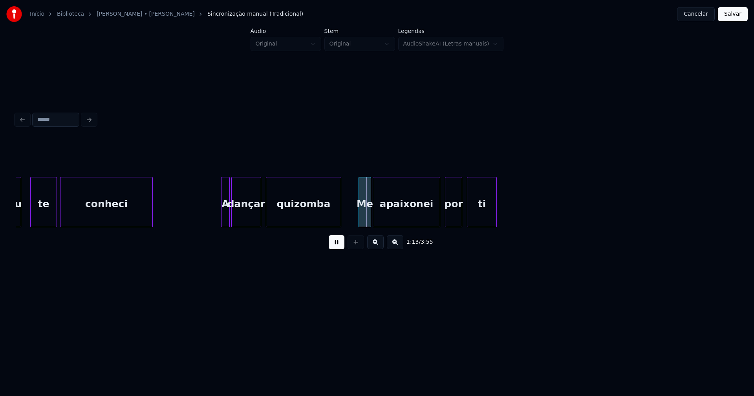
click at [222, 216] on div at bounding box center [223, 202] width 2 height 49
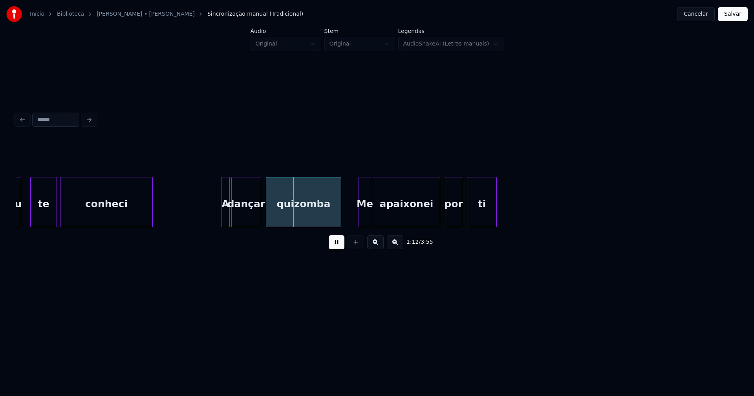
click at [330, 244] on button at bounding box center [337, 242] width 16 height 14
click at [300, 219] on div "quizomba" at bounding box center [303, 204] width 75 height 53
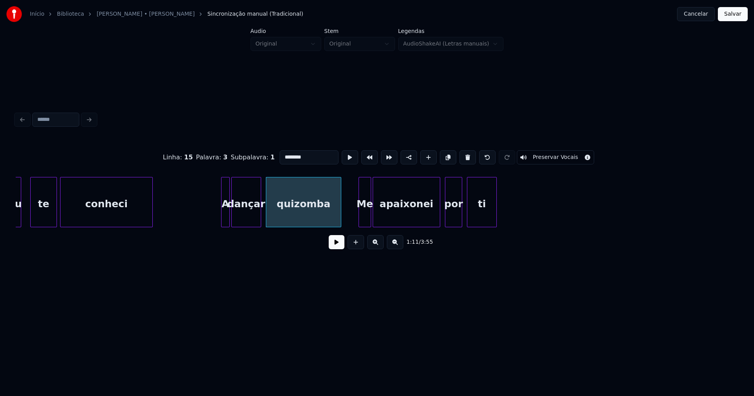
click at [284, 153] on input "********" at bounding box center [309, 157] width 59 height 14
type input "*******"
click at [337, 246] on button at bounding box center [337, 242] width 16 height 14
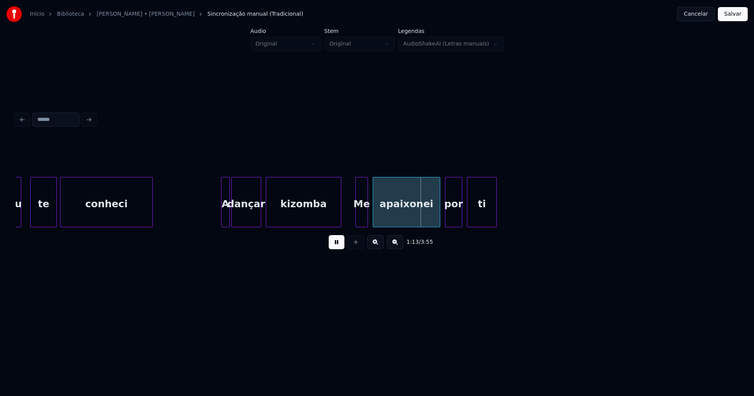
click at [361, 218] on div "Me" at bounding box center [362, 204] width 12 height 53
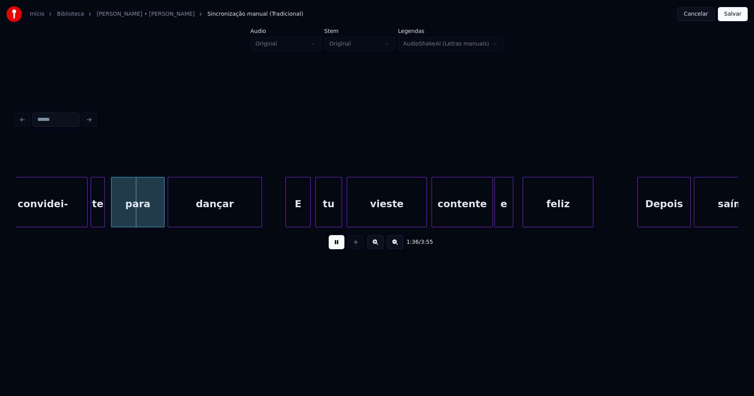
scroll to position [0, 7530]
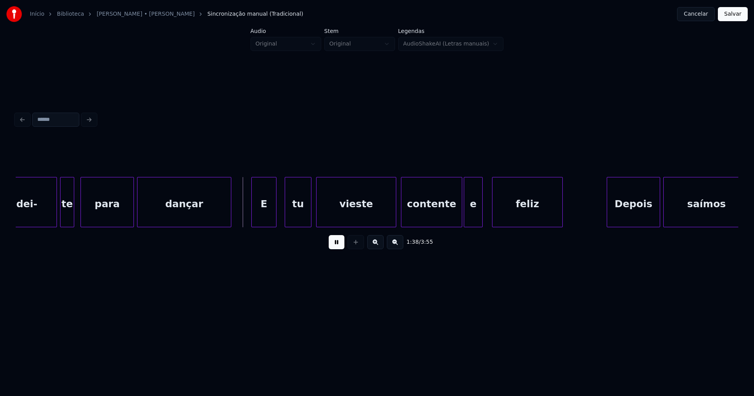
click at [261, 214] on div "E" at bounding box center [264, 204] width 24 height 53
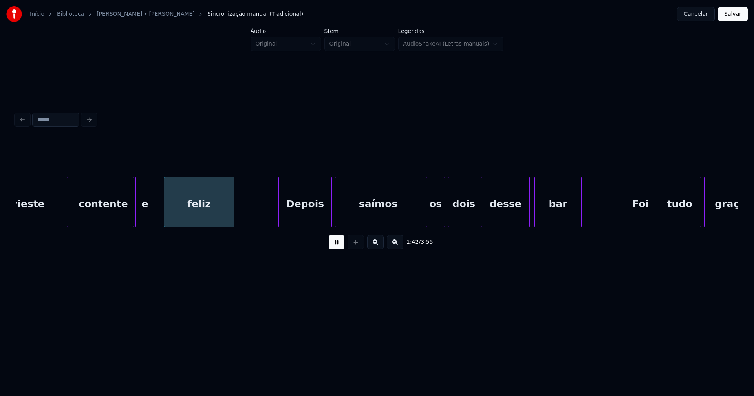
scroll to position [0, 7868]
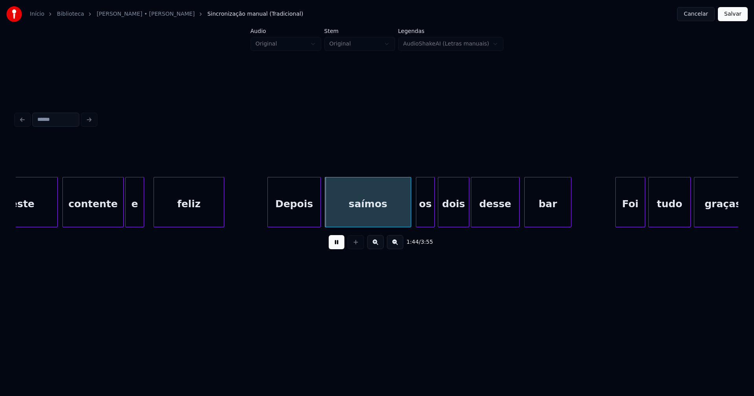
click at [294, 210] on div "Depois" at bounding box center [294, 204] width 53 height 53
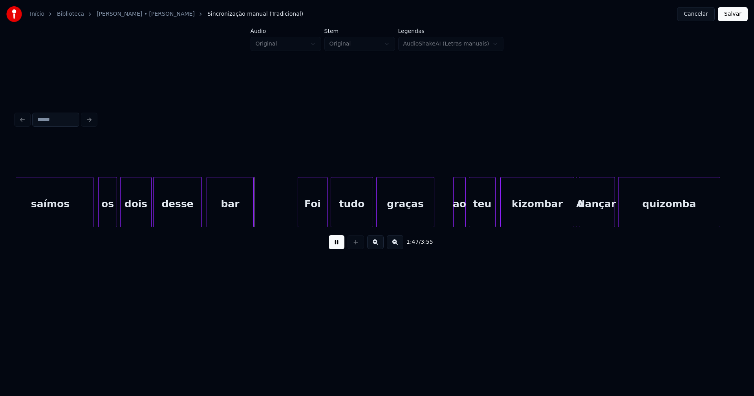
scroll to position [0, 8258]
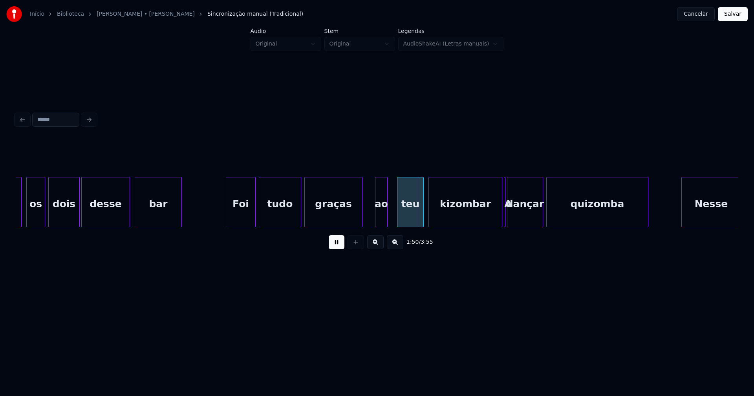
click at [379, 220] on div "ao" at bounding box center [382, 204] width 12 height 53
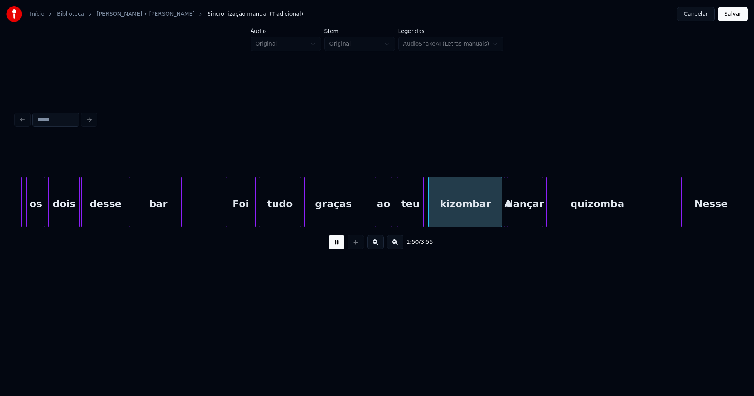
click at [390, 216] on div at bounding box center [390, 202] width 2 height 49
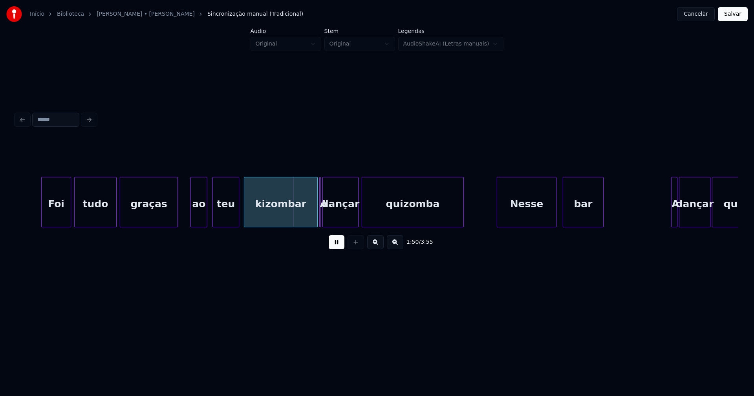
scroll to position [0, 8453]
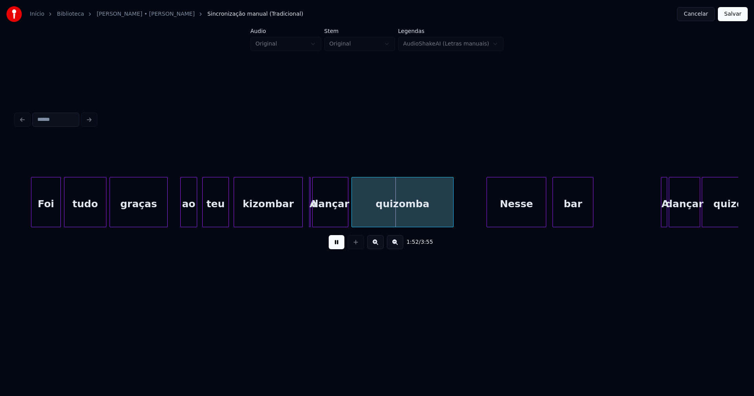
click at [300, 220] on div at bounding box center [301, 202] width 2 height 49
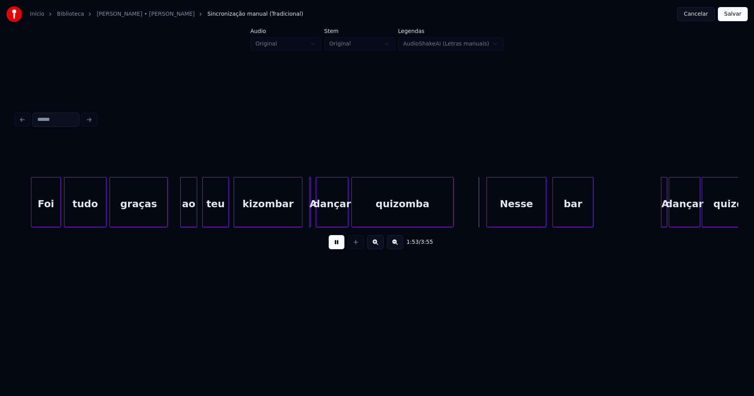
click at [317, 214] on div at bounding box center [317, 202] width 2 height 49
click at [310, 220] on div "A" at bounding box center [307, 202] width 7 height 50
click at [319, 213] on div "dançar" at bounding box center [335, 202] width 33 height 50
click at [318, 210] on div "A" at bounding box center [315, 204] width 8 height 53
drag, startPoint x: 333, startPoint y: 244, endPoint x: 398, endPoint y: 215, distance: 70.5
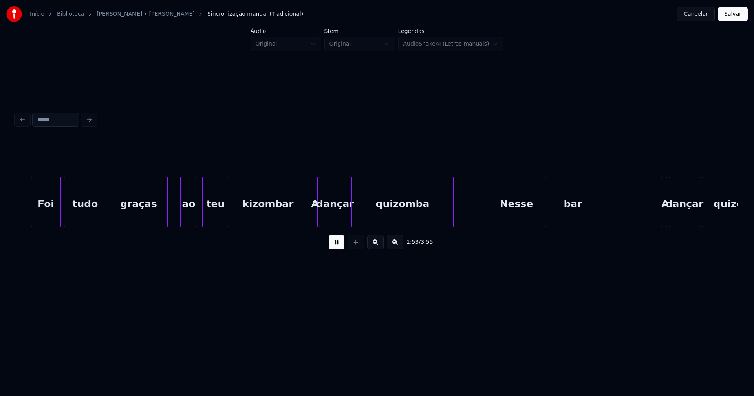
click at [335, 243] on button at bounding box center [337, 242] width 16 height 14
click at [406, 211] on div "quizomba" at bounding box center [402, 204] width 101 height 53
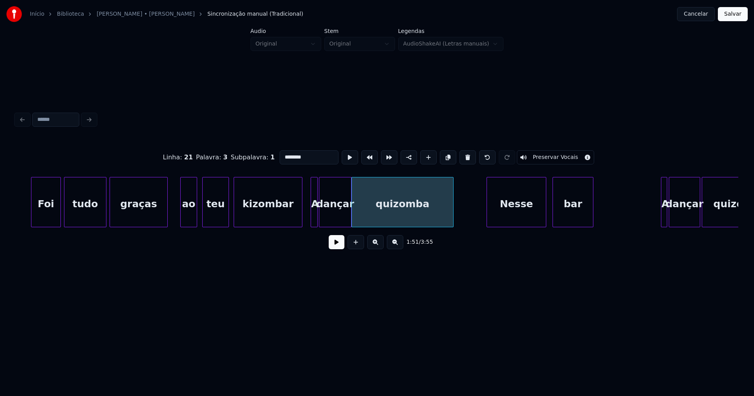
click at [285, 154] on input "********" at bounding box center [309, 157] width 59 height 14
type input "*******"
click at [338, 245] on button at bounding box center [337, 242] width 16 height 14
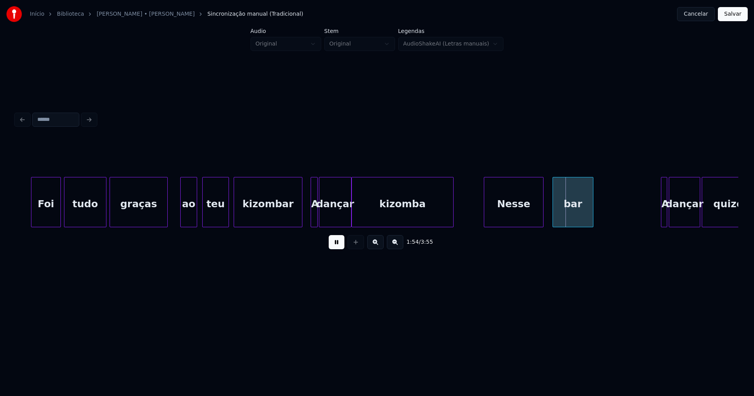
click at [517, 216] on div "Nesse" at bounding box center [513, 204] width 59 height 53
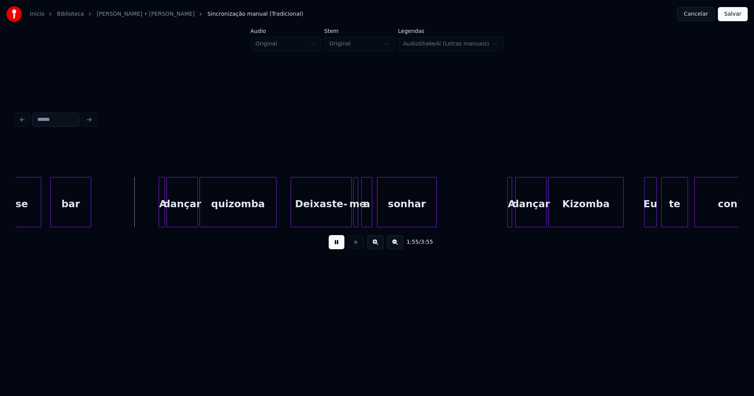
scroll to position [0, 8956]
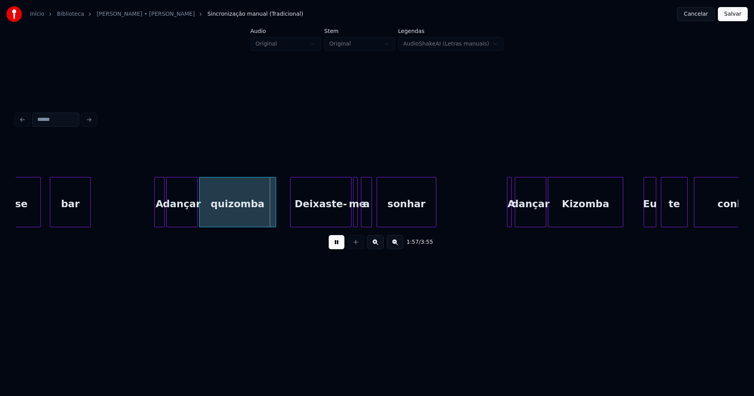
click at [156, 220] on div at bounding box center [156, 202] width 2 height 49
click at [334, 245] on button at bounding box center [337, 242] width 16 height 14
click at [239, 220] on div "quizomba" at bounding box center [238, 204] width 76 height 53
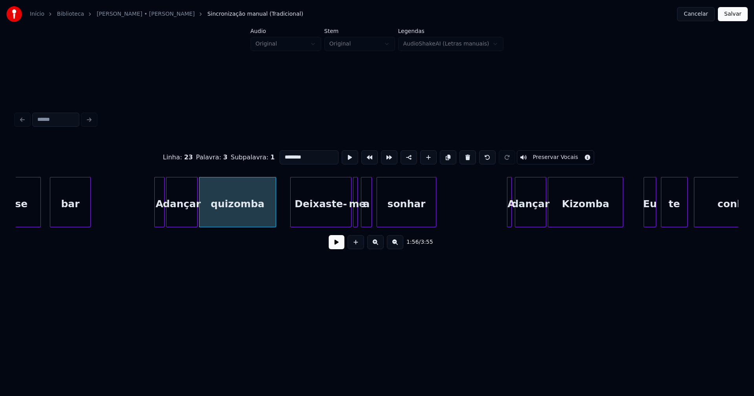
click at [285, 156] on input "********" at bounding box center [309, 157] width 59 height 14
type input "*******"
drag, startPoint x: 337, startPoint y: 249, endPoint x: 341, endPoint y: 246, distance: 4.4
click at [338, 249] on button at bounding box center [337, 242] width 16 height 14
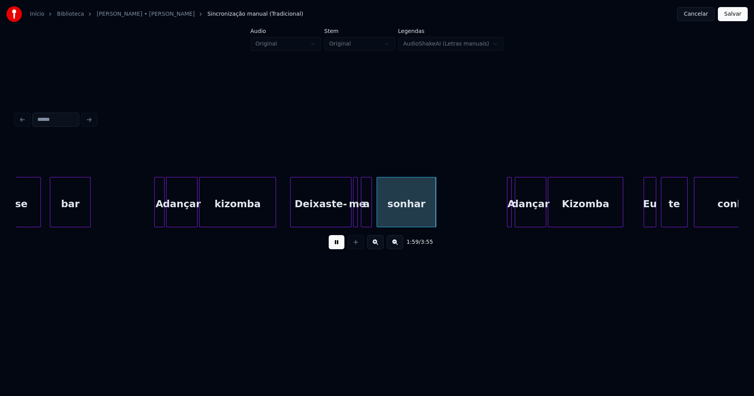
click at [282, 214] on div "Nesse bar A dançar kizomba [PERSON_NAME]- me a sonhar A dançar Kizomba Eu te co…" at bounding box center [325, 202] width 18531 height 50
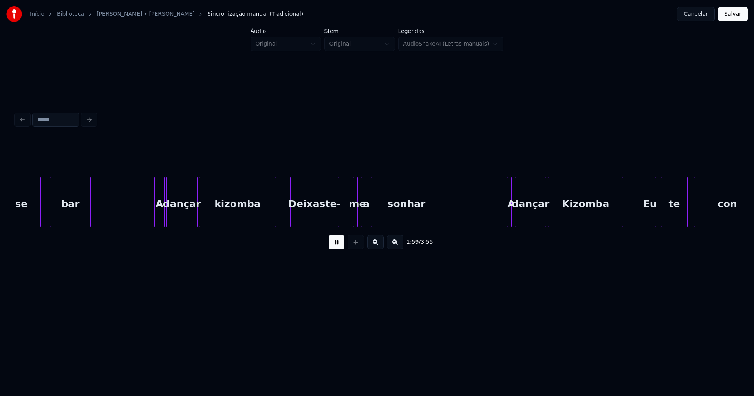
click at [338, 224] on div "Deixaste-" at bounding box center [314, 202] width 49 height 50
click at [353, 214] on div "Nesse bar A dançar kizomba [PERSON_NAME]- me a sonhar A dançar Kizomba Eu te co…" at bounding box center [325, 202] width 18531 height 50
click at [343, 219] on div at bounding box center [344, 202] width 2 height 49
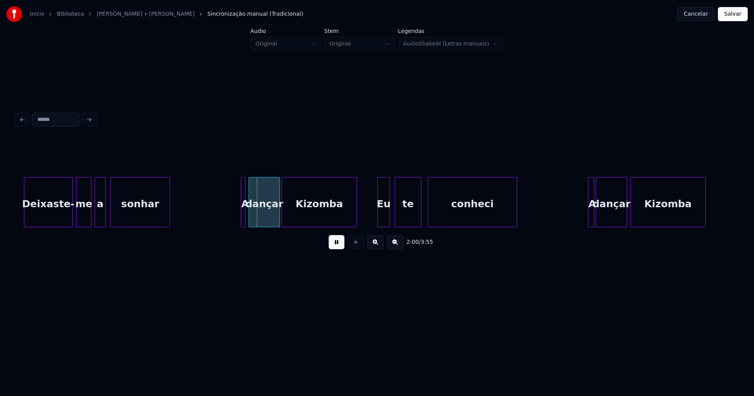
scroll to position [0, 9253]
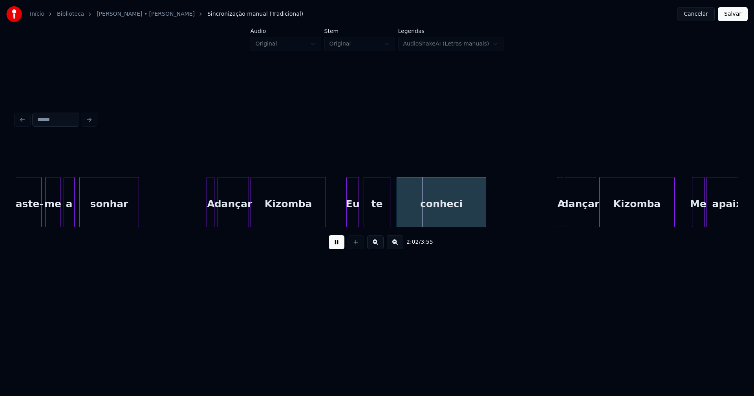
click at [208, 216] on div at bounding box center [208, 202] width 2 height 49
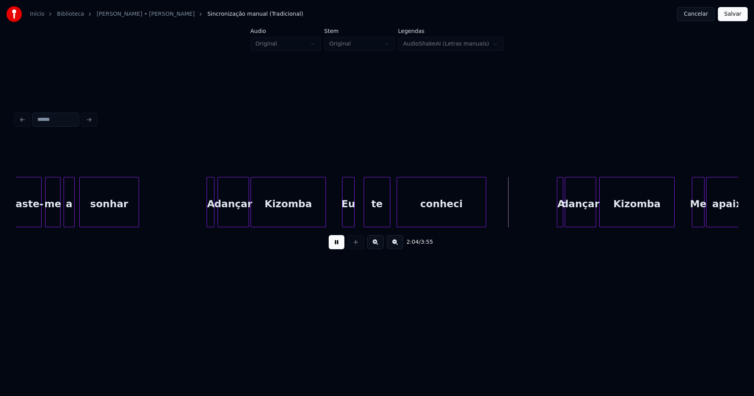
click at [348, 219] on div "Eu" at bounding box center [349, 204] width 12 height 53
click at [358, 213] on div at bounding box center [358, 202] width 2 height 49
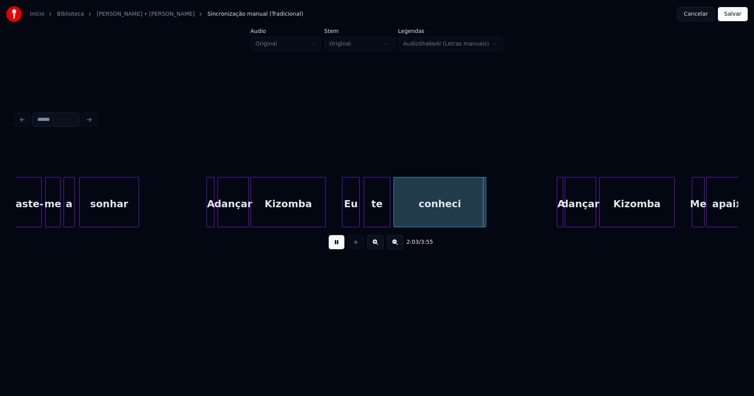
click at [395, 219] on div at bounding box center [395, 202] width 2 height 49
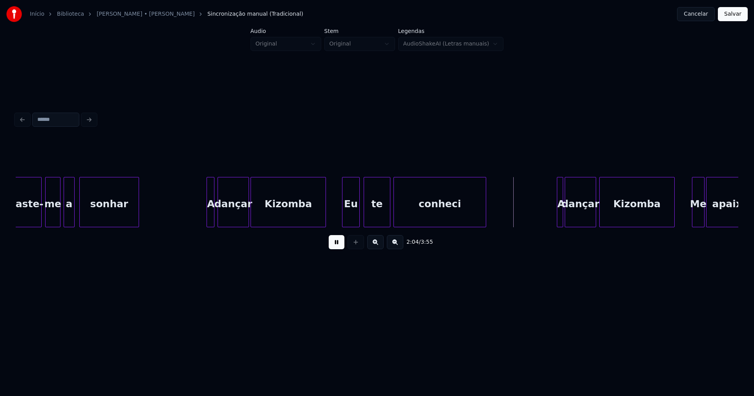
click at [297, 216] on div "Kizomba" at bounding box center [288, 204] width 75 height 53
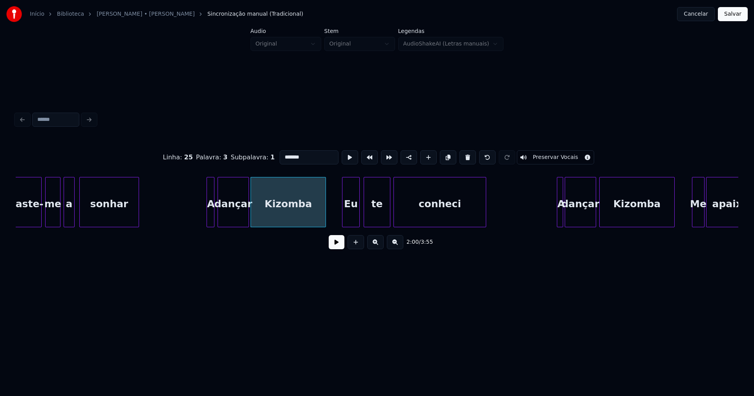
click at [281, 154] on input "*******" at bounding box center [309, 157] width 59 height 14
type input "*******"
drag, startPoint x: 338, startPoint y: 243, endPoint x: 349, endPoint y: 238, distance: 12.5
click at [338, 243] on button at bounding box center [337, 242] width 16 height 14
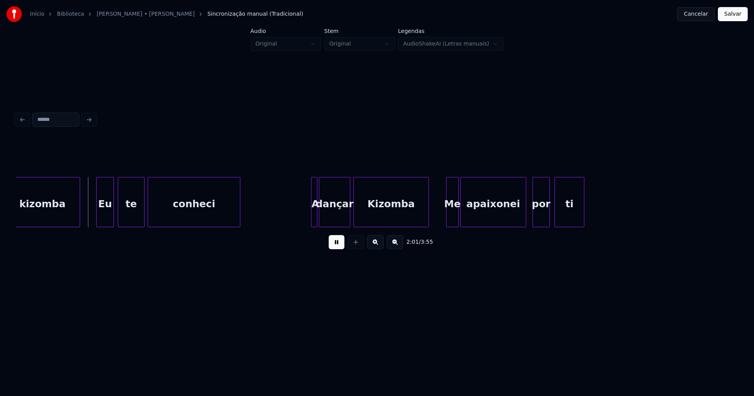
scroll to position [0, 9530]
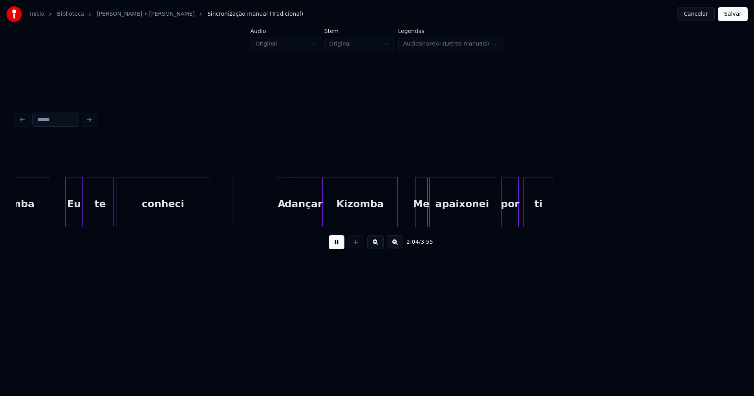
click at [279, 218] on div at bounding box center [278, 202] width 2 height 49
click at [418, 219] on div "Me" at bounding box center [418, 204] width 12 height 53
click at [508, 224] on div "por" at bounding box center [508, 204] width 16 height 53
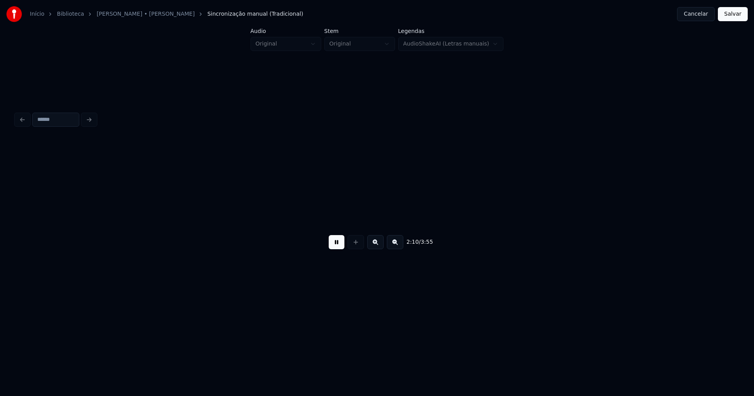
scroll to position [0, 10254]
click at [336, 245] on button at bounding box center [337, 242] width 16 height 14
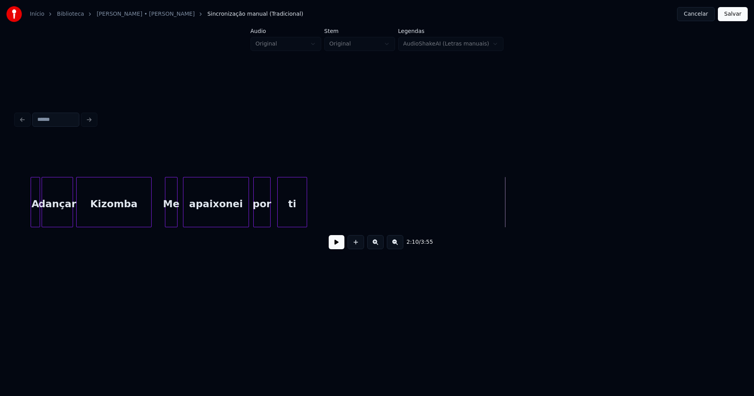
scroll to position [0, 9766]
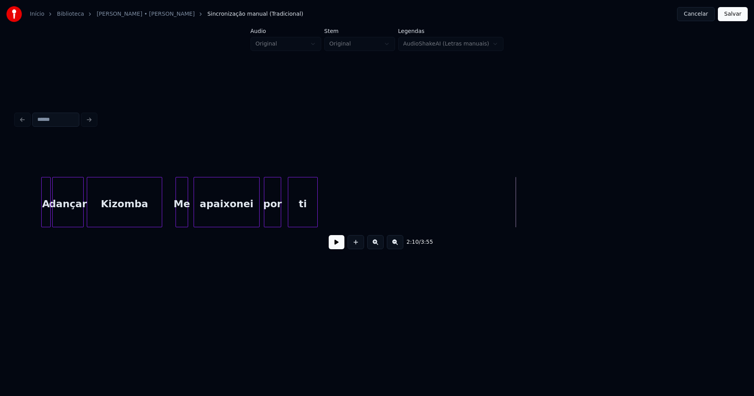
click at [132, 214] on div "Kizomba" at bounding box center [124, 204] width 75 height 53
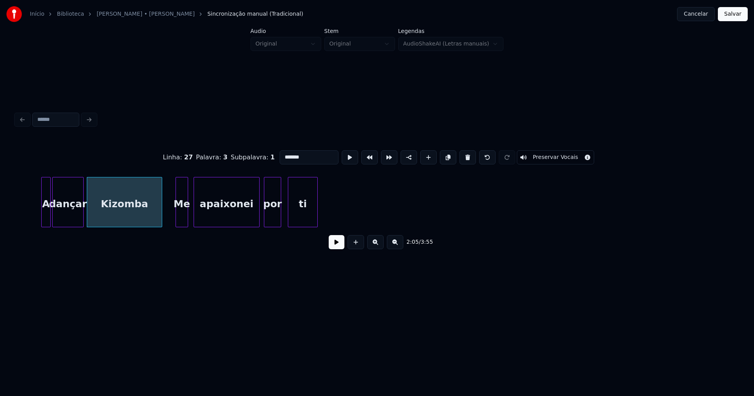
click at [281, 152] on input "*******" at bounding box center [309, 157] width 59 height 14
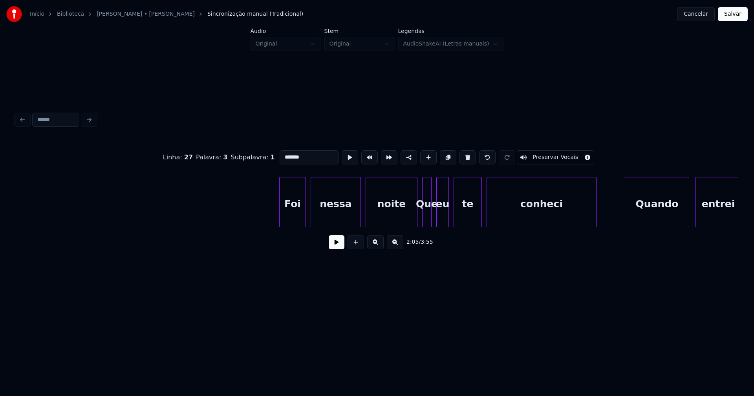
scroll to position [0, 11438]
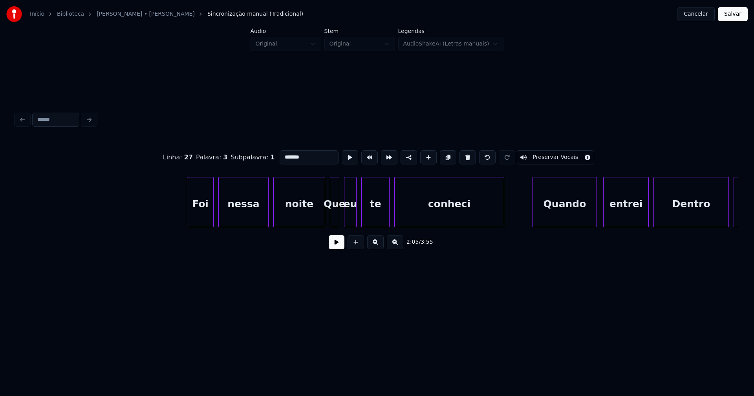
type input "*******"
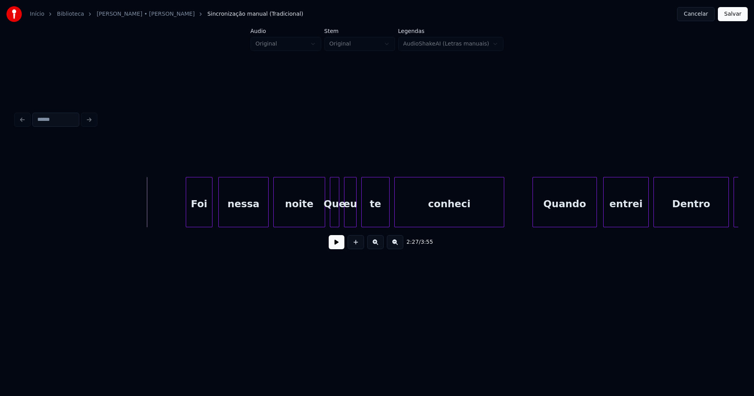
click at [202, 219] on div "Foi" at bounding box center [199, 204] width 26 height 53
click at [336, 245] on button at bounding box center [337, 242] width 16 height 14
click at [320, 218] on div at bounding box center [319, 202] width 2 height 49
click at [334, 216] on div "Que" at bounding box center [334, 204] width 9 height 53
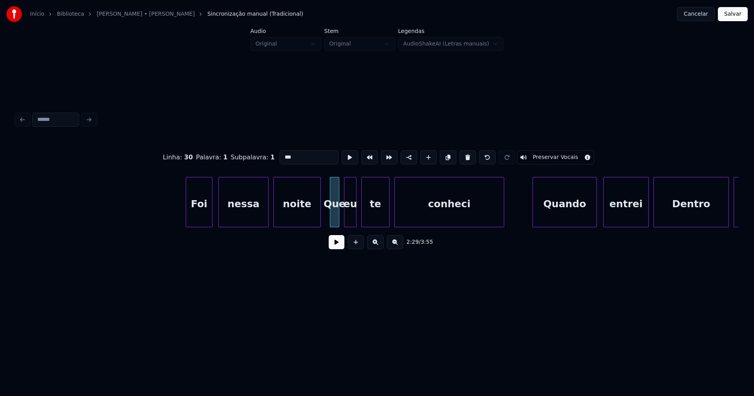
click at [282, 154] on input "***" at bounding box center [309, 157] width 59 height 14
type input "***"
click at [334, 246] on button at bounding box center [337, 242] width 16 height 14
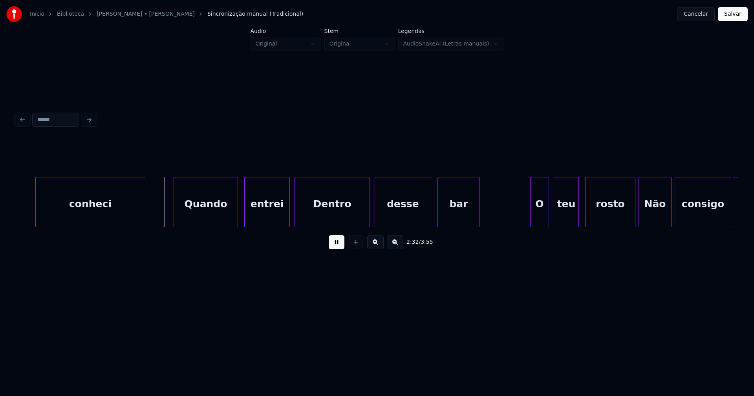
scroll to position [0, 11838]
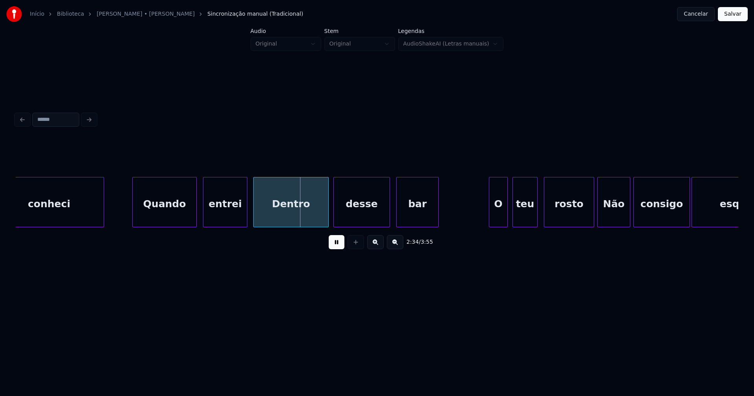
click at [246, 216] on div at bounding box center [246, 202] width 2 height 49
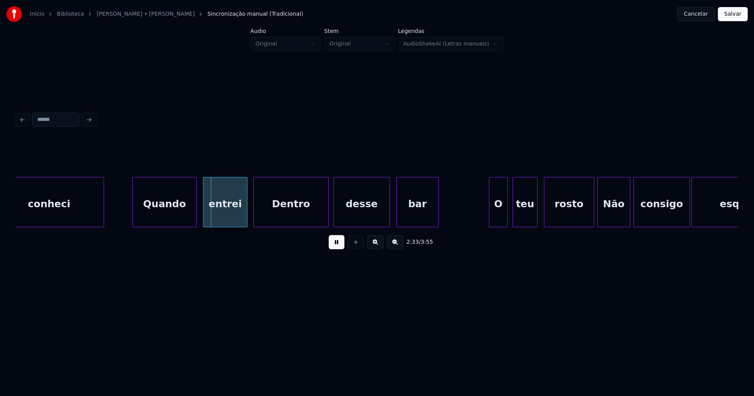
click at [271, 216] on div "Dentro" at bounding box center [291, 204] width 75 height 53
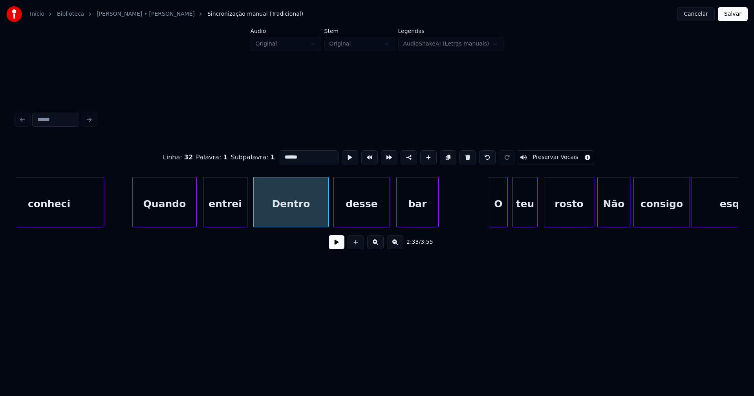
click at [283, 154] on input "******" at bounding box center [309, 157] width 59 height 14
type input "******"
click at [339, 248] on button at bounding box center [337, 242] width 16 height 14
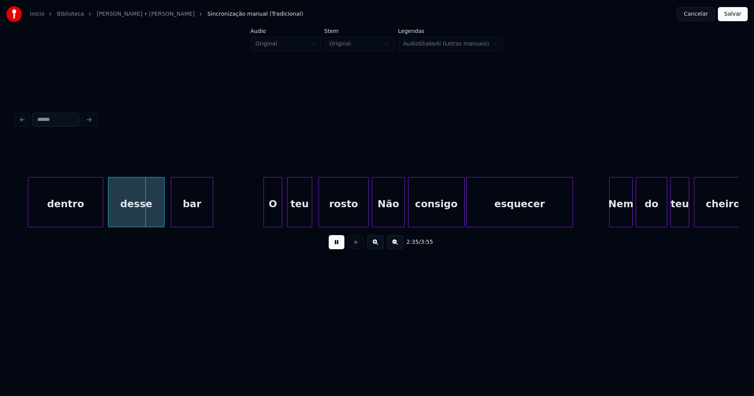
scroll to position [0, 12074]
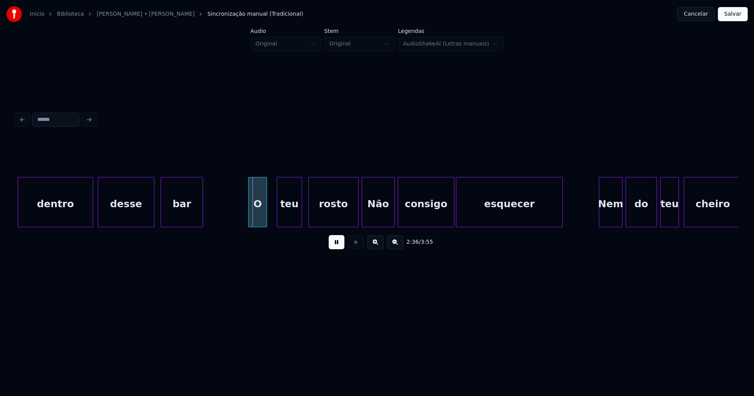
click at [263, 218] on div "O" at bounding box center [258, 204] width 18 height 53
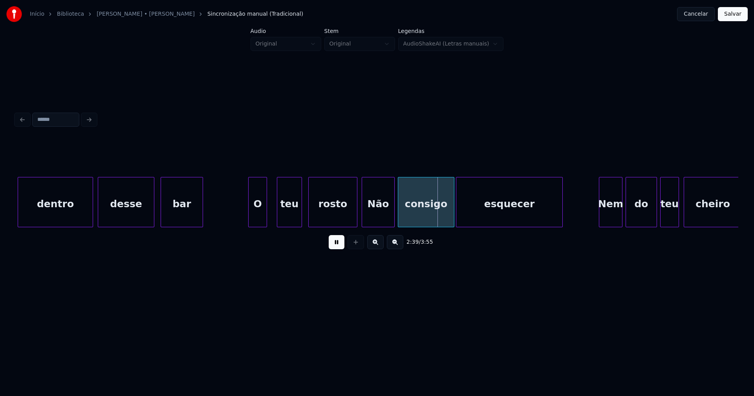
click at [356, 218] on div at bounding box center [356, 202] width 2 height 49
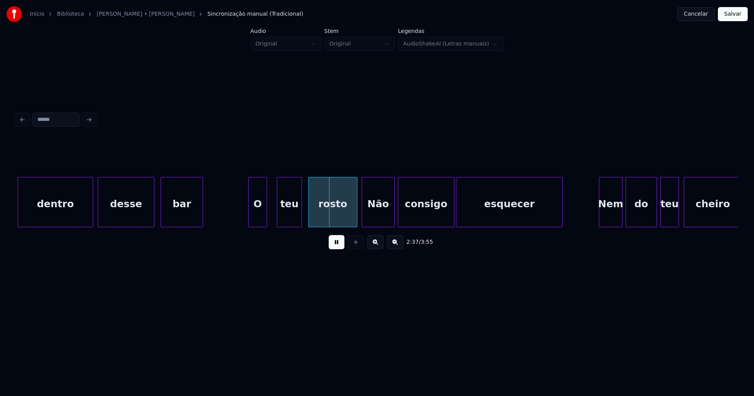
click at [372, 217] on div "Não" at bounding box center [378, 204] width 32 height 53
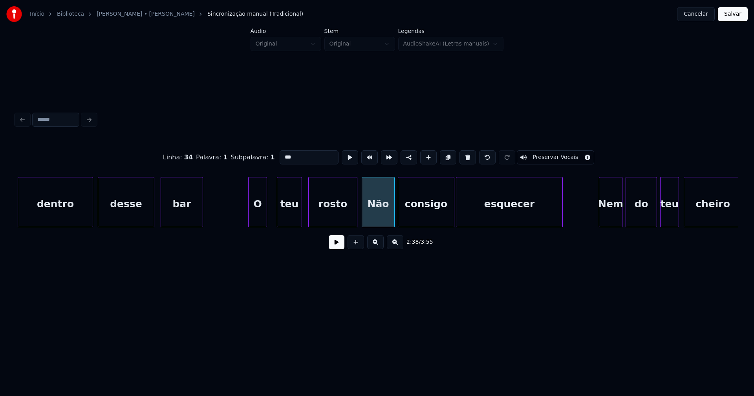
click at [283, 154] on input "***" at bounding box center [309, 157] width 59 height 14
type input "***"
click at [340, 244] on button at bounding box center [337, 242] width 16 height 14
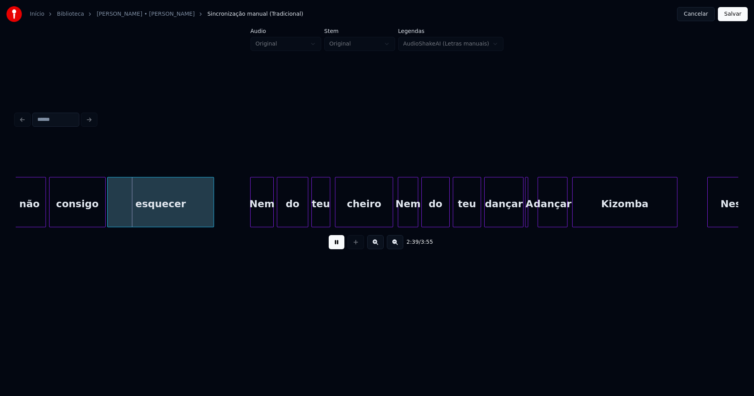
scroll to position [0, 12433]
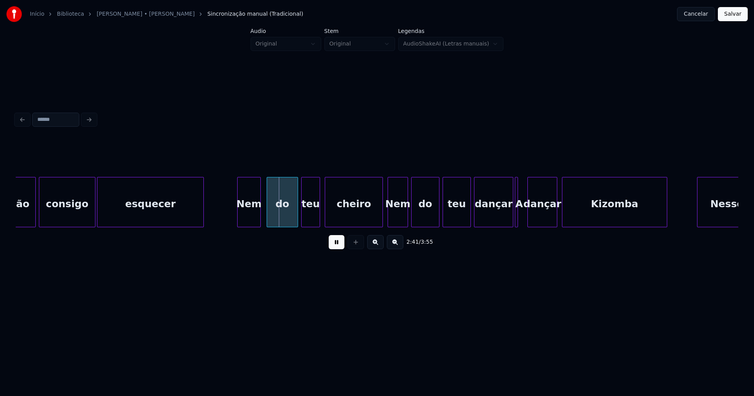
click at [255, 216] on div "Nem" at bounding box center [249, 204] width 23 height 53
click at [379, 216] on div at bounding box center [379, 202] width 2 height 49
click at [395, 216] on div "Nem" at bounding box center [398, 204] width 20 height 53
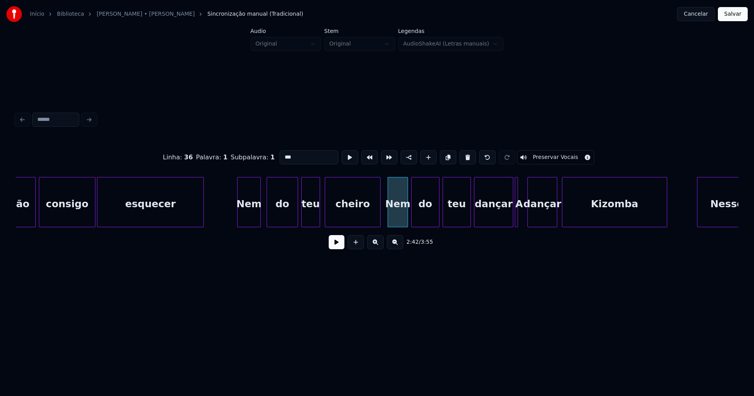
click at [283, 154] on input "***" at bounding box center [309, 157] width 59 height 14
click at [521, 214] on div at bounding box center [520, 202] width 2 height 49
click at [524, 213] on div "A" at bounding box center [525, 204] width 8 height 53
type input "***"
drag, startPoint x: 223, startPoint y: 208, endPoint x: 241, endPoint y: 221, distance: 22.0
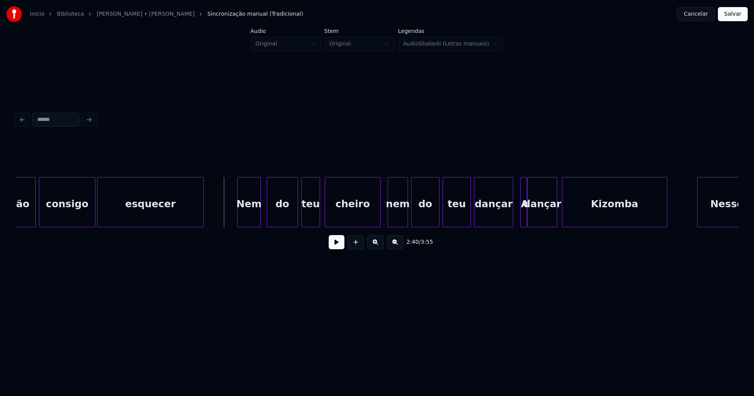
click at [337, 247] on button at bounding box center [337, 242] width 16 height 14
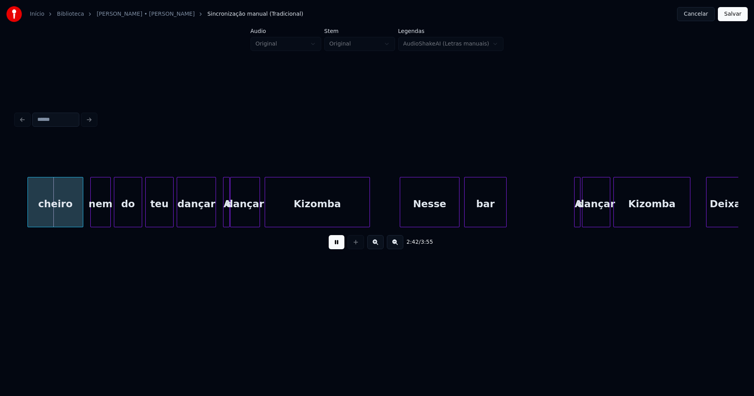
scroll to position [0, 12741]
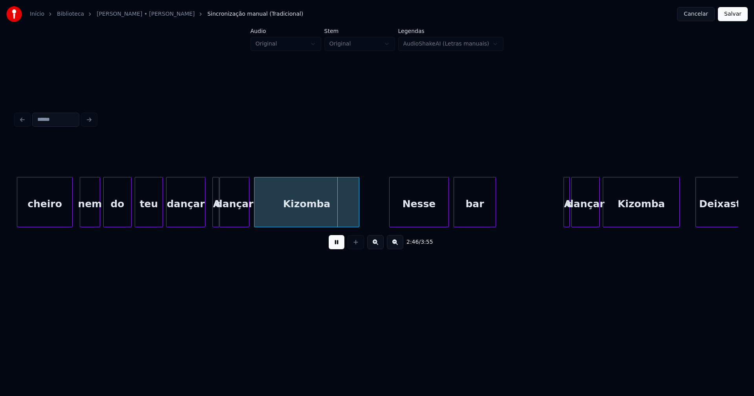
click at [340, 249] on button at bounding box center [337, 242] width 16 height 14
click at [304, 217] on div "Kizomba" at bounding box center [307, 204] width 104 height 53
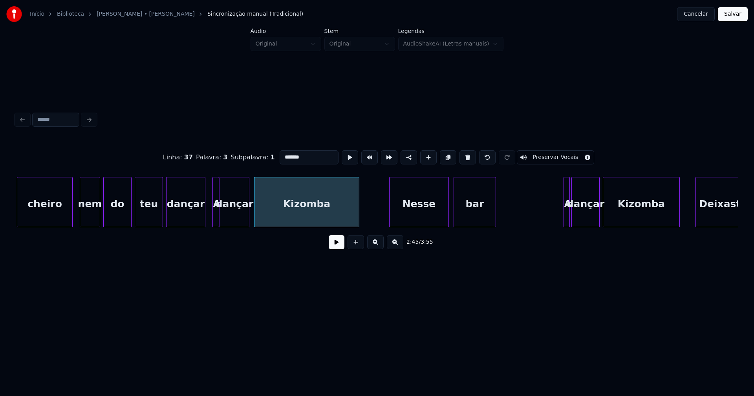
click at [280, 155] on input "*******" at bounding box center [309, 157] width 59 height 14
click at [416, 218] on div "Nesse" at bounding box center [416, 204] width 59 height 53
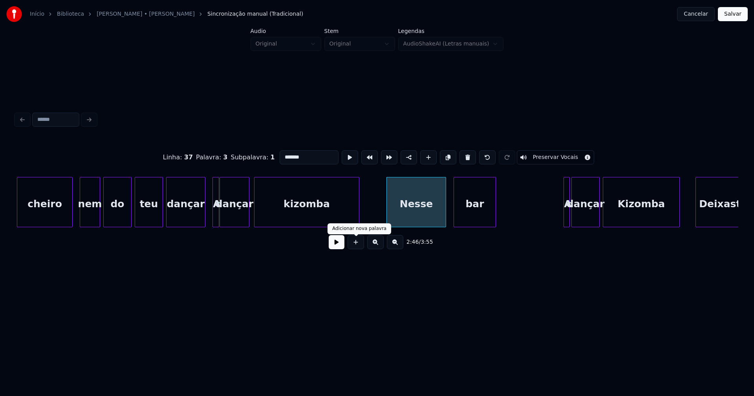
type input "*******"
click at [339, 245] on button at bounding box center [337, 242] width 16 height 14
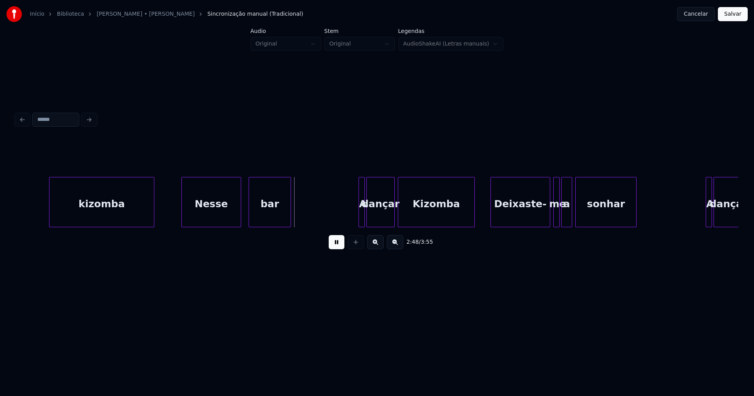
scroll to position [0, 12977]
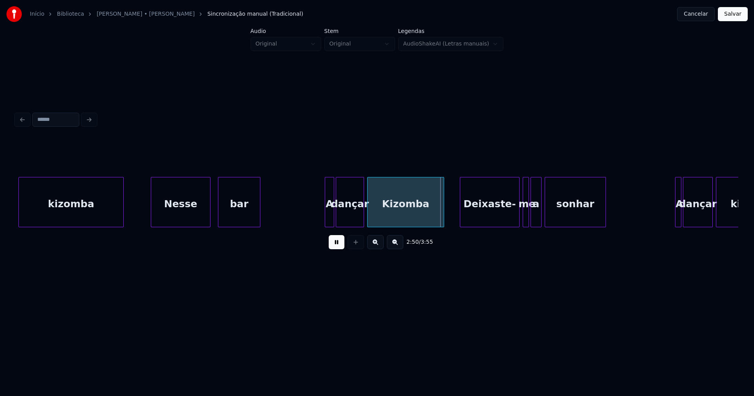
click at [326, 212] on div at bounding box center [326, 202] width 2 height 49
click at [336, 247] on button at bounding box center [337, 242] width 16 height 14
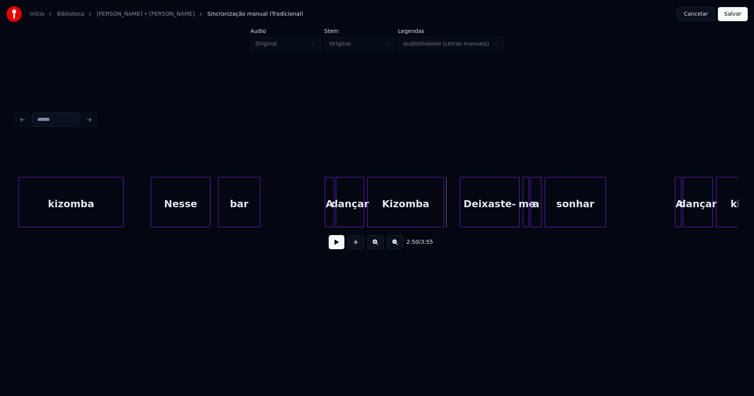
click at [385, 216] on div "Kizomba" at bounding box center [406, 204] width 76 height 53
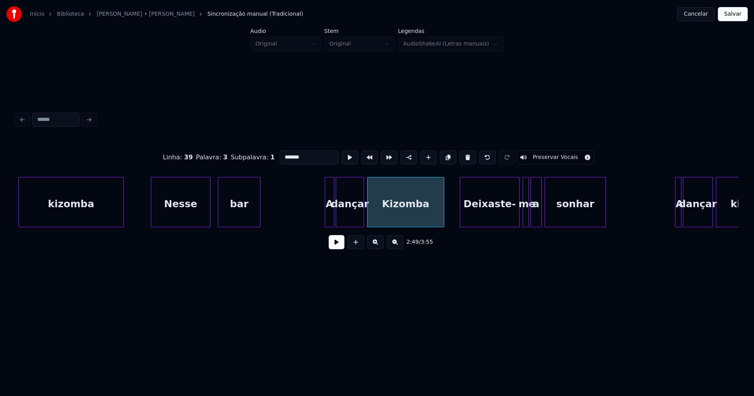
click at [281, 153] on input "*******" at bounding box center [309, 157] width 59 height 14
click at [479, 218] on div "Deixaste-" at bounding box center [489, 204] width 59 height 53
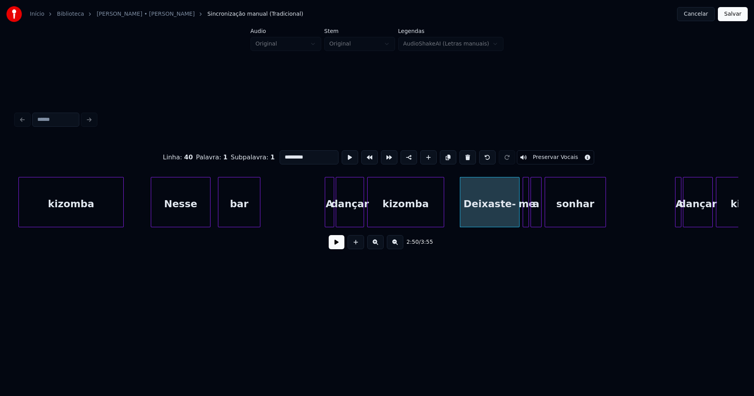
click at [282, 153] on input "*********" at bounding box center [309, 157] width 59 height 14
type input "*********"
drag, startPoint x: 330, startPoint y: 248, endPoint x: 472, endPoint y: 221, distance: 144.0
click at [333, 247] on button at bounding box center [337, 242] width 16 height 14
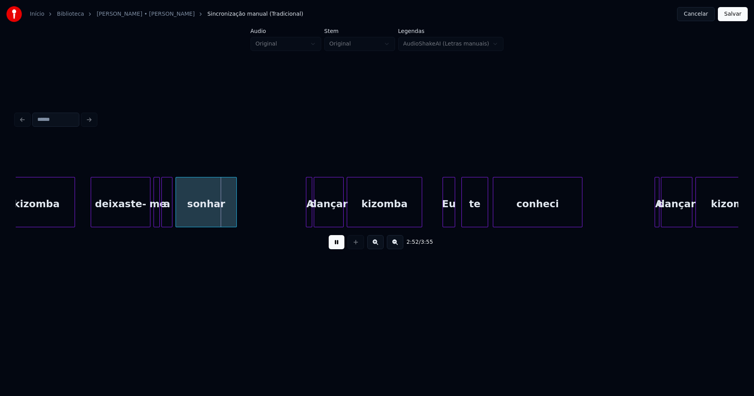
scroll to position [0, 13377]
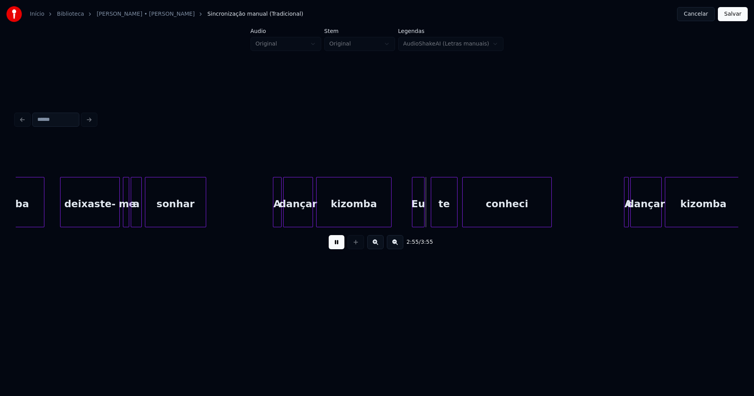
click at [273, 220] on div at bounding box center [274, 202] width 2 height 49
click at [348, 220] on div "kizomba" at bounding box center [354, 204] width 75 height 53
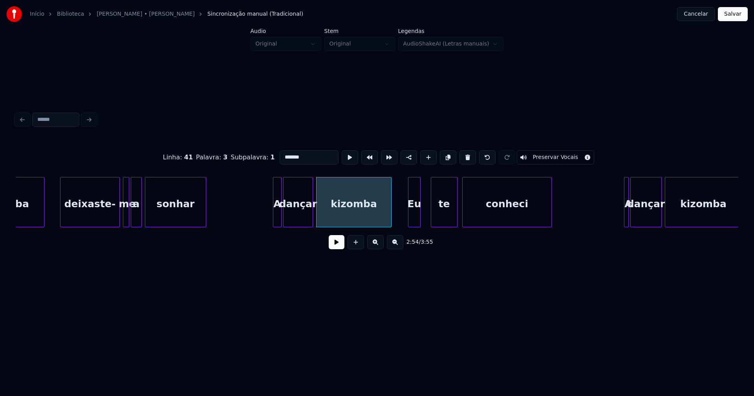
click at [416, 217] on div "Eu" at bounding box center [415, 204] width 12 height 53
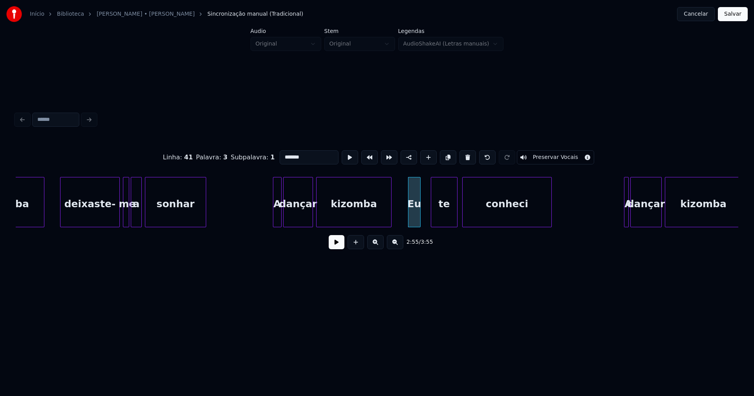
click at [335, 246] on button at bounding box center [337, 242] width 16 height 14
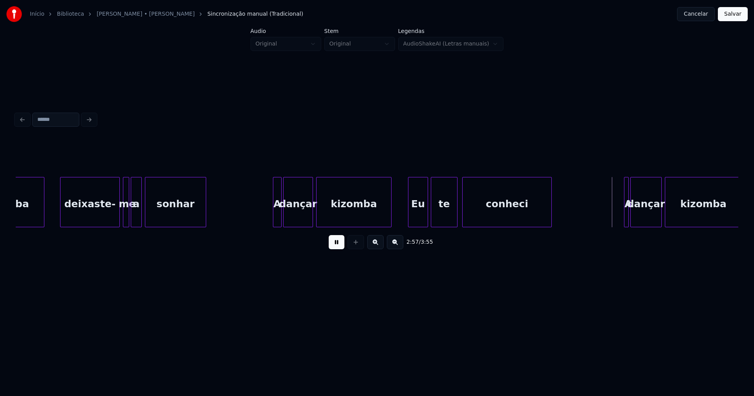
click at [427, 214] on div at bounding box center [426, 202] width 2 height 49
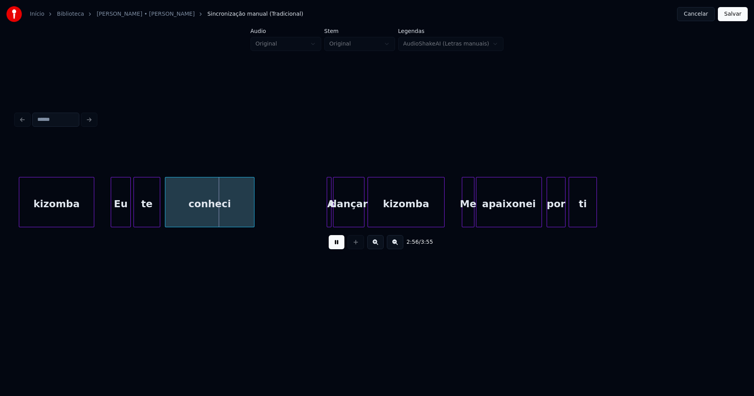
scroll to position [0, 13705]
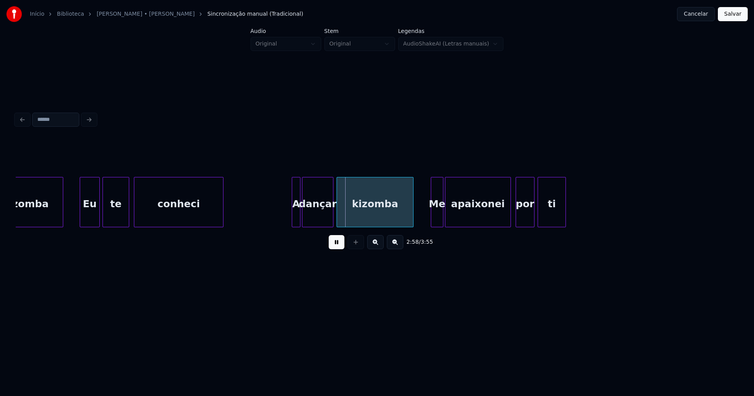
click at [292, 216] on div at bounding box center [293, 202] width 2 height 49
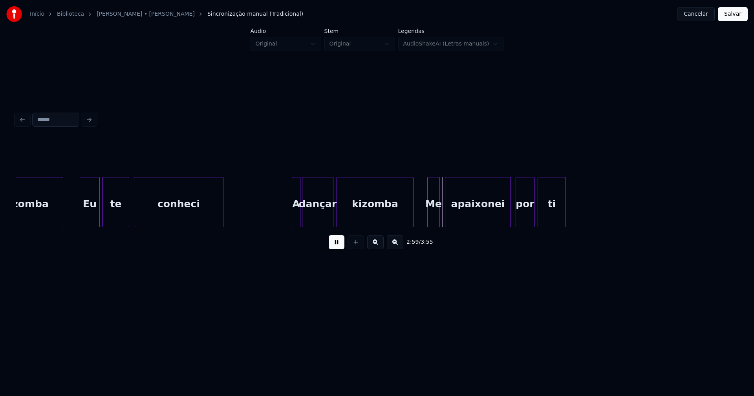
click at [435, 216] on div "Me" at bounding box center [434, 204] width 12 height 53
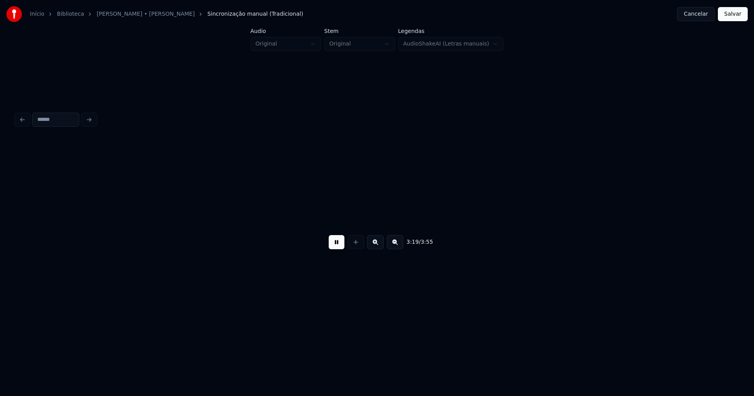
scroll to position [0, 15689]
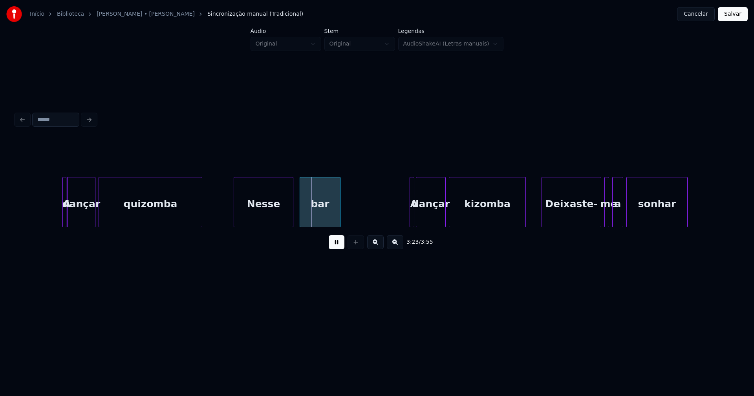
click at [57, 205] on div "A" at bounding box center [59, 202] width 4 height 50
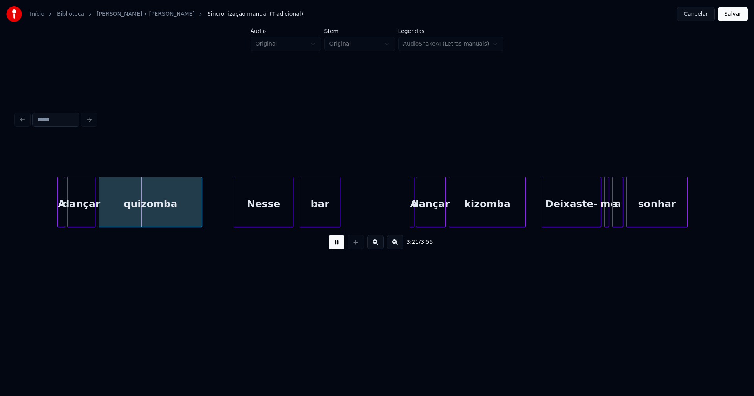
click at [64, 209] on div at bounding box center [63, 202] width 2 height 49
drag, startPoint x: 331, startPoint y: 246, endPoint x: 318, endPoint y: 244, distance: 13.6
click at [332, 246] on button at bounding box center [337, 242] width 16 height 14
click at [161, 211] on div "quizomba" at bounding box center [150, 204] width 103 height 53
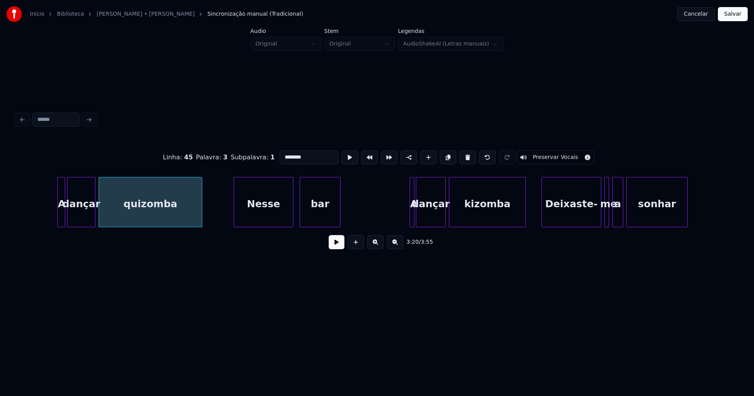
click at [284, 154] on input "********" at bounding box center [309, 157] width 59 height 14
type input "*******"
drag, startPoint x: 344, startPoint y: 247, endPoint x: 340, endPoint y: 246, distance: 4.4
click at [343, 247] on button at bounding box center [337, 242] width 16 height 14
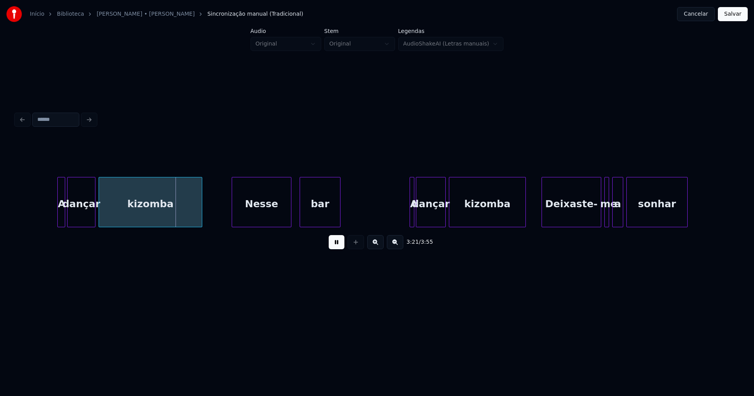
click at [269, 210] on div "Nesse" at bounding box center [261, 204] width 59 height 53
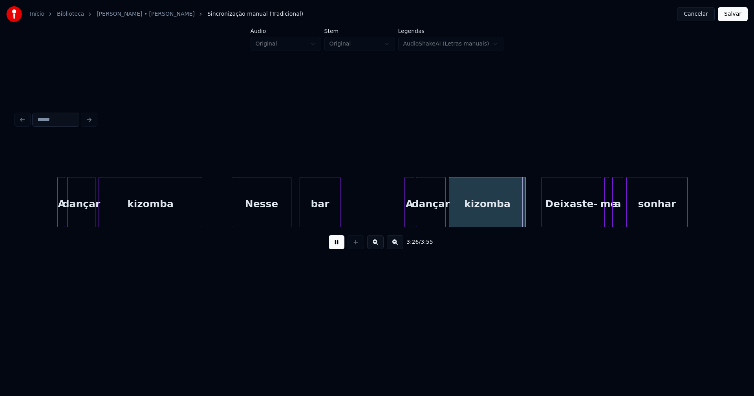
click at [405, 216] on div at bounding box center [406, 202] width 2 height 49
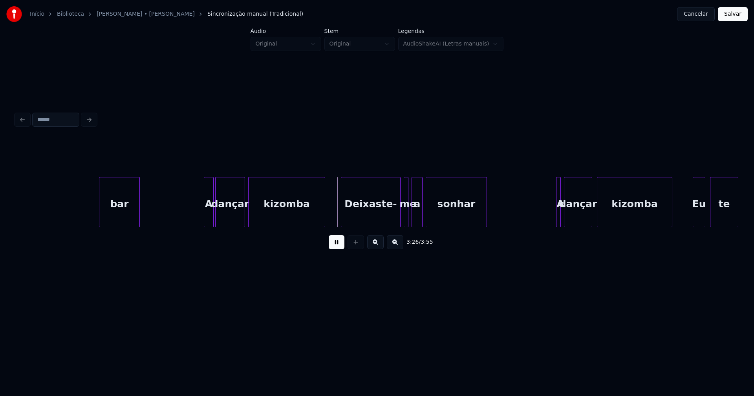
scroll to position [0, 15983]
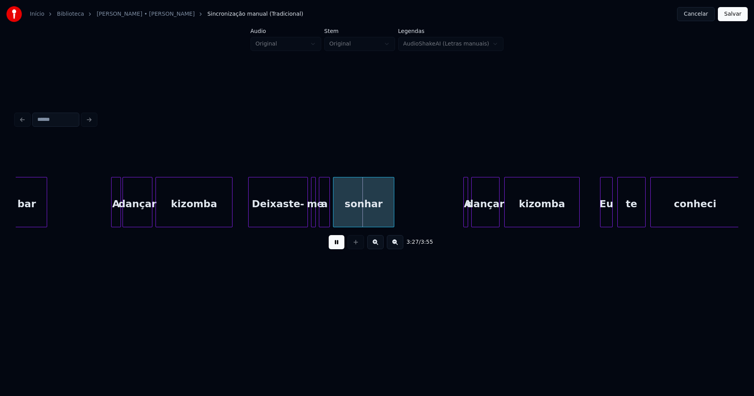
click at [339, 246] on button at bounding box center [337, 242] width 16 height 14
click at [249, 217] on div at bounding box center [250, 202] width 2 height 49
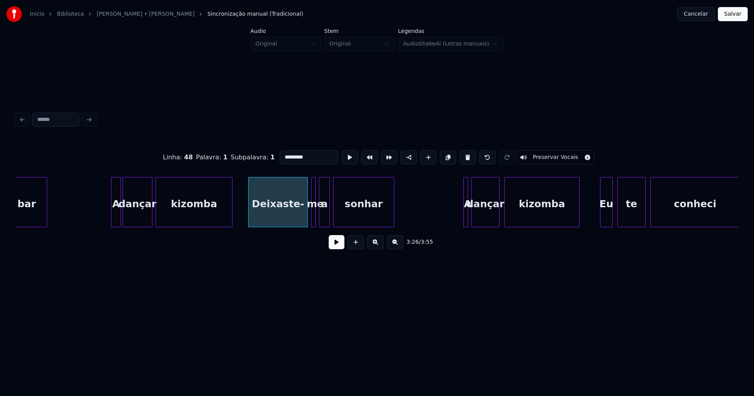
click at [282, 154] on input "*********" at bounding box center [309, 157] width 59 height 14
type input "*********"
click at [337, 246] on button at bounding box center [337, 242] width 16 height 14
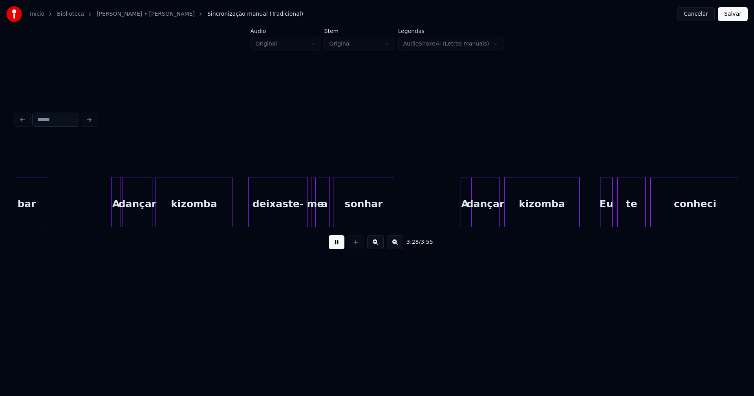
click at [461, 216] on div at bounding box center [462, 202] width 2 height 49
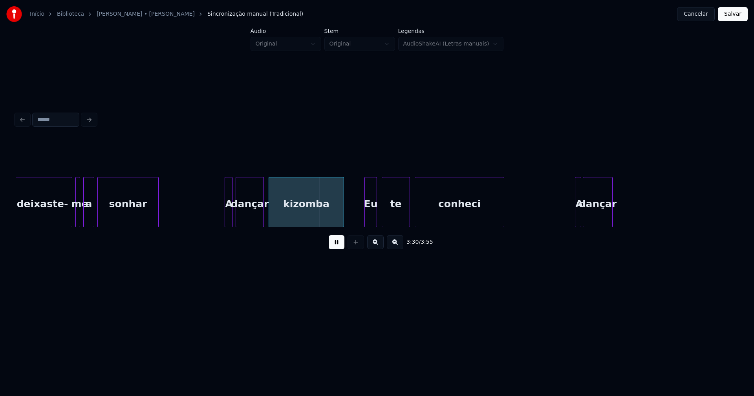
scroll to position [0, 16239]
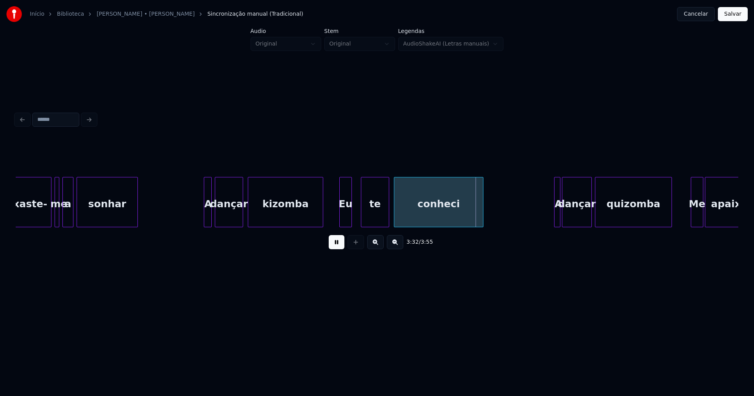
click at [345, 220] on div "Eu" at bounding box center [346, 204] width 12 height 53
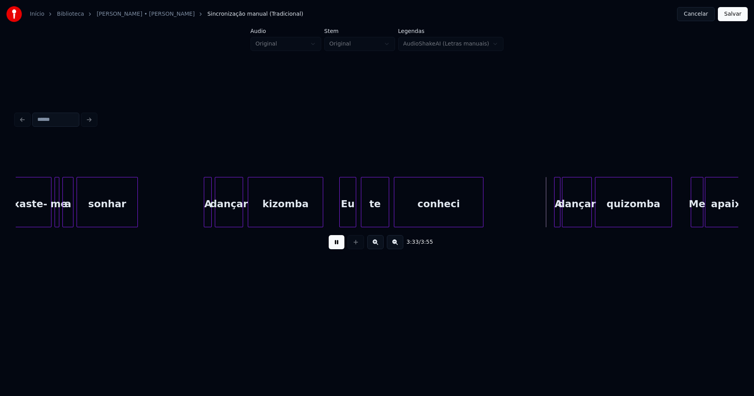
click at [356, 216] on div at bounding box center [355, 202] width 2 height 49
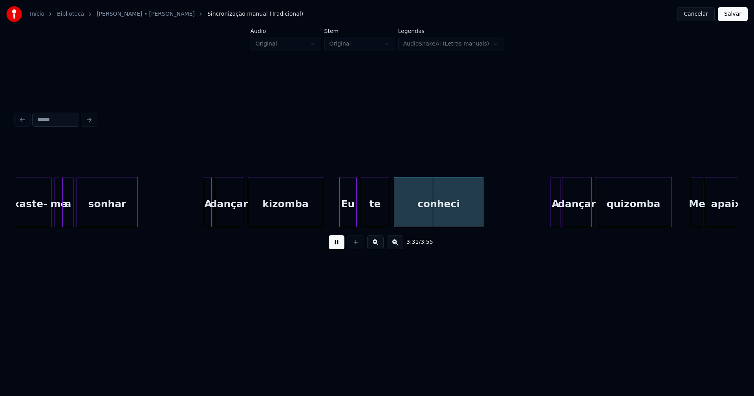
click at [552, 218] on div at bounding box center [552, 202] width 2 height 49
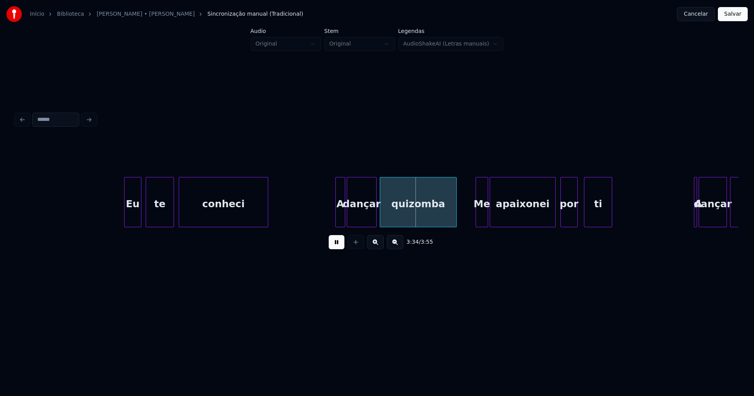
scroll to position [0, 16619]
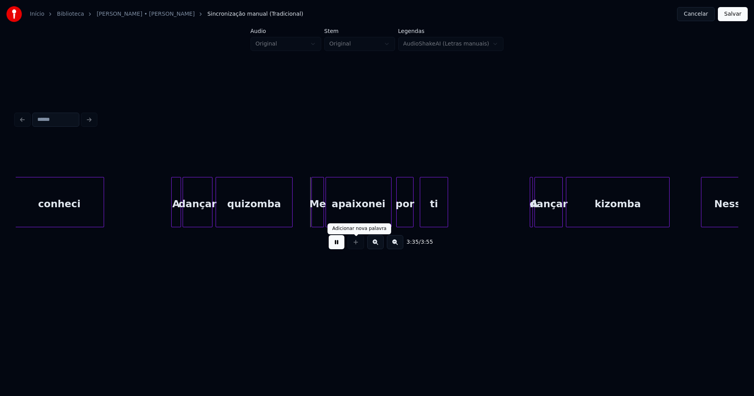
click at [340, 244] on button at bounding box center [337, 242] width 16 height 14
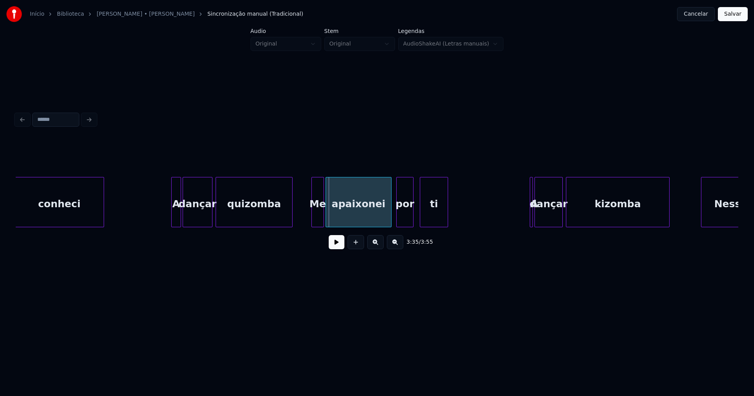
click at [232, 211] on div "quizomba" at bounding box center [254, 204] width 76 height 53
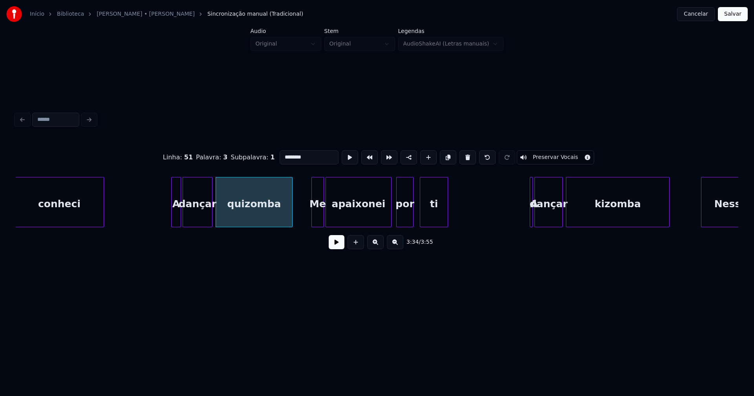
click at [284, 154] on input "********" at bounding box center [309, 157] width 59 height 14
type input "*******"
click at [337, 249] on button at bounding box center [337, 242] width 16 height 14
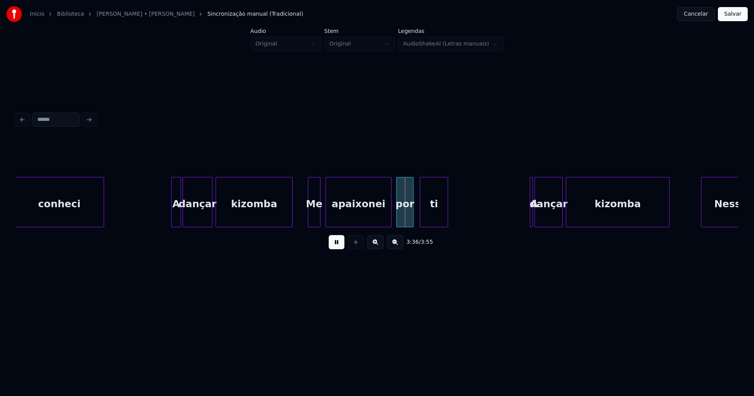
click at [315, 222] on div "Me" at bounding box center [314, 204] width 12 height 53
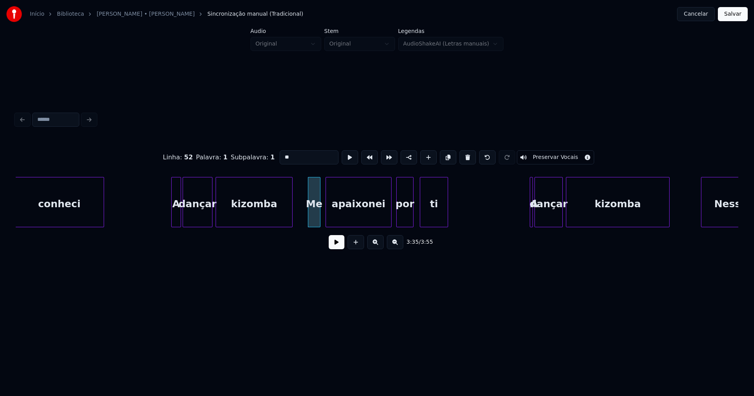
click at [284, 154] on input "**" at bounding box center [309, 157] width 59 height 14
type input "**"
click at [340, 249] on button at bounding box center [337, 242] width 16 height 14
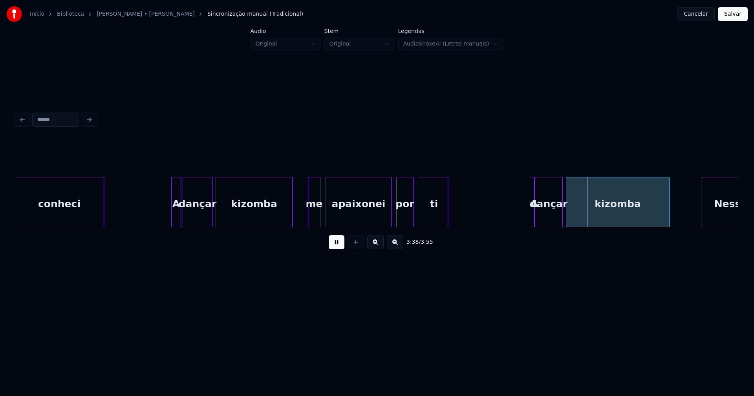
click at [532, 211] on div at bounding box center [533, 202] width 2 height 49
click at [524, 214] on div at bounding box center [525, 202] width 2 height 49
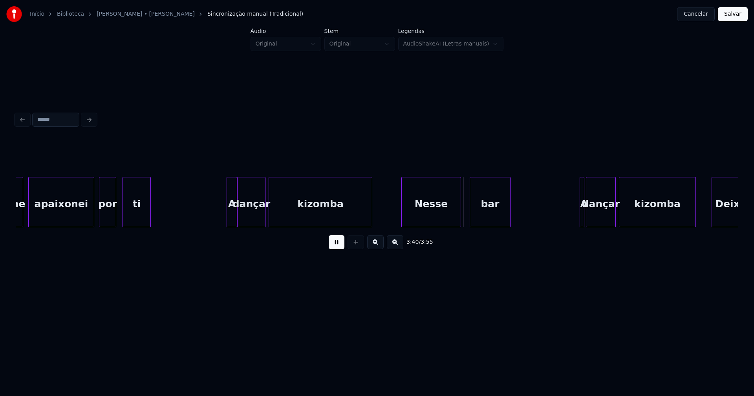
click at [434, 218] on div "Nesse" at bounding box center [431, 204] width 59 height 53
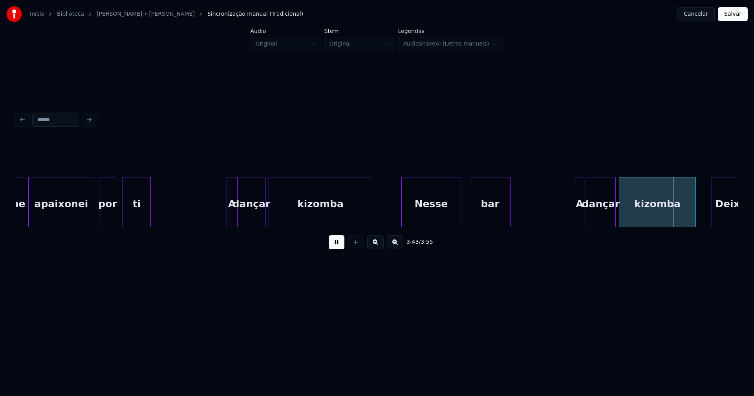
click at [576, 215] on div at bounding box center [577, 202] width 2 height 49
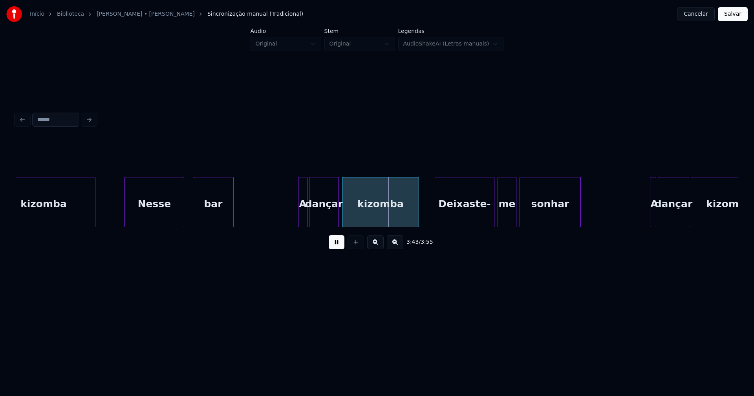
scroll to position [0, 17296]
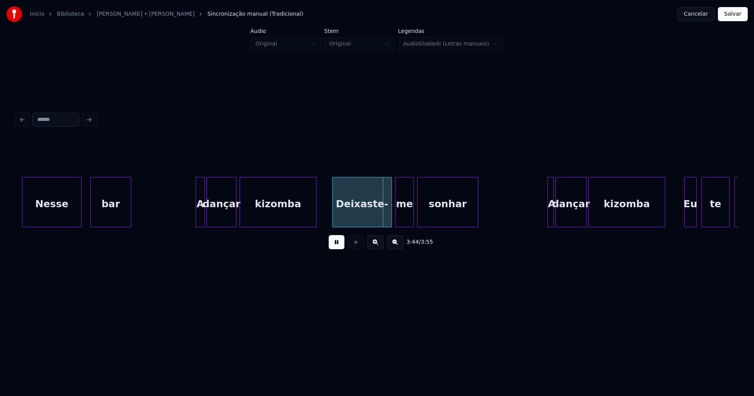
click at [367, 220] on div "Deixaste-" at bounding box center [362, 204] width 59 height 53
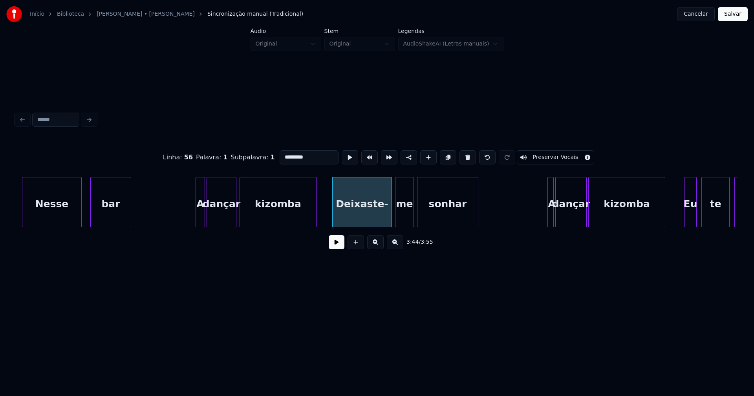
click at [282, 153] on input "*********" at bounding box center [309, 157] width 59 height 14
click at [547, 213] on div at bounding box center [547, 202] width 2 height 49
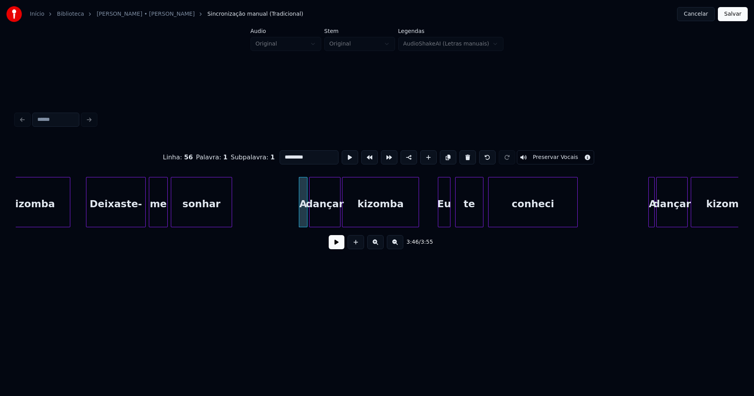
scroll to position [0, 17552]
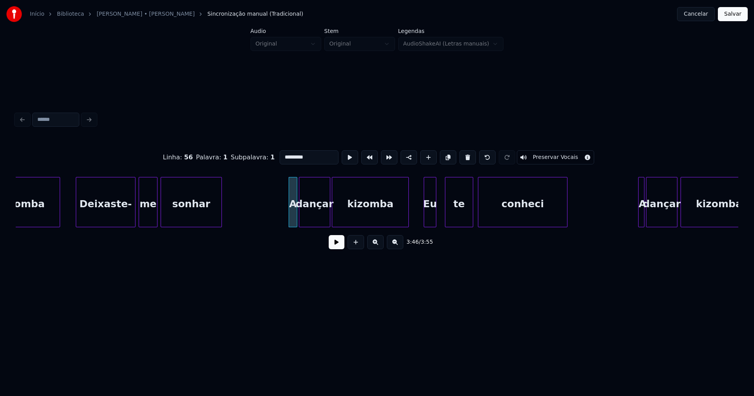
click at [430, 220] on div "Eu" at bounding box center [430, 204] width 12 height 53
click at [430, 219] on div "Eu" at bounding box center [430, 204] width 12 height 53
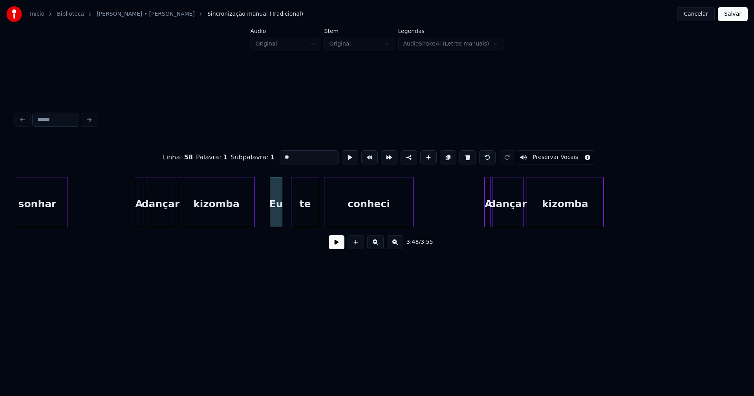
scroll to position [0, 17768]
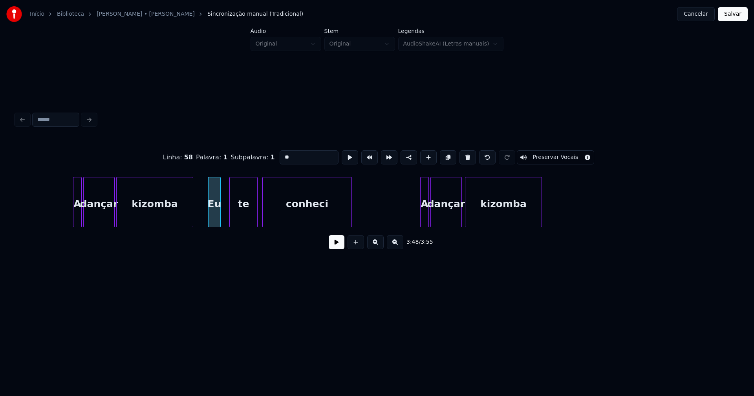
click at [422, 216] on div at bounding box center [422, 202] width 2 height 49
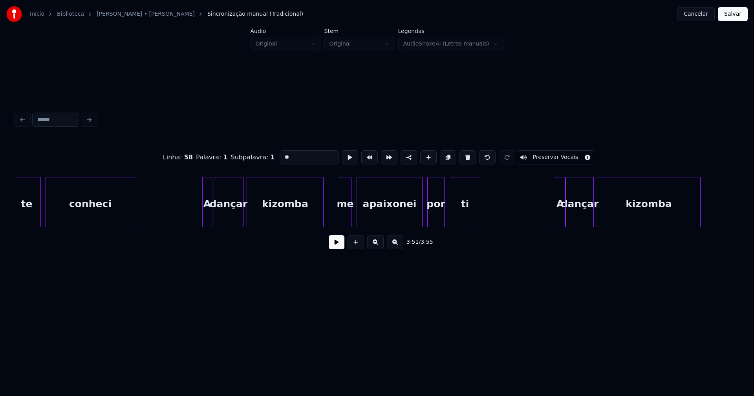
scroll to position [0, 16557]
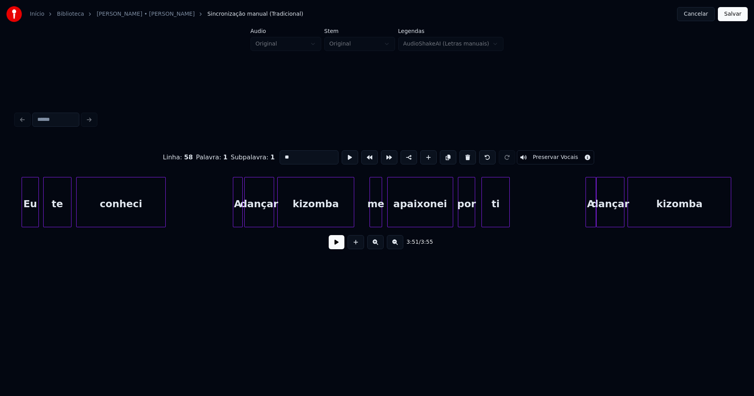
click at [376, 220] on div "me" at bounding box center [376, 204] width 12 height 53
click at [283, 154] on input "**" at bounding box center [309, 157] width 59 height 14
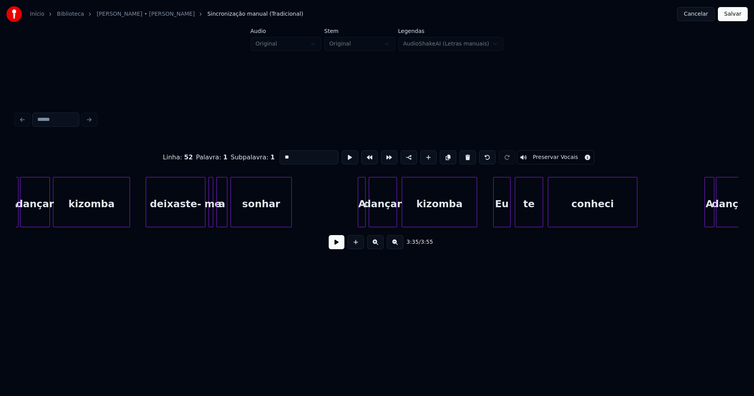
scroll to position [0, 16055]
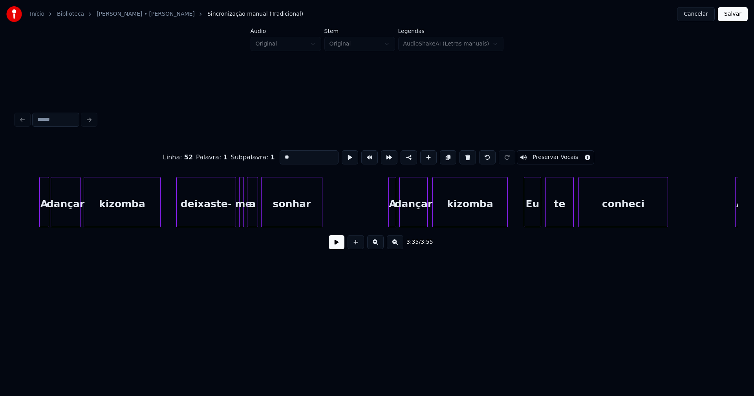
click at [196, 218] on div "deixaste-" at bounding box center [206, 204] width 59 height 53
click at [283, 153] on input "*********" at bounding box center [309, 157] width 59 height 14
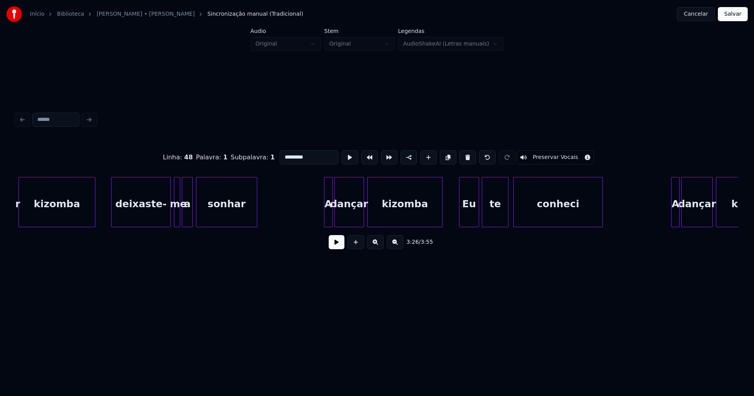
scroll to position [0, 13305]
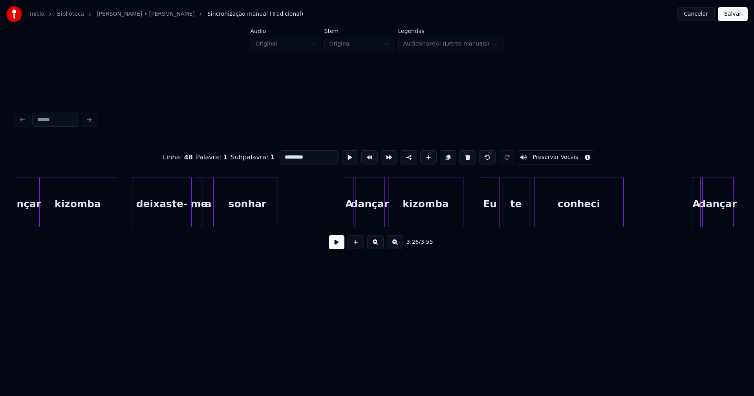
click at [151, 213] on div "deixaste-" at bounding box center [161, 204] width 59 height 53
click at [281, 155] on input "*********" at bounding box center [309, 157] width 59 height 14
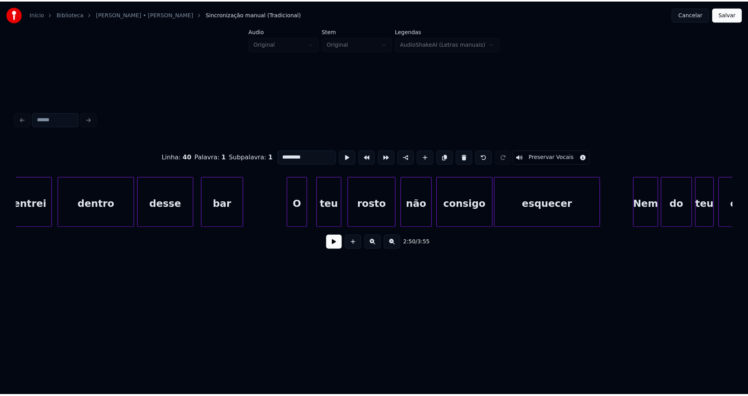
scroll to position [0, 3621]
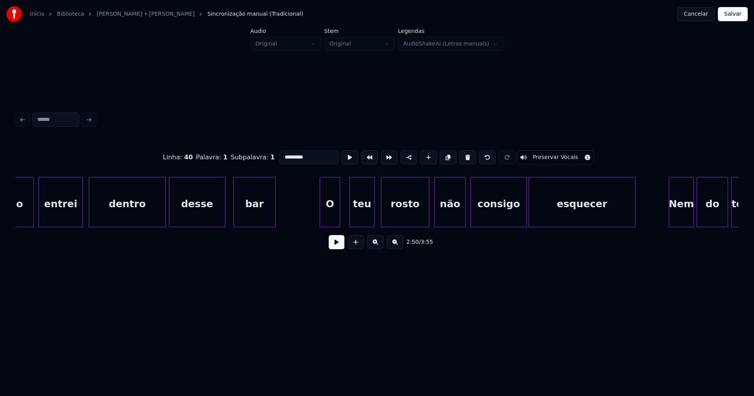
type input "*********"
click at [732, 11] on button "Salvar" at bounding box center [733, 14] width 30 height 14
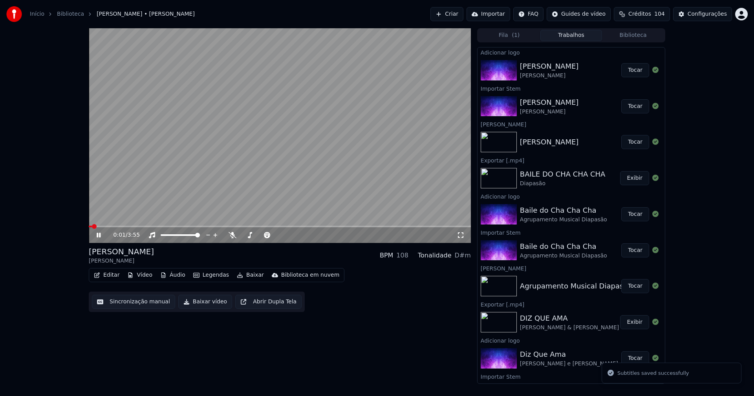
click at [99, 236] on icon at bounding box center [104, 235] width 18 height 6
click at [108, 276] on button "Editar" at bounding box center [107, 275] width 32 height 11
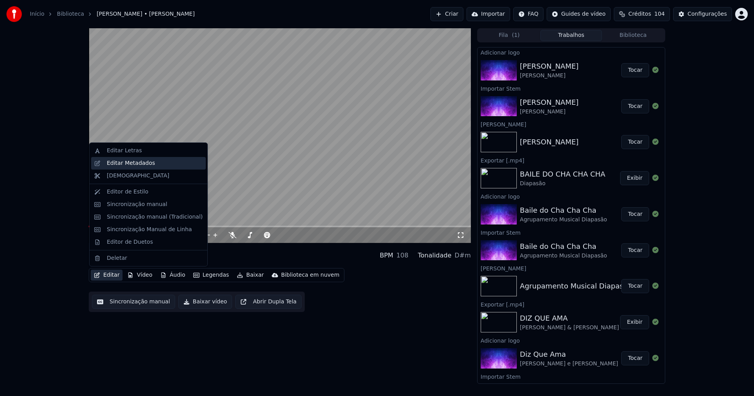
click at [138, 164] on div "Editar Metadados" at bounding box center [131, 163] width 48 height 8
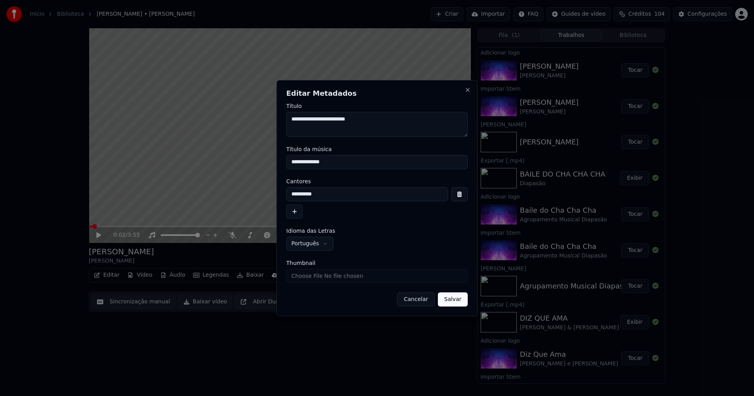
drag, startPoint x: 343, startPoint y: 163, endPoint x: 233, endPoint y: 163, distance: 109.6
click at [233, 163] on body "**********" at bounding box center [377, 198] width 754 height 396
type input "**********"
click at [309, 278] on input "Thumbnail" at bounding box center [376, 276] width 181 height 14
type input "**********"
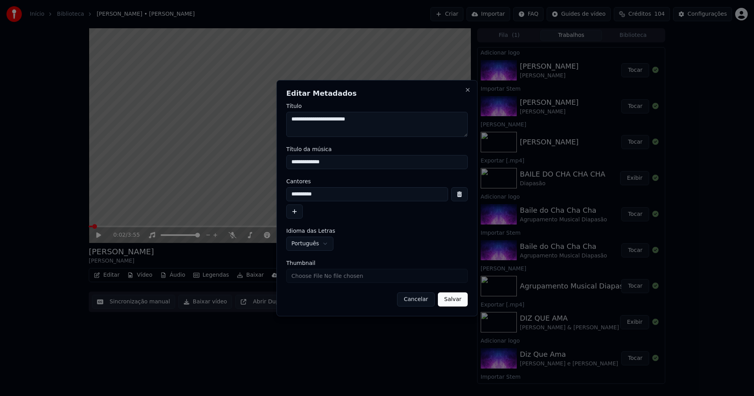
click at [300, 194] on input "**********" at bounding box center [367, 194] width 162 height 14
type input "**********"
click at [456, 299] on button "Salvar" at bounding box center [453, 300] width 30 height 14
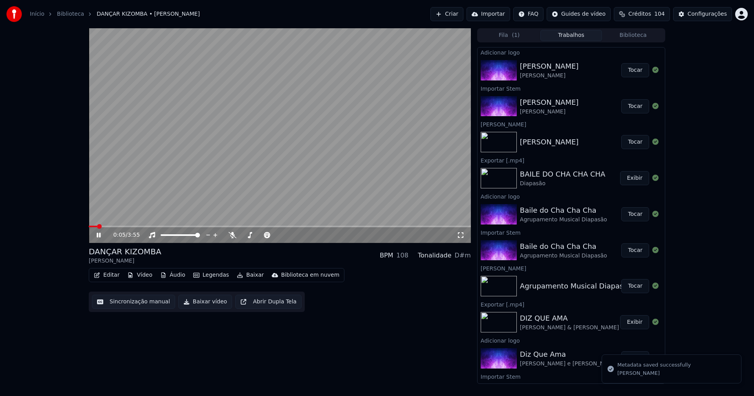
click at [89, 227] on span at bounding box center [93, 227] width 8 height 2
click at [463, 235] on icon at bounding box center [461, 235] width 8 height 6
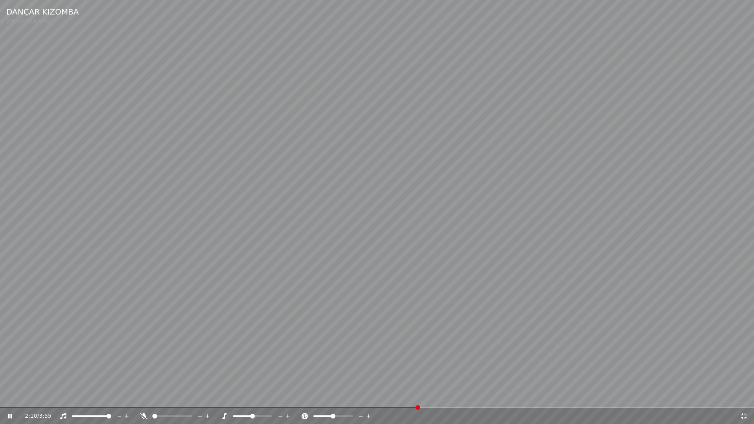
click at [746, 396] on icon at bounding box center [743, 416] width 5 height 5
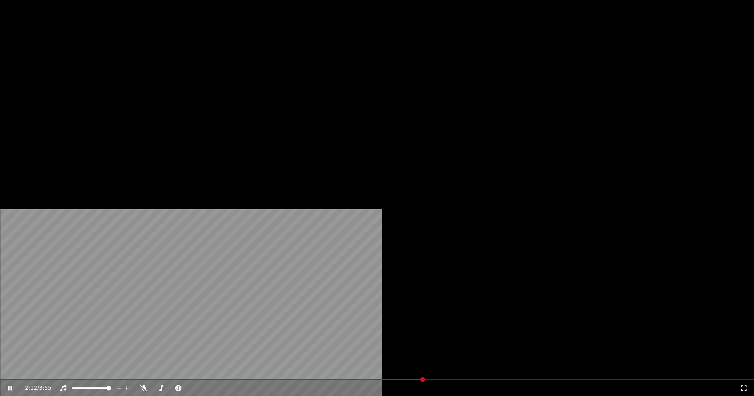
click at [113, 66] on button "Editar" at bounding box center [107, 60] width 32 height 11
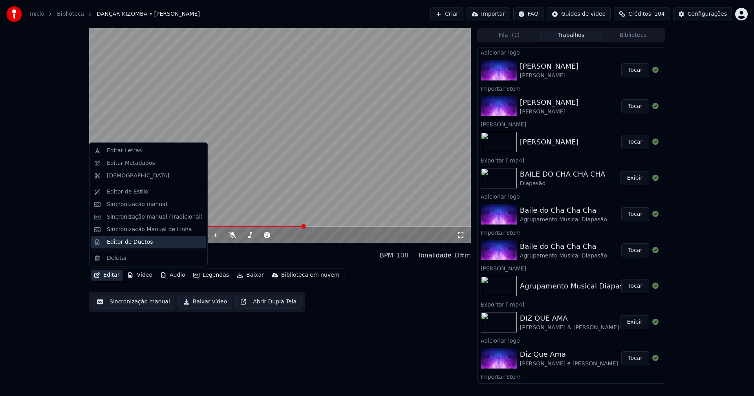
click at [123, 242] on div "Editor de Duetos" at bounding box center [130, 242] width 46 height 8
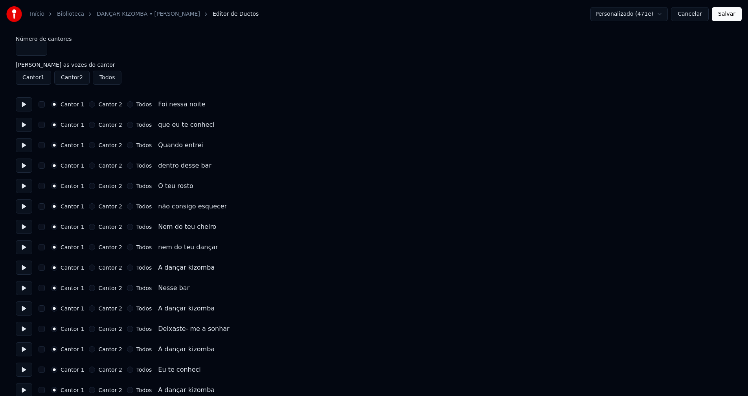
click at [127, 269] on button "Todos" at bounding box center [130, 268] width 6 height 6
click at [127, 310] on button "Todos" at bounding box center [130, 309] width 6 height 6
click at [127, 352] on button "Todos" at bounding box center [130, 349] width 6 height 6
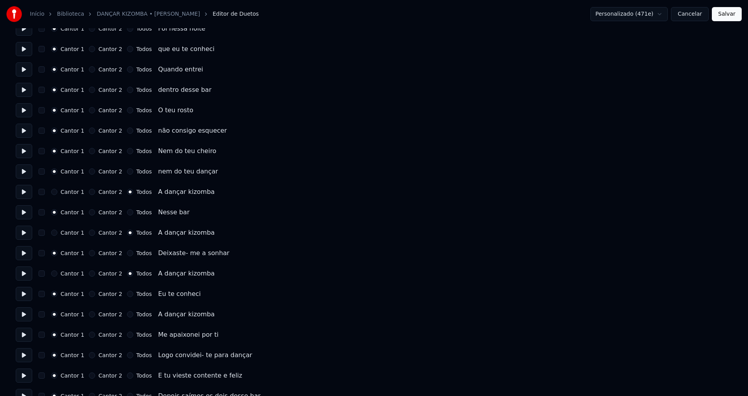
scroll to position [79, 0]
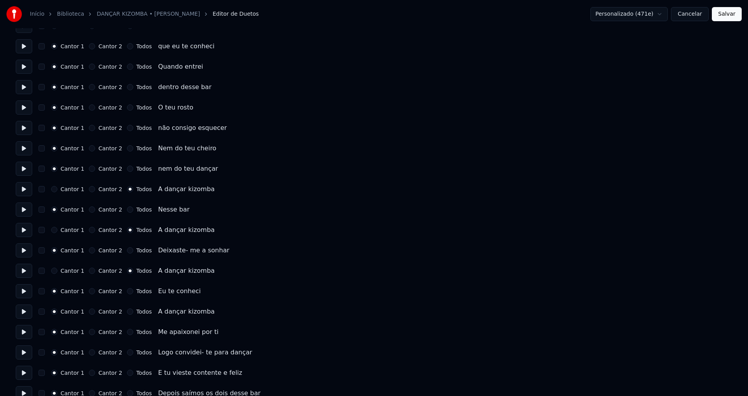
click at [127, 313] on button "Todos" at bounding box center [130, 312] width 6 height 6
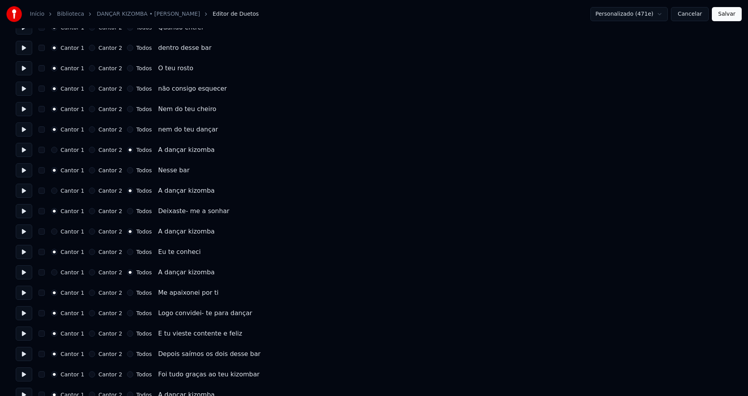
scroll to position [157, 0]
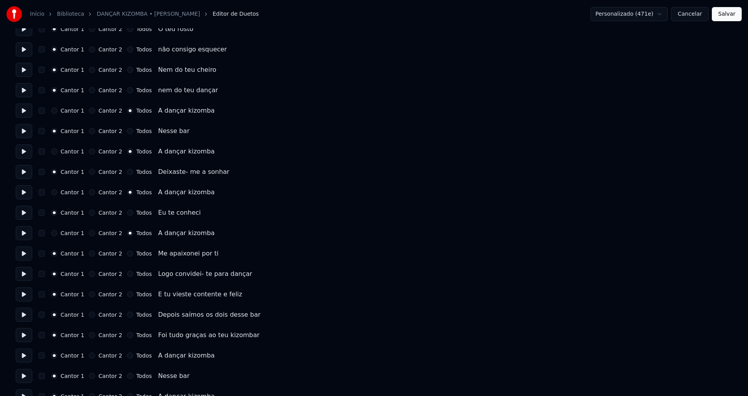
click at [127, 357] on button "Todos" at bounding box center [130, 356] width 6 height 6
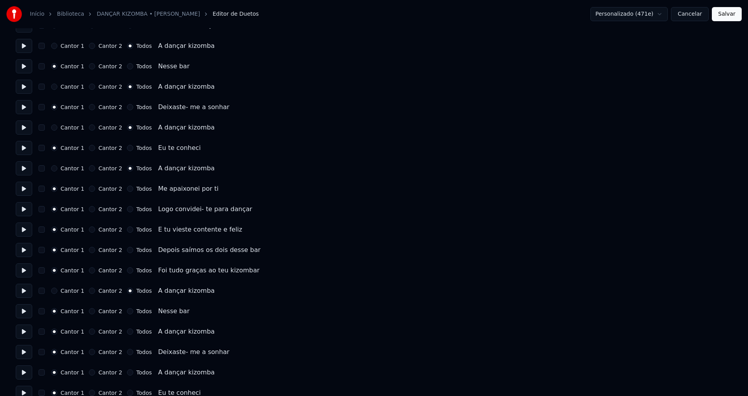
scroll to position [236, 0]
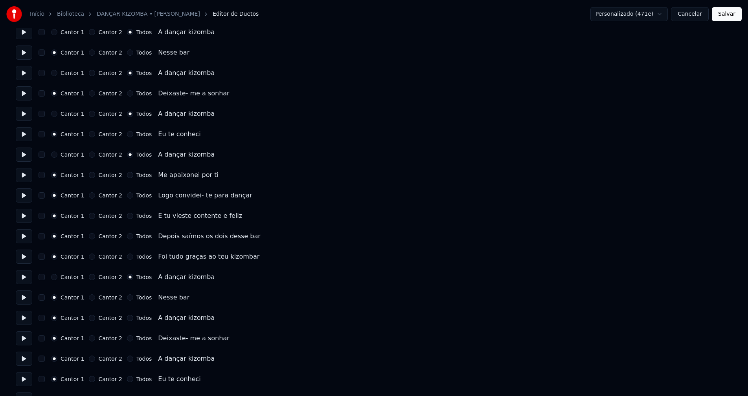
click at [127, 321] on button "Todos" at bounding box center [130, 318] width 6 height 6
drag, startPoint x: 125, startPoint y: 357, endPoint x: 127, endPoint y: 348, distance: 10.1
click at [127, 357] on button "Todos" at bounding box center [130, 359] width 6 height 6
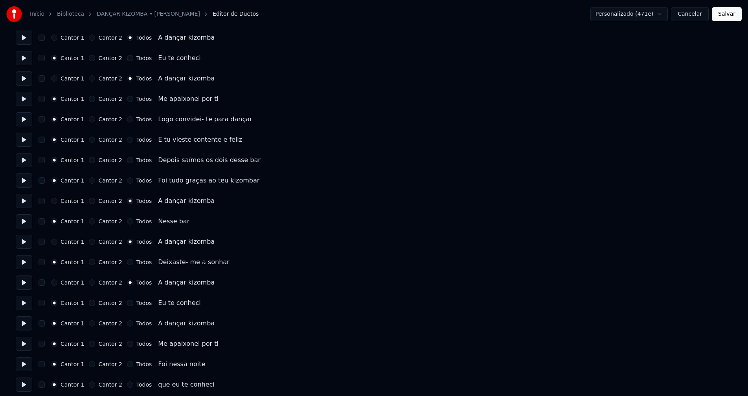
scroll to position [314, 0]
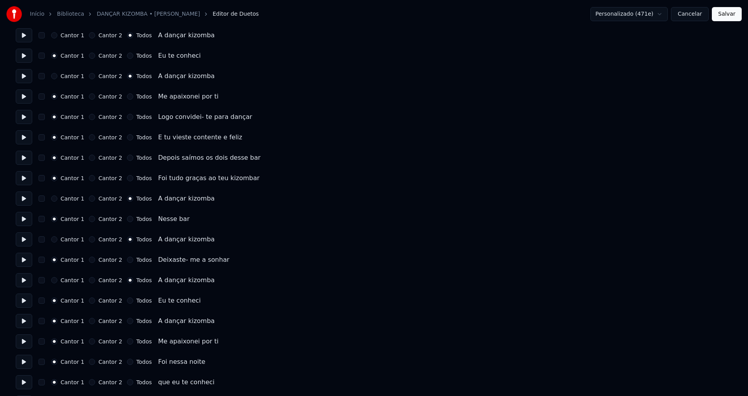
click at [127, 322] on button "Todos" at bounding box center [130, 321] width 6 height 6
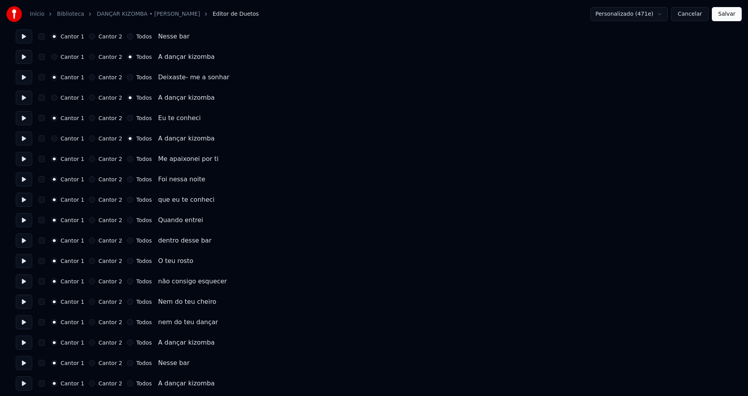
scroll to position [511, 0]
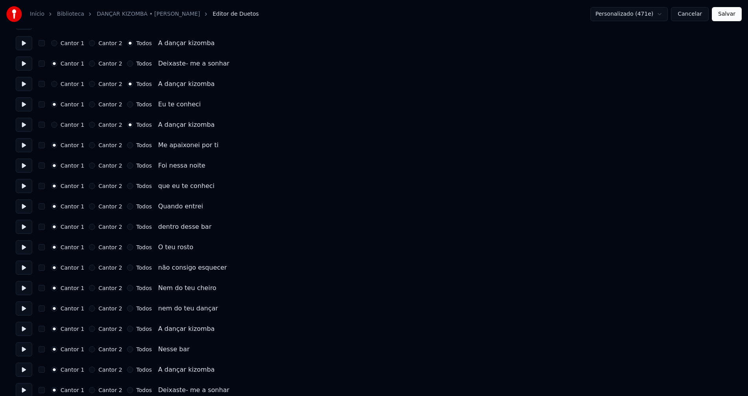
click at [127, 330] on button "Todos" at bounding box center [130, 329] width 6 height 6
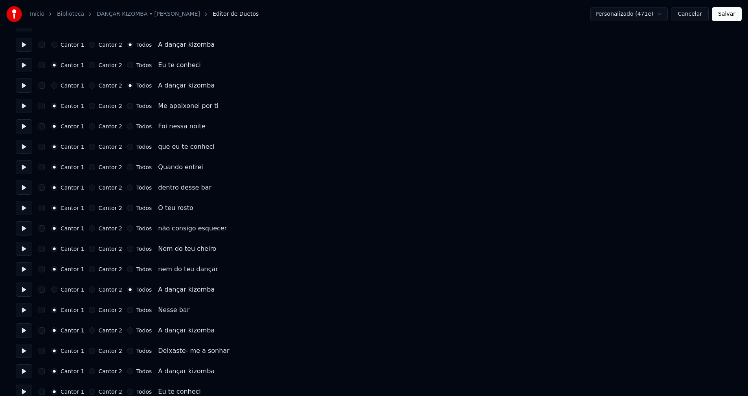
click at [127, 331] on button "Todos" at bounding box center [130, 331] width 6 height 6
click at [127, 371] on button "Todos" at bounding box center [130, 371] width 6 height 6
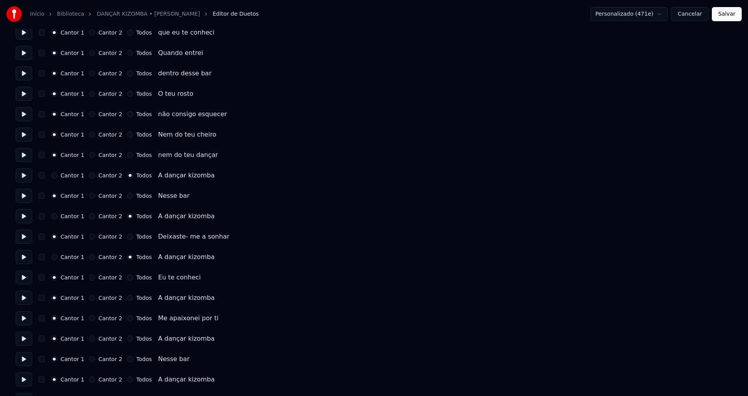
scroll to position [668, 0]
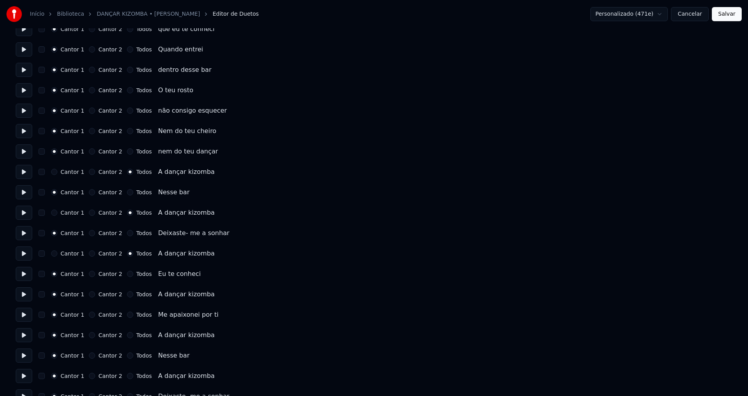
click at [127, 295] on button "Todos" at bounding box center [130, 294] width 6 height 6
click at [127, 335] on button "Todos" at bounding box center [130, 335] width 6 height 6
click at [127, 376] on button "Todos" at bounding box center [130, 376] width 6 height 6
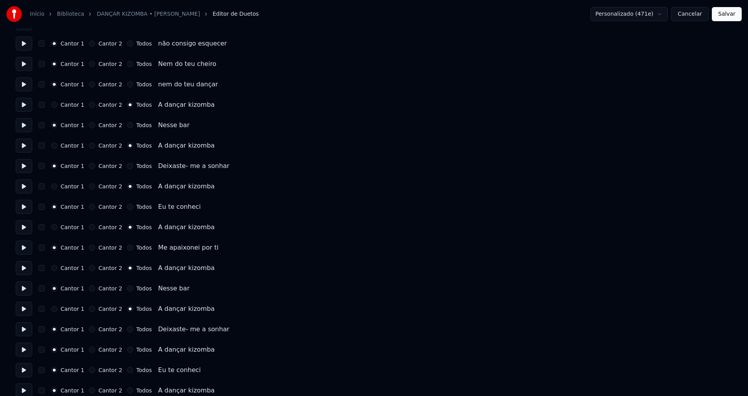
scroll to position [746, 0]
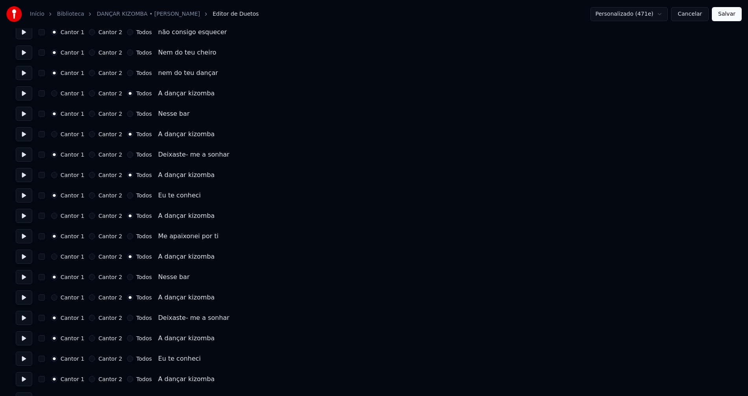
click at [127, 338] on button "Todos" at bounding box center [130, 338] width 6 height 6
click at [127, 380] on button "Todos" at bounding box center [130, 379] width 6 height 6
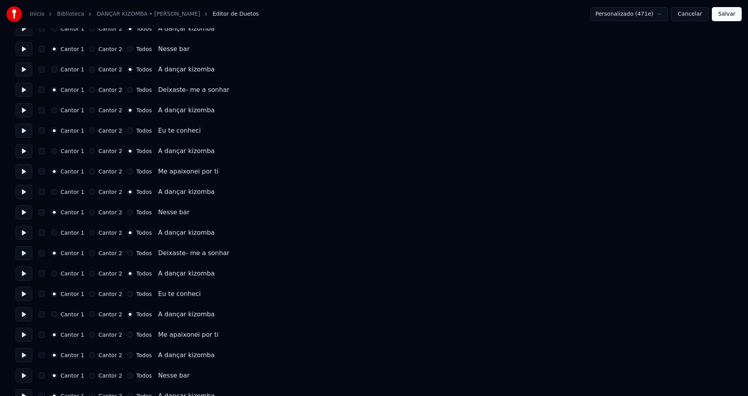
scroll to position [825, 0]
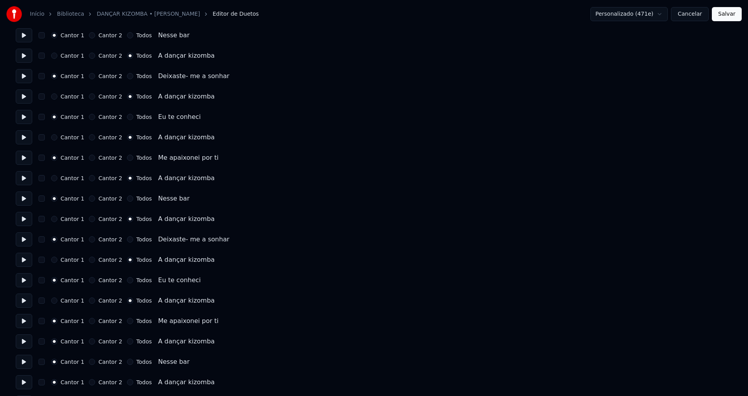
click at [127, 342] on button "Todos" at bounding box center [130, 342] width 6 height 6
click at [127, 382] on button "Todos" at bounding box center [130, 382] width 6 height 6
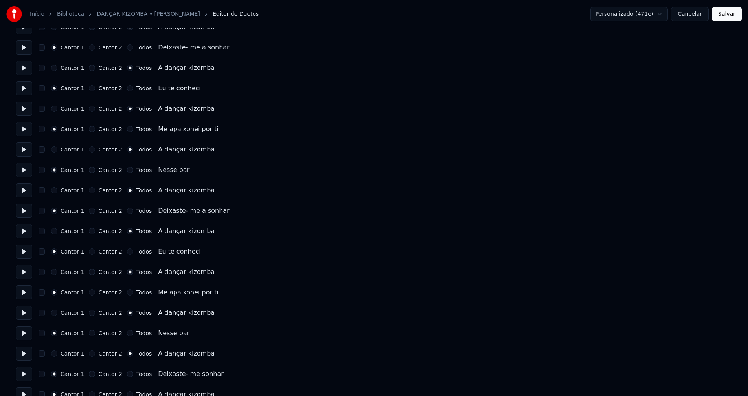
scroll to position [904, 0]
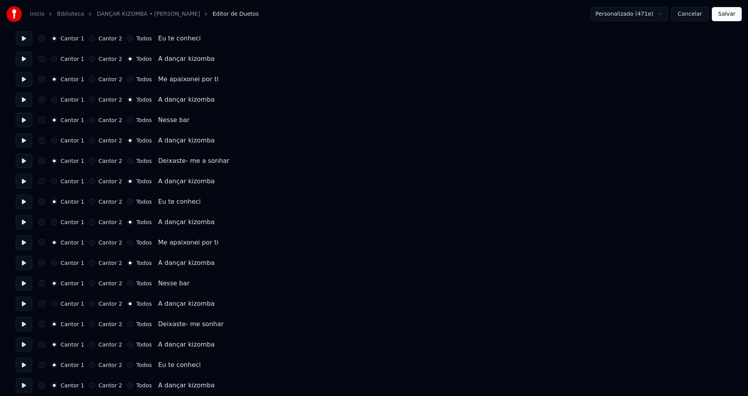
click at [127, 345] on button "Todos" at bounding box center [130, 345] width 6 height 6
click at [127, 388] on button "Todos" at bounding box center [130, 386] width 6 height 6
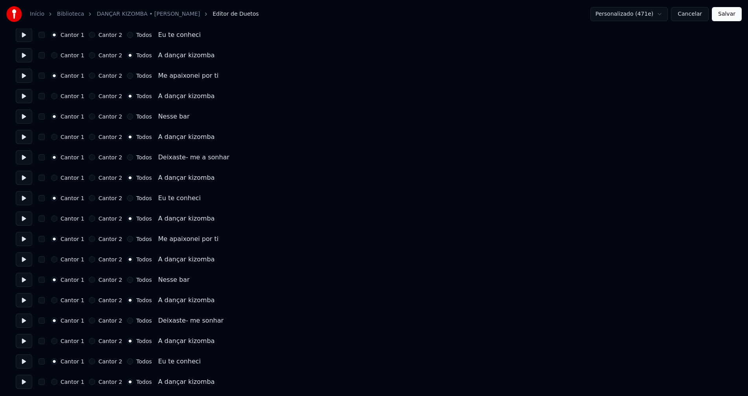
scroll to position [908, 0]
drag, startPoint x: 726, startPoint y: 15, endPoint x: 715, endPoint y: 22, distance: 12.7
click at [726, 16] on button "Salvar" at bounding box center [726, 14] width 30 height 14
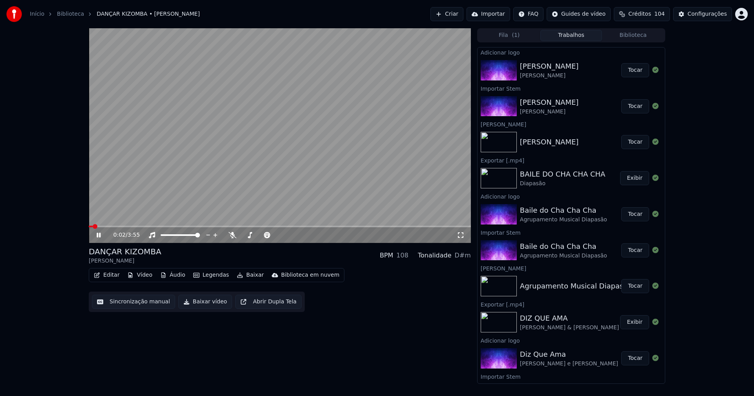
click at [131, 225] on video at bounding box center [280, 135] width 382 height 215
click at [139, 226] on span at bounding box center [280, 227] width 382 height 2
drag, startPoint x: 98, startPoint y: 236, endPoint x: 167, endPoint y: 269, distance: 76.3
click at [99, 237] on icon at bounding box center [104, 235] width 18 height 6
click at [461, 236] on icon at bounding box center [461, 235] width 8 height 6
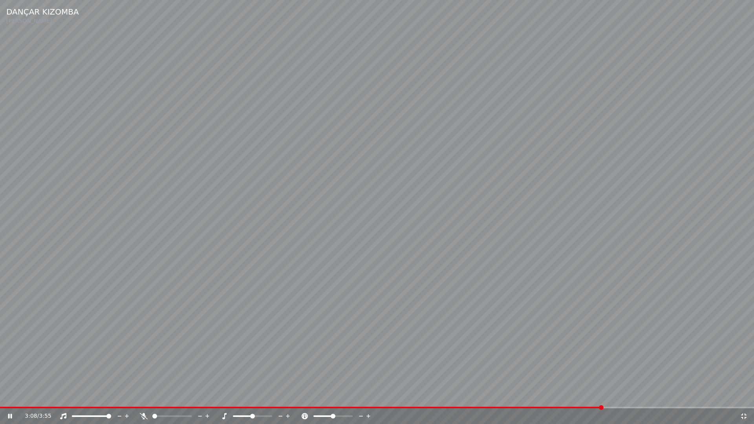
click at [743, 396] on icon at bounding box center [744, 416] width 8 height 6
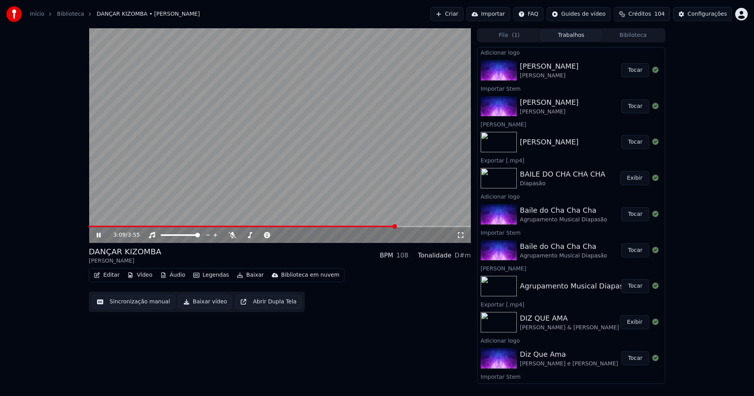
click at [101, 231] on div "3:09 / 3:55" at bounding box center [280, 235] width 376 height 8
click at [98, 237] on icon at bounding box center [99, 235] width 4 height 5
click at [198, 305] on button "Baixar vídeo" at bounding box center [205, 302] width 54 height 14
